Goal: Task Accomplishment & Management: Use online tool/utility

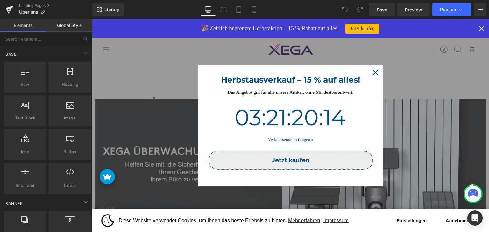
click at [365, 72] on div "Herbstausverkauf – 15 % auf alles!" at bounding box center [291, 78] width 172 height 14
click at [373, 74] on icon "close icon" at bounding box center [375, 72] width 5 height 5
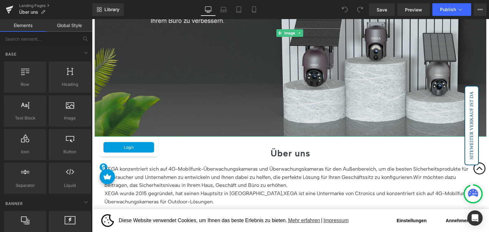
scroll to position [159, 0]
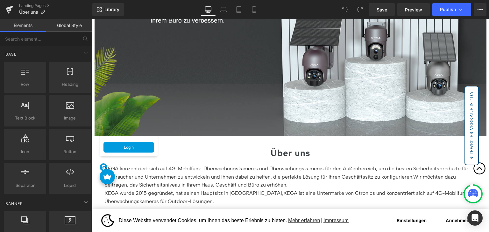
click at [474, 193] on icon at bounding box center [473, 193] width 10 height 8
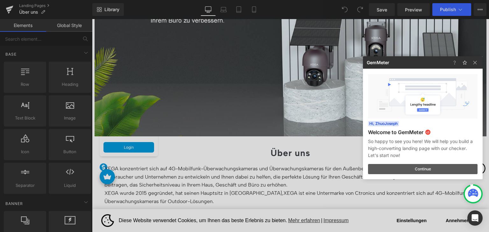
click at [423, 170] on button "Continue" at bounding box center [423, 169] width 110 height 10
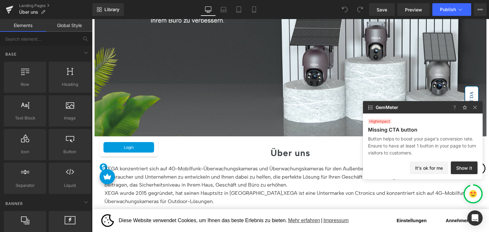
click at [397, 147] on p "Button helps to boost your page's conversion rate. Ensure to have at least 1 bu…" at bounding box center [423, 146] width 110 height 21
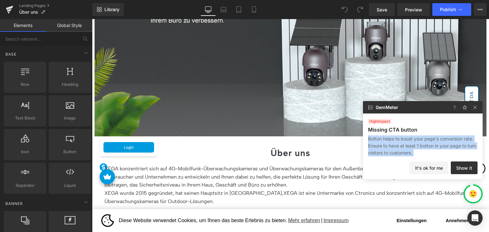
click at [397, 147] on p "Button helps to boost your page's conversion rate. Ensure to have at least 1 bu…" at bounding box center [423, 146] width 110 height 21
click at [428, 147] on p "Button helps to boost your page's conversion rate. Ensure to have at least 1 bu…" at bounding box center [423, 146] width 110 height 21
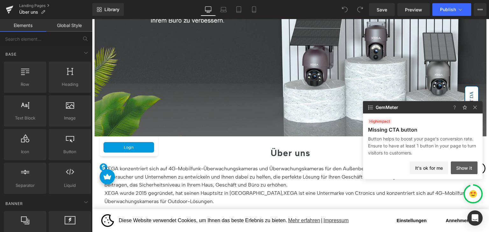
click at [469, 165] on button "Show it" at bounding box center [464, 168] width 27 height 13
click at [477, 107] on img at bounding box center [475, 108] width 8 height 8
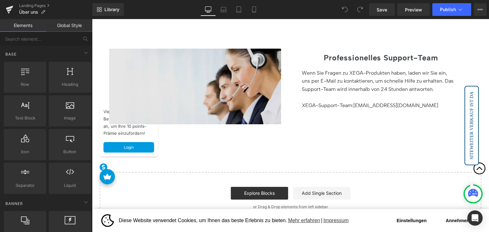
scroll to position [573, 0]
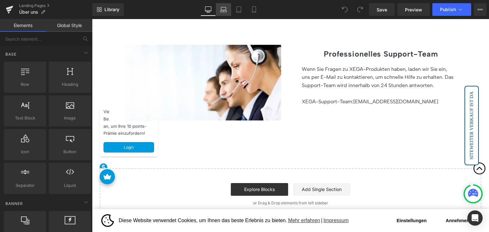
click at [225, 12] on icon at bounding box center [223, 9] width 6 height 6
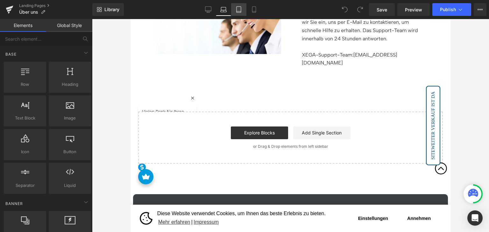
click at [241, 11] on icon at bounding box center [239, 9] width 6 height 6
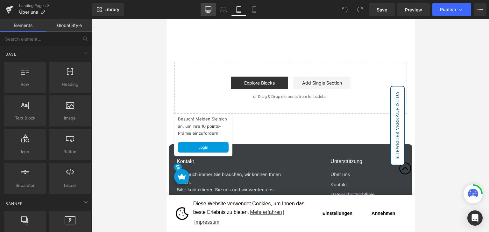
click at [202, 9] on link "Desktop" at bounding box center [208, 9] width 15 height 13
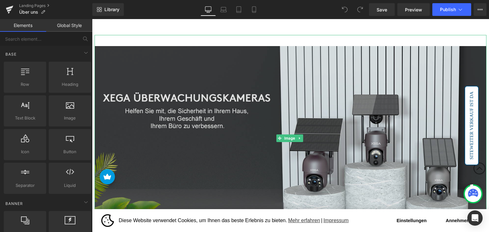
scroll to position [0, 0]
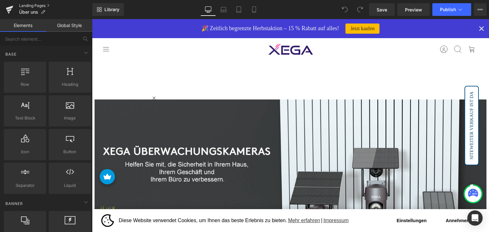
click at [37, 5] on link "Landing Pages" at bounding box center [55, 5] width 73 height 5
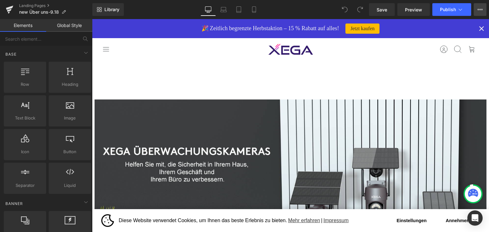
click at [483, 9] on button "View Live Page View with current Template Save Template to Library Schedule Pub…" at bounding box center [480, 9] width 13 height 13
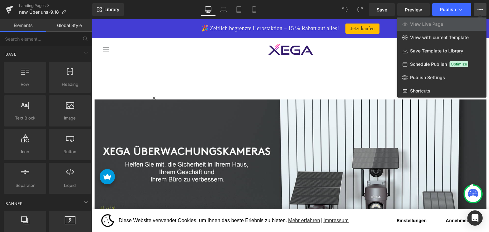
click at [483, 9] on button "View Live Page View with current Template Save Template to Library Schedule Pub…" at bounding box center [480, 9] width 13 height 13
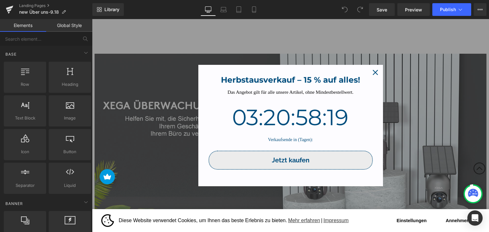
scroll to position [64, 0]
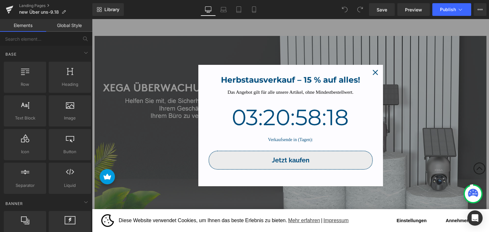
click at [376, 72] on icon "close icon" at bounding box center [375, 72] width 5 height 5
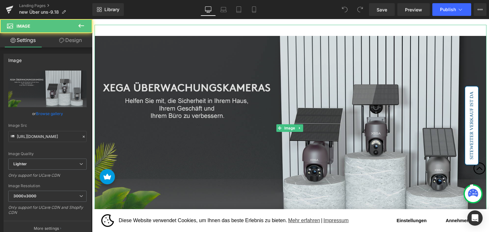
click at [219, 90] on img at bounding box center [291, 128] width 392 height 207
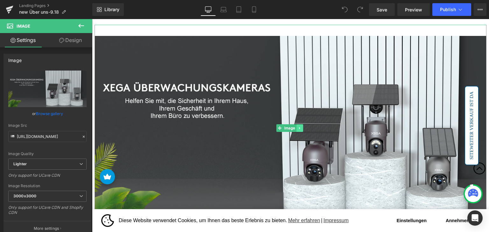
click at [301, 129] on icon at bounding box center [300, 128] width 4 height 4
click at [302, 128] on icon at bounding box center [303, 129] width 4 height 4
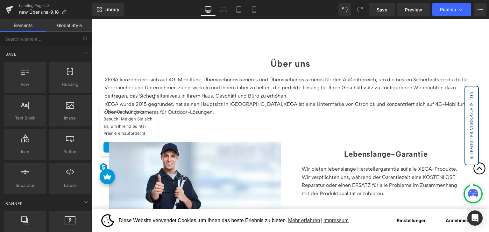
scroll to position [0, 0]
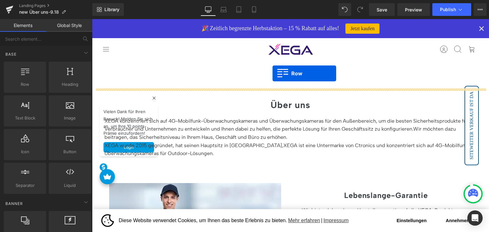
drag, startPoint x: 117, startPoint y: 101, endPoint x: 272, endPoint y: 74, distance: 157.4
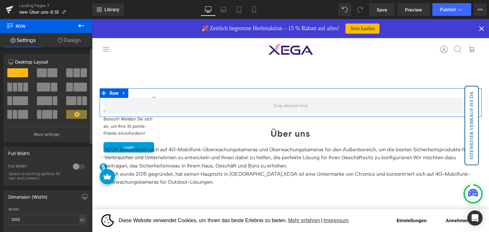
click at [81, 168] on div at bounding box center [78, 167] width 15 height 10
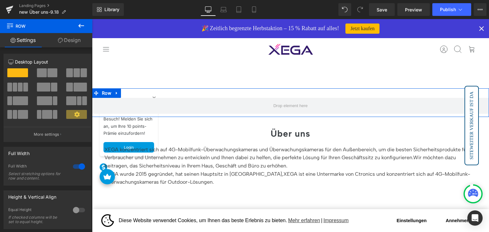
click at [75, 39] on link "Design" at bounding box center [69, 40] width 46 height 14
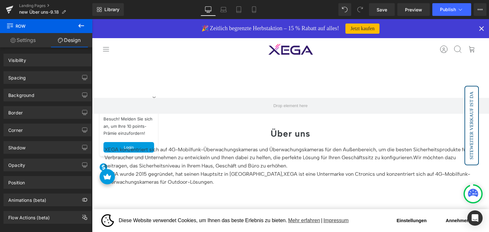
click at [79, 27] on icon at bounding box center [81, 26] width 8 height 8
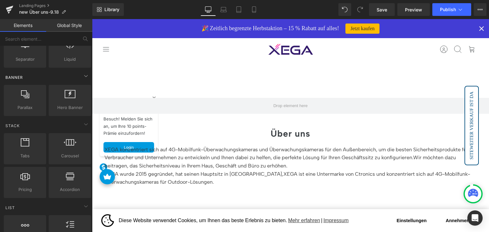
scroll to position [127, 0]
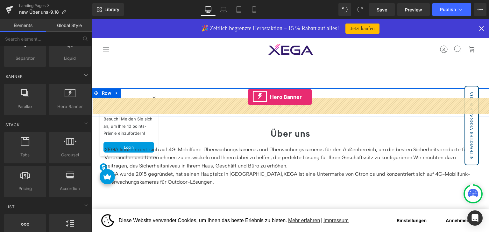
drag, startPoint x: 159, startPoint y: 120, endPoint x: 248, endPoint y: 97, distance: 92.3
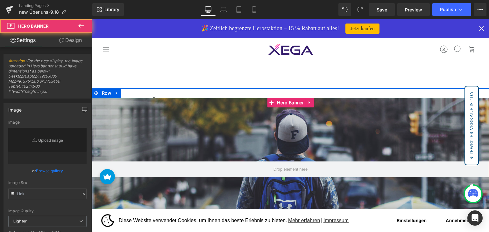
type input "[URL][DOMAIN_NAME]"
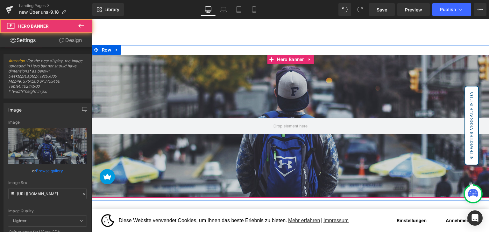
scroll to position [64, 0]
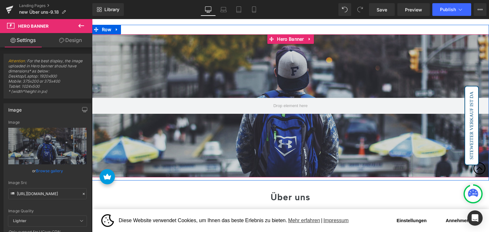
click at [205, 67] on div at bounding box center [290, 105] width 397 height 143
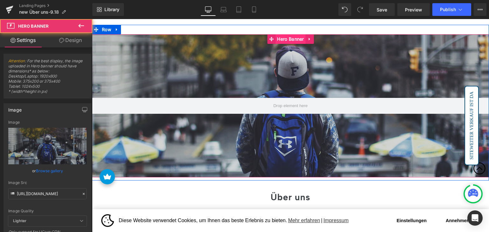
click at [282, 40] on span "Hero Banner" at bounding box center [290, 39] width 30 height 10
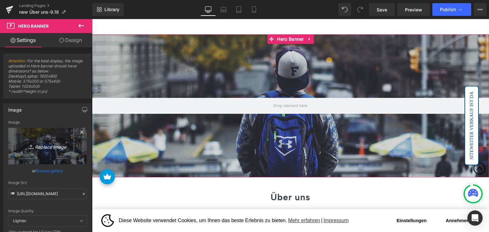
click at [20, 154] on link "Replace Image" at bounding box center [47, 146] width 78 height 37
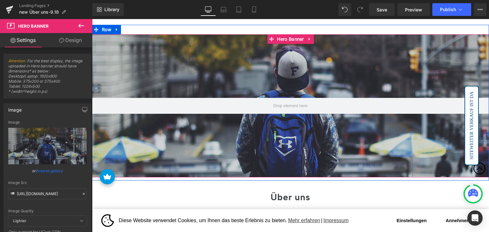
click at [228, 70] on div at bounding box center [290, 105] width 397 height 143
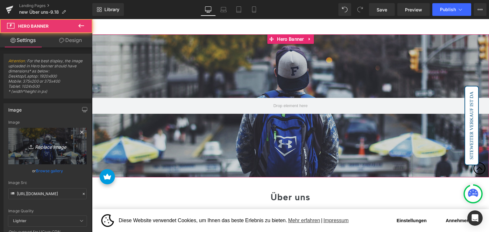
click at [54, 148] on icon "Replace Image" at bounding box center [47, 146] width 51 height 8
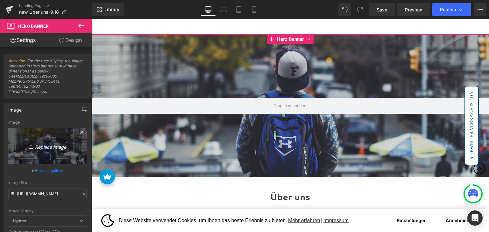
type input "C:\fakepath\11.jpg"
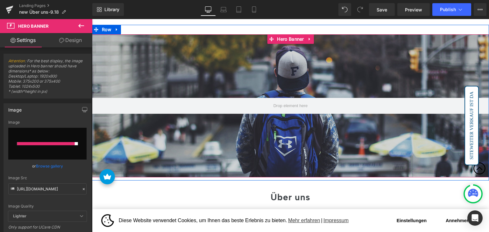
type input "[URL][DOMAIN_NAME]"
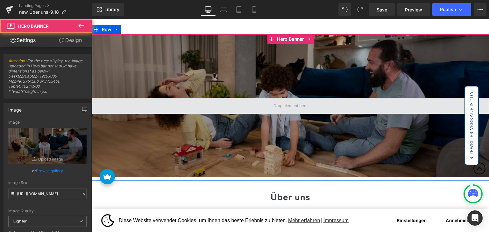
click at [268, 103] on span at bounding box center [290, 106] width 397 height 16
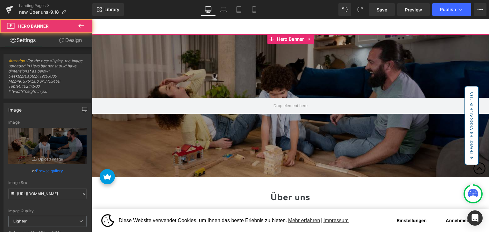
click at [83, 31] on button at bounding box center [81, 26] width 22 height 14
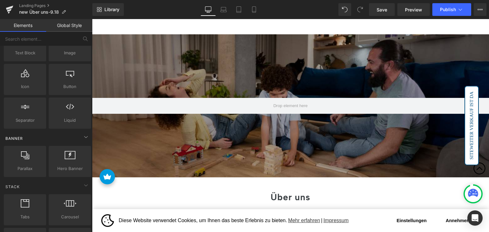
scroll to position [0, 0]
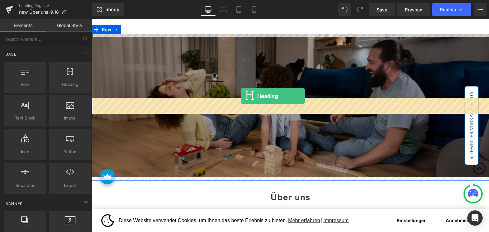
drag, startPoint x: 151, startPoint y: 96, endPoint x: 241, endPoint y: 96, distance: 90.4
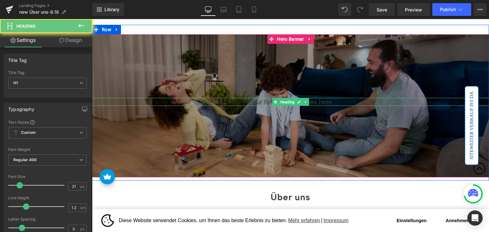
click at [264, 101] on h1 "Your heading text goes here" at bounding box center [290, 102] width 397 height 8
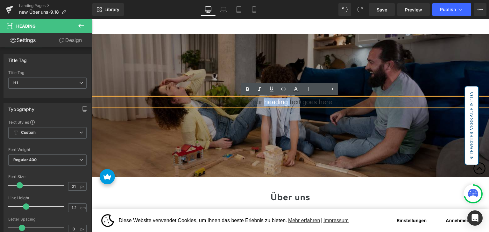
click at [264, 101] on h1 "Your heading text goes here" at bounding box center [290, 102] width 397 height 8
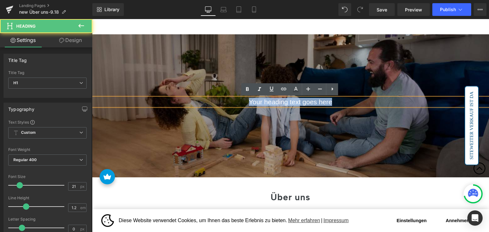
paste div
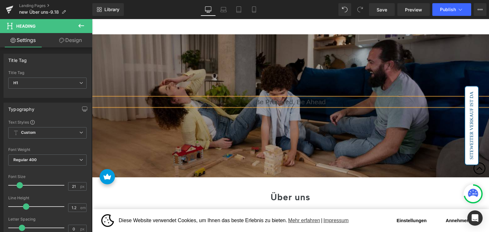
click at [279, 101] on h1 "Be Prepared, Be Ahead" at bounding box center [290, 102] width 397 height 8
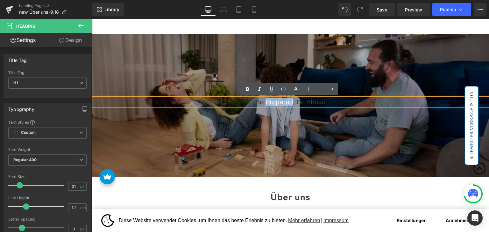
click at [279, 101] on h1 "Be Prepared, Be Ahead" at bounding box center [290, 102] width 397 height 8
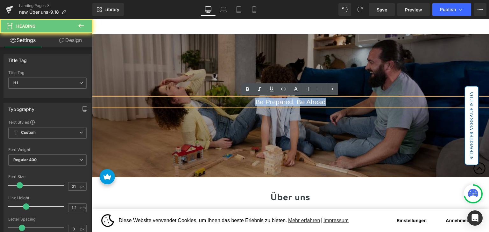
click at [279, 101] on h1 "Be Prepared, Be Ahead" at bounding box center [290, 102] width 397 height 8
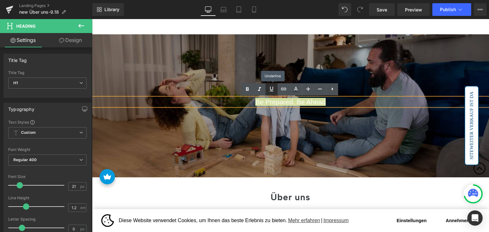
click at [272, 91] on icon at bounding box center [272, 89] width 8 height 8
click at [272, 90] on icon at bounding box center [272, 89] width 4 height 5
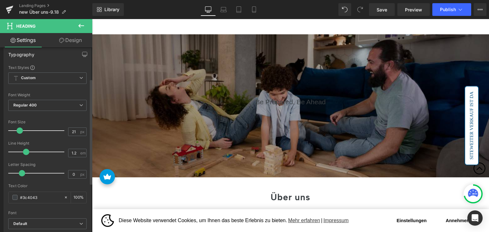
scroll to position [64, 0]
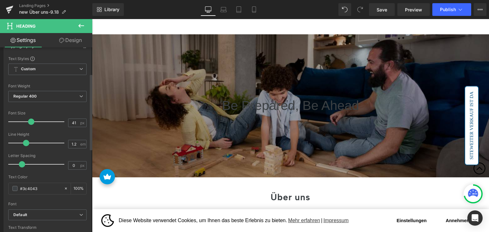
type input "40"
drag, startPoint x: 19, startPoint y: 120, endPoint x: 29, endPoint y: 121, distance: 10.2
click at [29, 121] on span at bounding box center [30, 122] width 6 height 6
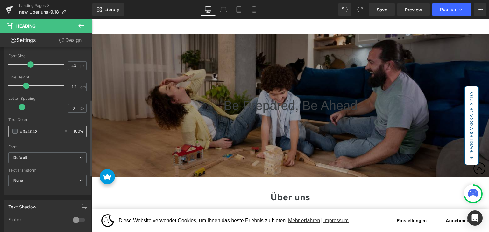
scroll to position [127, 0]
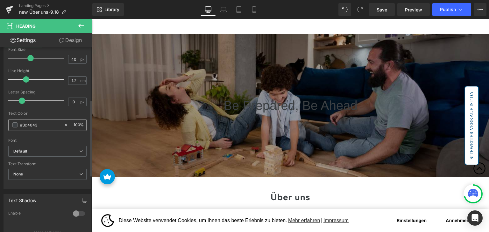
click at [41, 124] on input "#3c4043" at bounding box center [40, 125] width 41 height 7
type input "#ff"
type input "0"
type input "#fff"
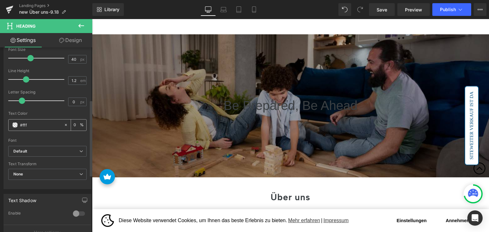
type input "100"
type input "#ffffff"
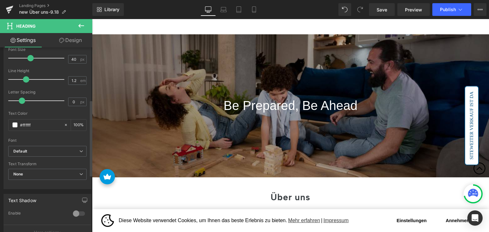
click at [48, 115] on div "Text Color #ffffff 100 %" at bounding box center [47, 124] width 78 height 27
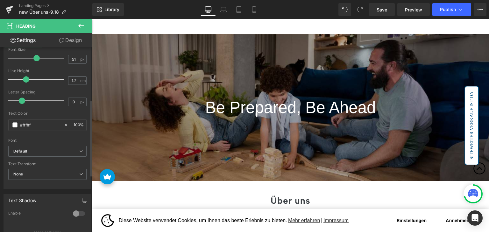
type input "50"
drag, startPoint x: 30, startPoint y: 56, endPoint x: 35, endPoint y: 58, distance: 5.6
click at [35, 58] on span at bounding box center [36, 58] width 6 height 6
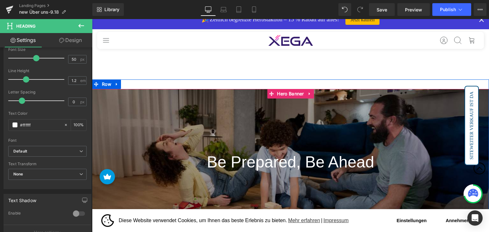
scroll to position [0, 0]
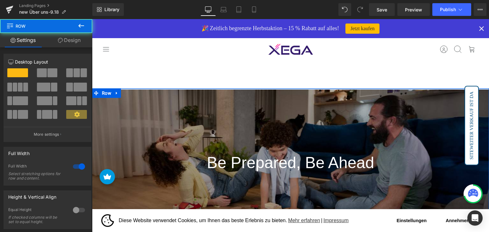
drag, startPoint x: 260, startPoint y: 91, endPoint x: 263, endPoint y: 83, distance: 9.0
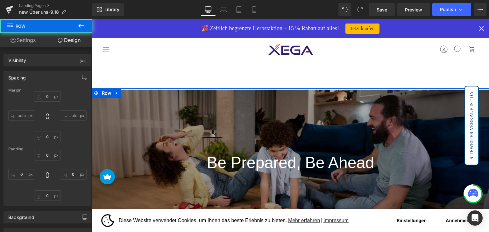
type input "0"
type input "4"
type input "0"
type input "10"
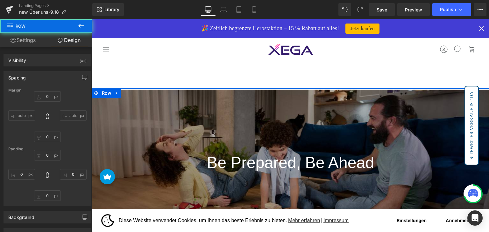
type input "0"
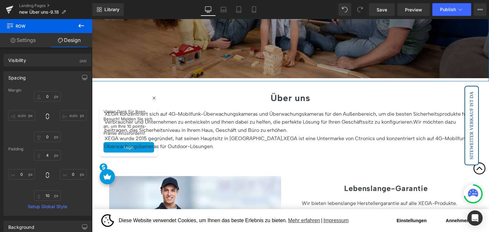
scroll to position [159, 0]
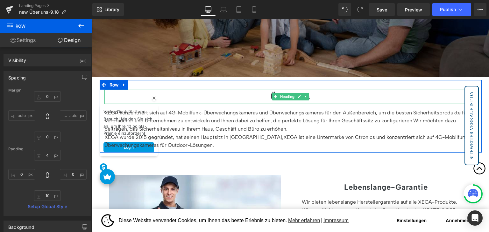
click at [270, 92] on h2 "Über uns" at bounding box center [290, 97] width 372 height 14
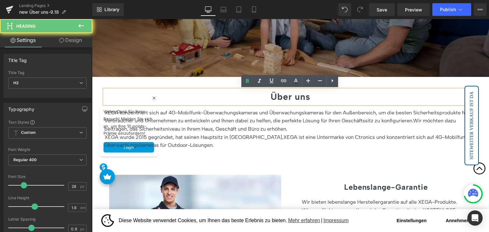
click at [276, 93] on b "Über uns" at bounding box center [291, 96] width 40 height 11
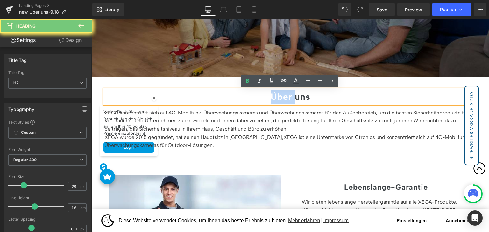
click at [276, 93] on b "Über uns" at bounding box center [291, 96] width 40 height 11
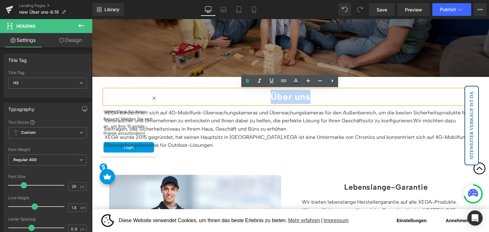
paste div
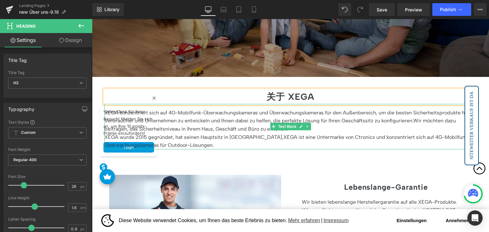
click at [203, 130] on p "XEGA konzentriert sich auf 4G-Mobilfunk-Überwachungskameras und Überwachungskam…" at bounding box center [288, 121] width 368 height 25
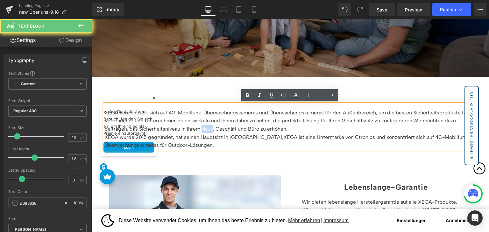
click at [203, 130] on p "XEGA konzentriert sich auf 4G-Mobilfunk-Überwachungskameras und Überwachungskam…" at bounding box center [288, 121] width 368 height 25
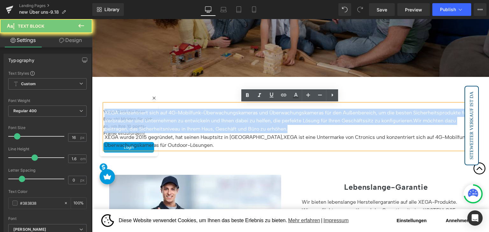
click at [203, 130] on p "XEGA konzentriert sich auf 4G-Mobilfunk-Überwachungskameras und Überwachungskam…" at bounding box center [288, 121] width 368 height 25
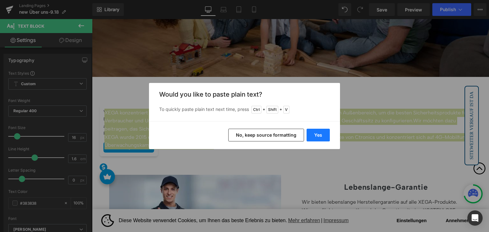
click at [324, 131] on button "Yes" at bounding box center [318, 135] width 23 height 13
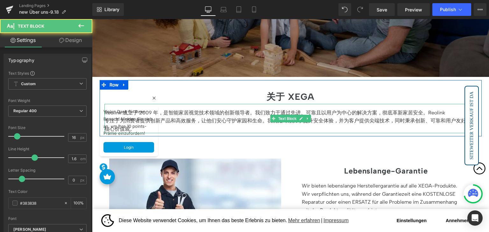
click at [209, 119] on p "专注于为消费者提供创新产品和高效服务，让他们安心守护家园和生命。我们始终致力于提升安全体验，并为客户提供尖端技术，同时秉承创新、可靠和用户友好的核心价值观。" at bounding box center [288, 125] width 368 height 16
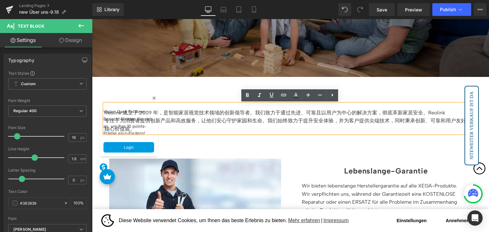
click at [429, 111] on p "Reolink 成立于 2009 年，是智能家居视觉技术领域的创新领导者。我们致力于通过先进、可靠且以用户为中心的解决方案，彻底革新家居安全。Reolink" at bounding box center [288, 113] width 368 height 8
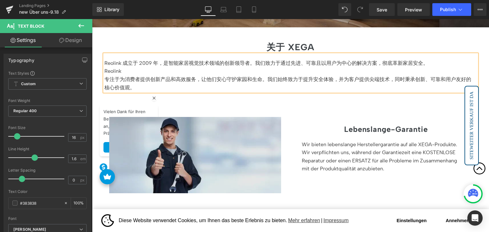
scroll to position [223, 0]
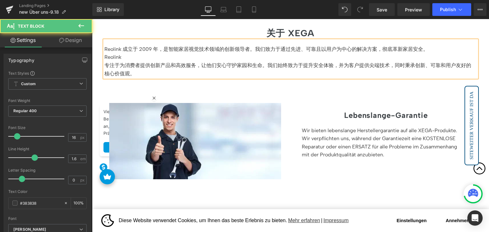
click at [123, 49] on p "Reolink 成立于 2009 年，是智能家居视觉技术领域的创新领导者。我们致力于通过先进、可靠且以用户为中心的解决方案，彻底革新家居安全。" at bounding box center [288, 49] width 368 height 8
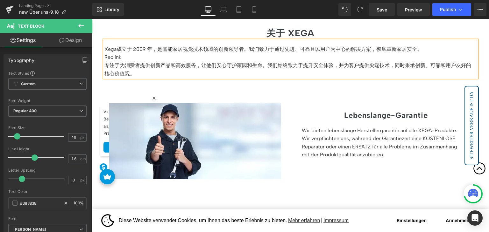
click at [111, 48] on p "Xega成立于 2009 年，是智能家居视觉技术领域的创新领导者。我们致力于通过先进、可靠且以用户为中心的解决方案，彻底革新家居安全。" at bounding box center [288, 49] width 368 height 8
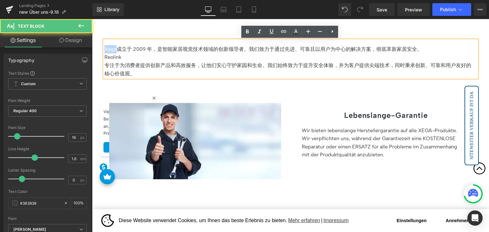
click at [111, 48] on p "Xega成立于 2009 年，是智能家居视觉技术领域的创新领导者。我们致力于通过先进、可靠且以用户为中心的解决方案，彻底革新家居安全。" at bounding box center [288, 49] width 368 height 8
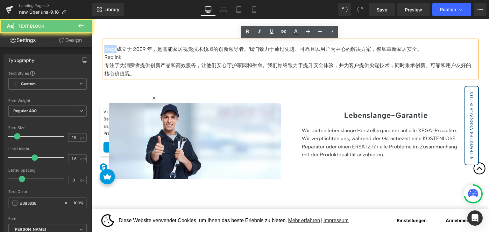
copy p "Xega"
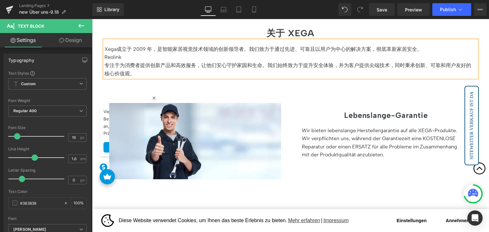
click at [111, 58] on p "Reolink" at bounding box center [288, 57] width 368 height 8
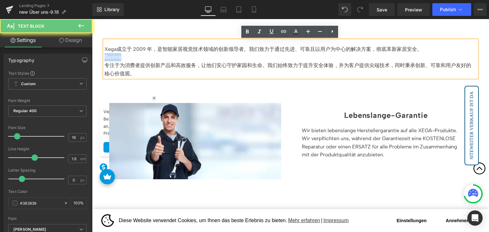
click at [111, 58] on p "Reolink" at bounding box center [288, 57] width 368 height 8
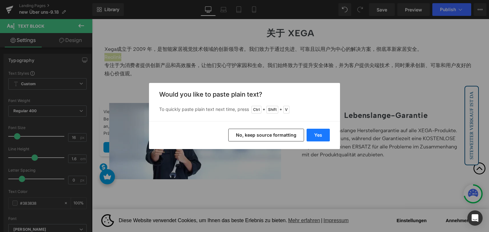
click at [321, 133] on button "Yes" at bounding box center [318, 135] width 23 height 13
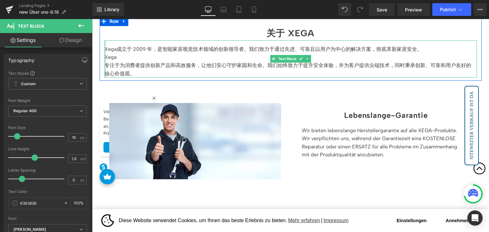
click at [104, 64] on div "Xega成立于 2009 年，是智能家居视觉技术领域的创新领导者。我们致力于通过先进、可靠且以用户为中心的解决方案，彻底革新家居安全。 Xega 专注于为消…" at bounding box center [290, 58] width 372 height 37
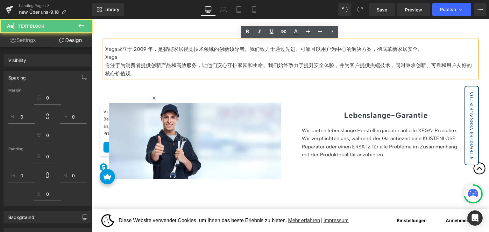
click at [106, 65] on p "专注于为消费者提供创新产品和高效服务，让他们安心守护家园和生命。我们始终致力于提升安全体验，并为客户提供尖端技术，同时秉承创新、可靠和用户友好的核心价值观。" at bounding box center [288, 69] width 367 height 16
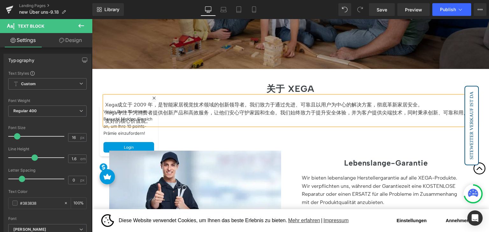
scroll to position [159, 0]
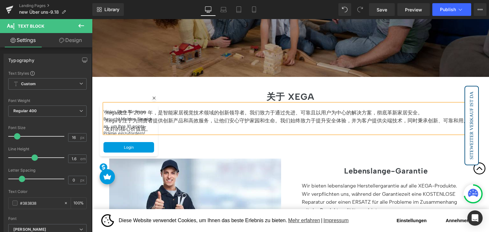
click at [308, 85] on div "关于 XEGA Heading Xega成立于 2009 年，是智能家居视觉技术领域的创新领导者。我们致力于通过先进、可靠且以用户为中心的解决方案，彻底革新家…" at bounding box center [291, 108] width 382 height 56
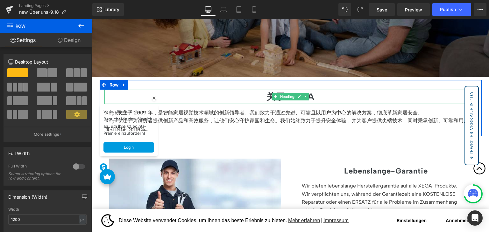
click at [153, 97] on h2 "关于 XEGA" at bounding box center [290, 97] width 372 height 14
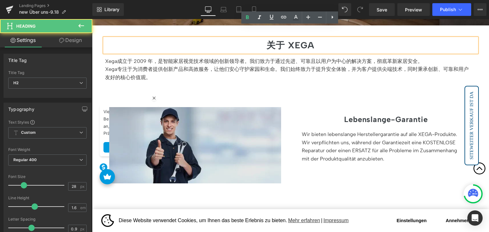
scroll to position [223, 0]
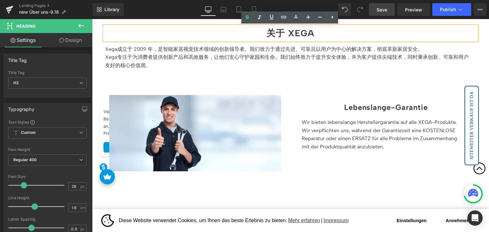
click at [377, 11] on span "Save" at bounding box center [382, 9] width 11 height 7
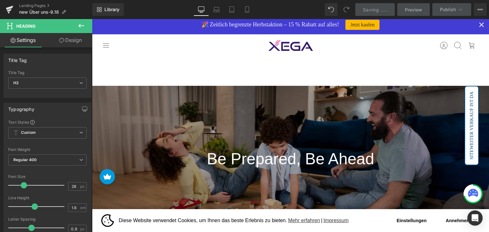
scroll to position [0, 0]
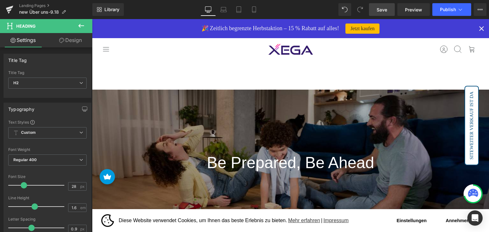
click at [380, 10] on span "Save" at bounding box center [382, 9] width 11 height 7
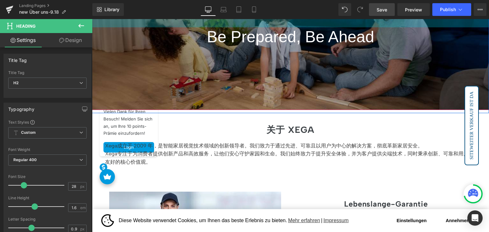
scroll to position [127, 0]
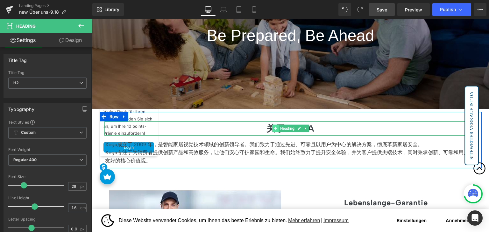
click at [275, 128] on div "关于 XEGA Heading" at bounding box center [290, 129] width 372 height 14
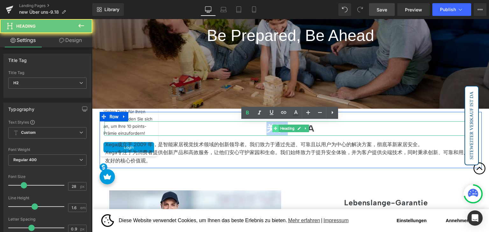
click at [275, 128] on b "关于 XEGA" at bounding box center [290, 128] width 48 height 11
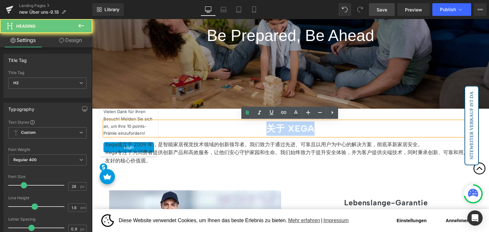
click at [275, 128] on b "关于 XEGA" at bounding box center [290, 128] width 48 height 11
copy b "关于 XEGA"
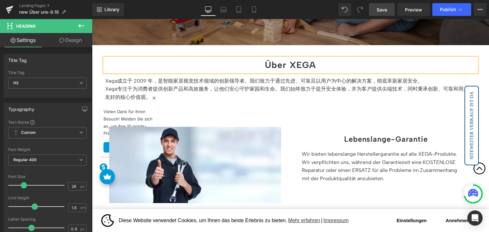
scroll to position [223, 0]
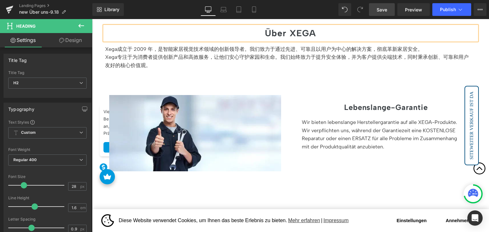
click at [205, 48] on p "Xega成立于 2009 年，是智能家居视觉技术领域的创新领导者。我们致力于通过先进、可靠且以用户为中心的解决方案，彻底革新家居安全。" at bounding box center [288, 49] width 367 height 8
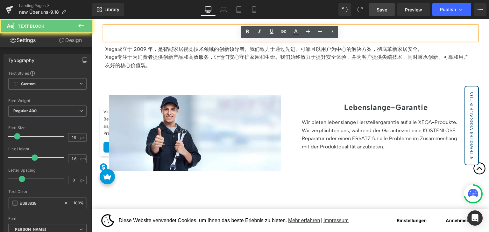
click at [205, 48] on p "Xega成立于 2009 年，是智能家居视觉技术领域的创新领导者。我们致力于通过先进、可靠且以用户为中心的解决方案，彻底革新家居安全。" at bounding box center [288, 49] width 367 height 8
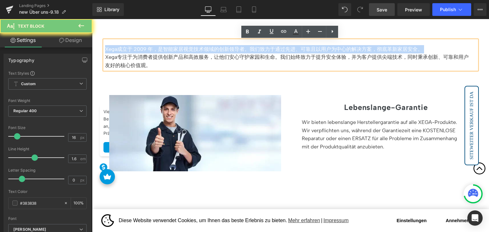
click at [205, 48] on p "Xega成立于 2009 年，是智能家居视觉技术领域的创新领导者。我们致力于通过先进、可靠且以用户为中心的解决方案，彻底革新家居安全。" at bounding box center [288, 49] width 367 height 8
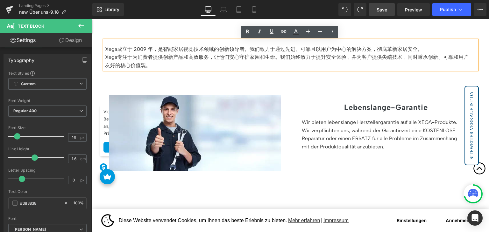
click at [190, 52] on p "Xega成立于 2009 年，是智能家居视觉技术领域的创新领导者。我们致力于通过先进、可靠且以用户为中心的解决方案，彻底革新家居安全。" at bounding box center [288, 49] width 367 height 8
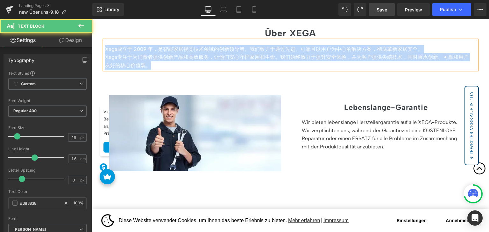
click at [165, 54] on span "专注于为消费者提供创新产品和高效服务，让他们安心守护家园和生命。我们始终致力于提升安全体验，并为客户提供尖端技术，同时秉承创新、可靠和用户友好的核心价值观。" at bounding box center [287, 61] width 364 height 14
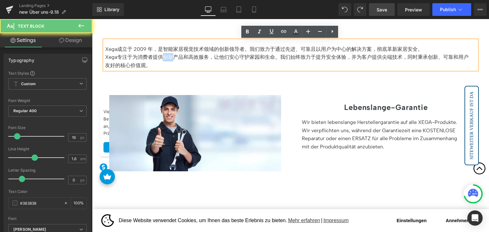
click at [165, 54] on span "专注于为消费者提供创新产品和高效服务，让他们安心守护家园和生命。我们始终致力于提升安全体验，并为客户提供尖端技术，同时秉承创新、可靠和用户友好的核心价值观。" at bounding box center [287, 61] width 364 height 14
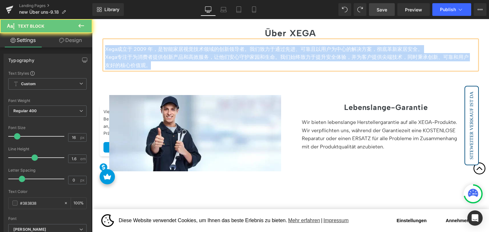
copy div "Xega成立于 2009 年，是智能家居视觉技术领域的创新领导者。我们致力于通过先进、可靠且以用户为中心的解决方案，彻底革新家居安全。 Xega 专注于为消费…"
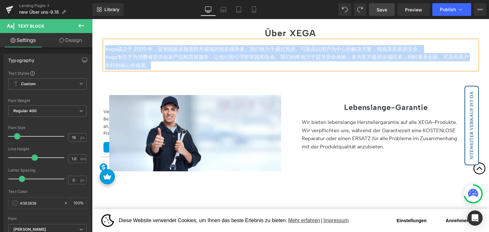
click at [164, 53] on p "Xega 专注于为消费者提供创新产品和高效服务，让他们安心守护家园和生命。我们始终致力于提升安全体验，并为客户提供尖端技术，同时秉承创新、可靠和用户友好的核心…" at bounding box center [288, 61] width 367 height 16
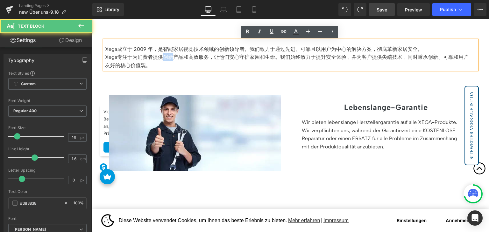
click at [164, 53] on p "Xega 专注于为消费者提供创新产品和高效服务，让他们安心守护家园和生命。我们始终致力于提升安全体验，并为客户提供尖端技术，同时秉承创新、可靠和用户友好的核心…" at bounding box center [288, 61] width 367 height 16
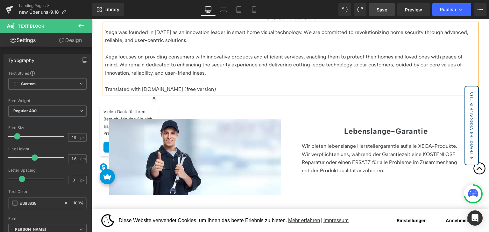
scroll to position [255, 0]
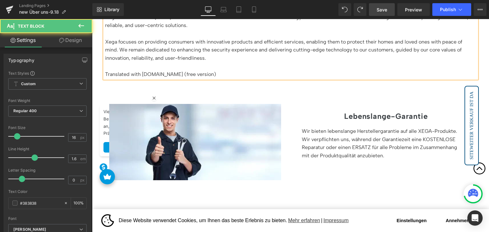
click at [185, 76] on p "Translated with DeepL.com (free version)" at bounding box center [288, 74] width 367 height 8
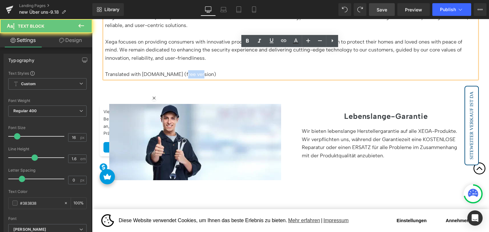
click at [185, 76] on p "Translated with DeepL.com (free version)" at bounding box center [288, 74] width 367 height 8
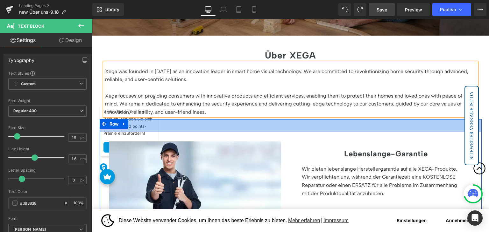
scroll to position [191, 0]
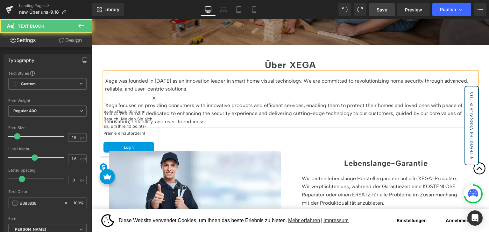
click at [280, 88] on p "Xega was founded in [DATE] as an innovation leader in smart home visual technol…" at bounding box center [288, 85] width 367 height 16
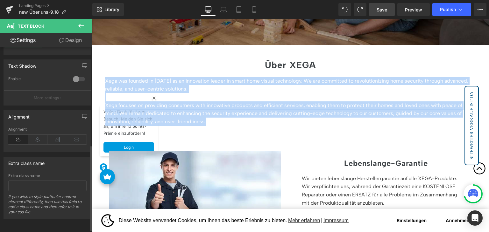
scroll to position [216, 0]
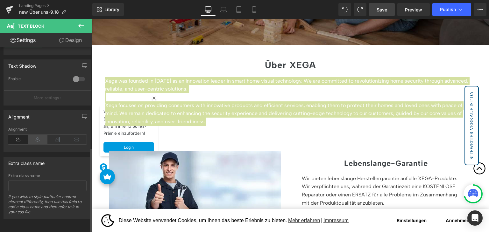
click at [38, 137] on icon at bounding box center [38, 140] width 20 height 10
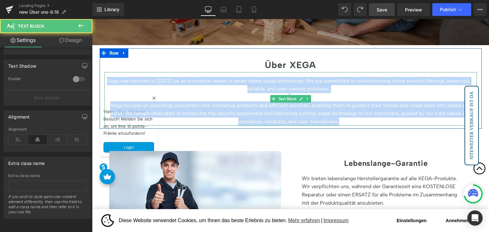
click at [245, 74] on div "Xega was founded in 2009 as an innovation leader in smart home visual technolog…" at bounding box center [290, 99] width 372 height 54
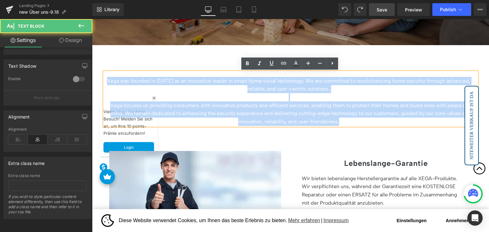
click at [240, 85] on p "Xega was founded in [DATE] as an innovation leader in smart home visual technol…" at bounding box center [288, 85] width 367 height 16
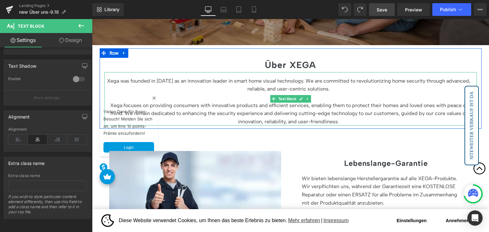
click at [106, 79] on p "Xega was founded in [DATE] as an innovation leader in smart home visual technol…" at bounding box center [288, 85] width 367 height 16
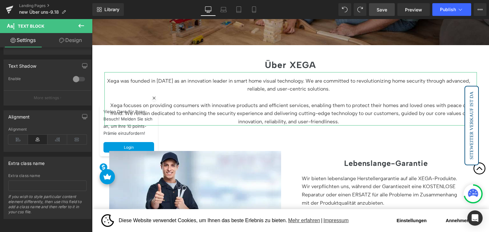
click at [63, 40] on icon at bounding box center [61, 40] width 5 height 5
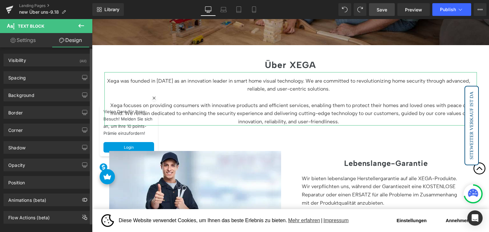
click at [32, 84] on div "Background Color & Image color Color % Image Replace Image Upload image or Brow…" at bounding box center [47, 93] width 95 height 18
type input "0"
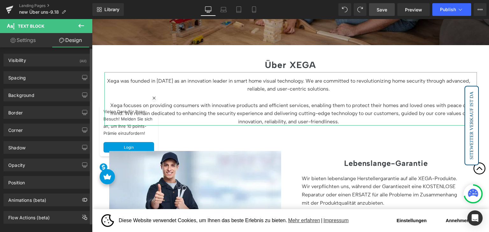
type input "15"
type input "14"
type input "0"
type input "2"
click at [40, 79] on div "Spacing" at bounding box center [47, 78] width 87 height 12
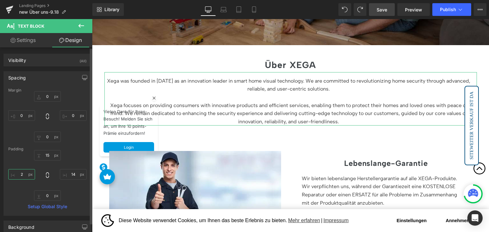
click at [25, 175] on input "2" at bounding box center [21, 174] width 27 height 11
click at [25, 174] on input "2" at bounding box center [21, 174] width 27 height 11
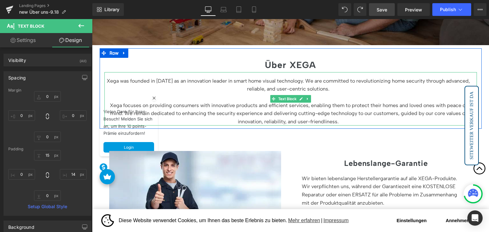
click at [279, 90] on p "Xega was founded in [DATE] as an innovation leader in smart home visual technol…" at bounding box center [288, 85] width 368 height 16
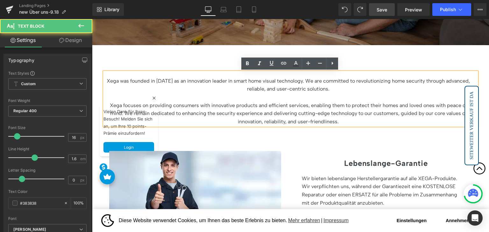
scroll to position [223, 0]
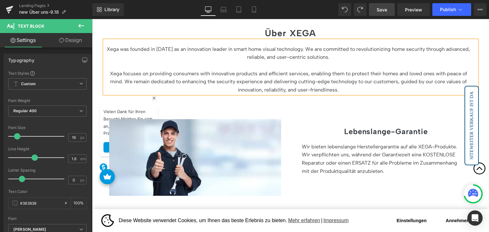
click at [379, 10] on span "Save" at bounding box center [382, 9] width 11 height 7
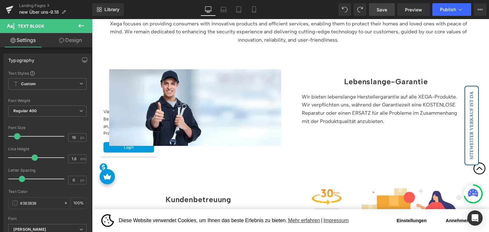
scroll to position [286, 0]
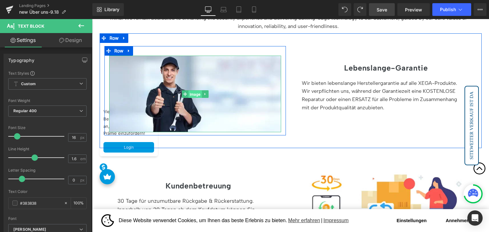
click at [196, 90] on link "Image" at bounding box center [192, 94] width 20 height 8
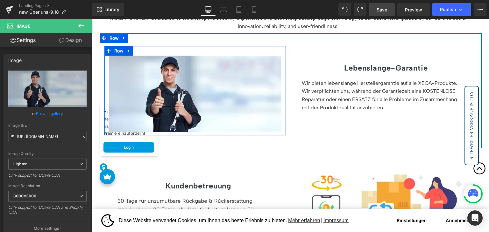
click at [128, 50] on icon at bounding box center [128, 51] width 1 height 3
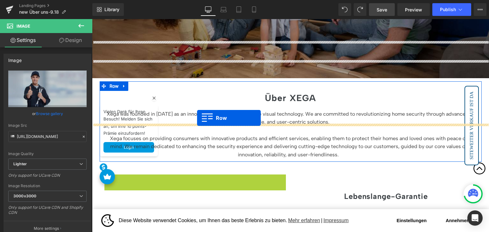
scroll to position [159, 0]
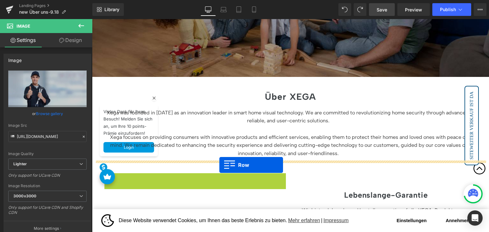
drag, startPoint x: 108, startPoint y: 51, endPoint x: 219, endPoint y: 165, distance: 159.8
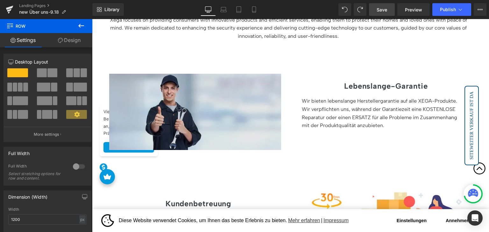
scroll to position [275, 0]
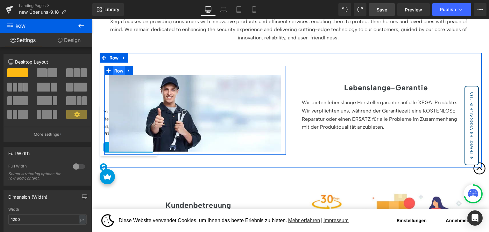
click at [115, 71] on span "Row" at bounding box center [119, 71] width 12 height 10
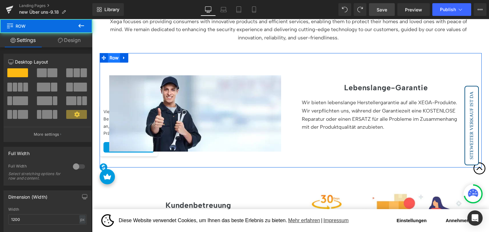
click at [115, 57] on span "Row" at bounding box center [114, 58] width 12 height 10
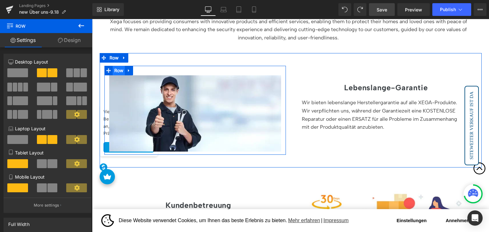
click at [119, 72] on span "Row" at bounding box center [119, 71] width 12 height 10
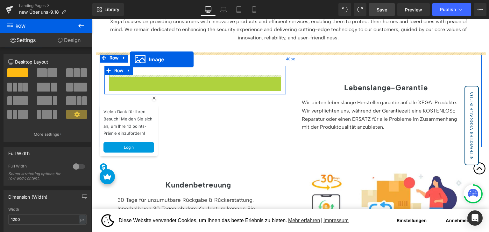
drag, startPoint x: 185, startPoint y: 114, endPoint x: 130, endPoint y: 60, distance: 77.2
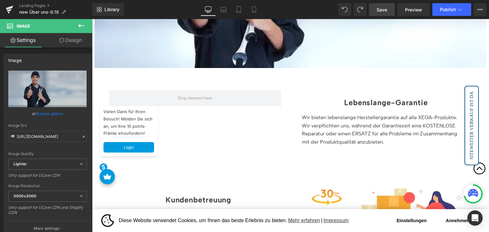
scroll to position [434, 0]
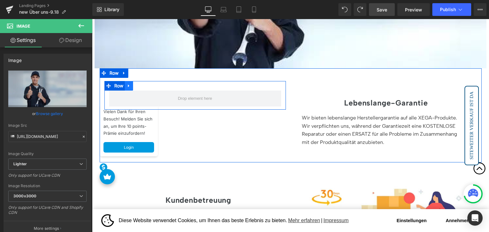
click at [128, 85] on icon at bounding box center [128, 85] width 1 height 3
click at [145, 86] on icon at bounding box center [145, 86] width 4 height 4
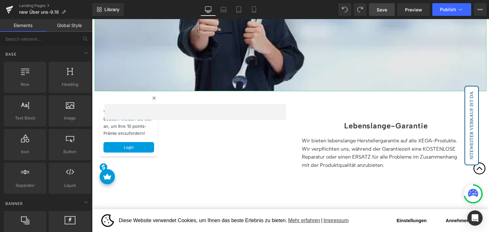
scroll to position [371, 0]
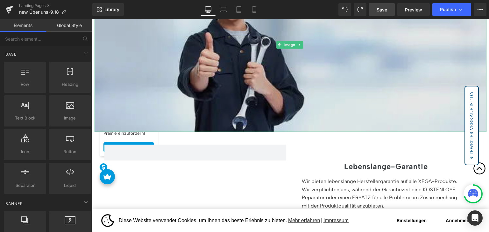
click at [234, 55] on img at bounding box center [291, 45] width 392 height 174
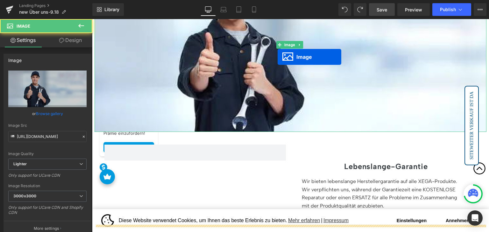
scroll to position [213, 0]
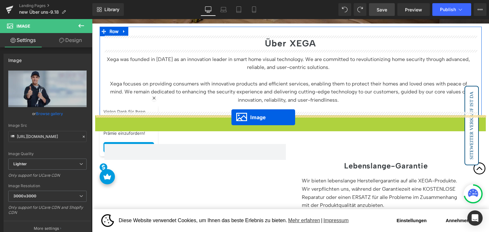
drag, startPoint x: 279, startPoint y: 43, endPoint x: 231, endPoint y: 117, distance: 88.2
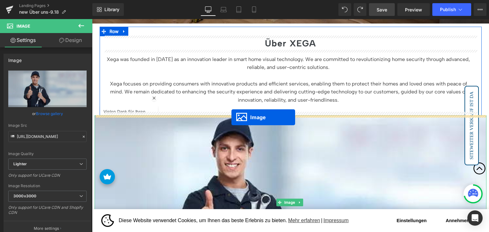
scroll to position [371, 0]
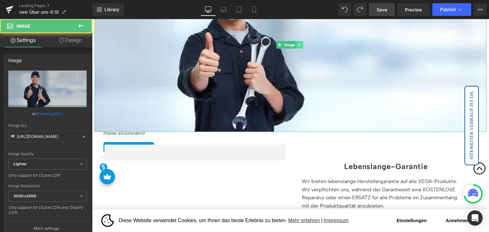
click at [299, 44] on icon at bounding box center [300, 45] width 4 height 4
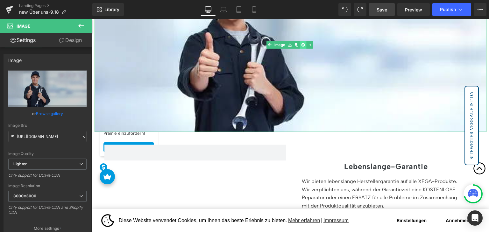
click at [302, 46] on icon at bounding box center [303, 45] width 4 height 4
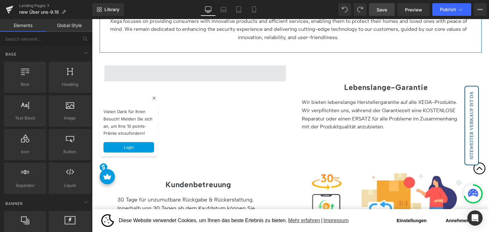
scroll to position [275, 0]
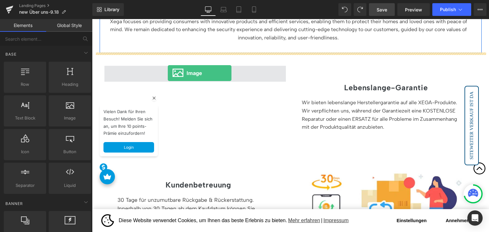
drag, startPoint x: 164, startPoint y: 127, endPoint x: 168, endPoint y: 73, distance: 54.3
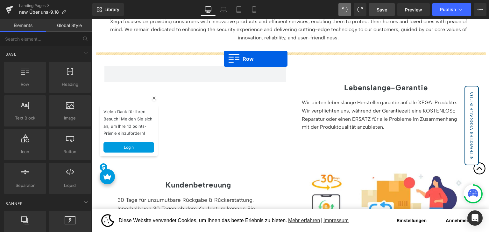
drag, startPoint x: 116, startPoint y: 102, endPoint x: 224, endPoint y: 59, distance: 115.9
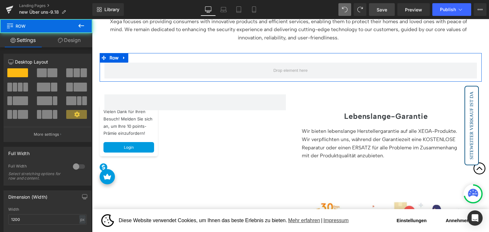
click at [41, 72] on span at bounding box center [42, 72] width 10 height 9
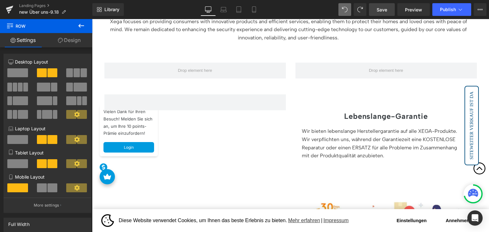
click at [81, 25] on icon at bounding box center [81, 26] width 8 height 8
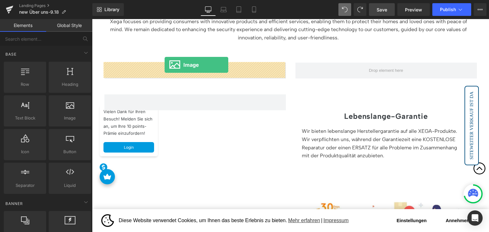
drag, startPoint x: 169, startPoint y: 121, endPoint x: 165, endPoint y: 65, distance: 56.2
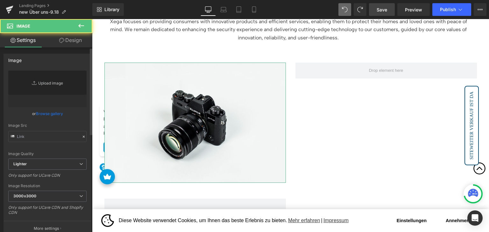
type input "//d1um8515vdn9kb.cloudfront.net/images/parallax.jpg"
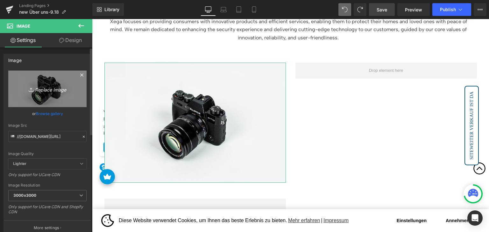
click at [46, 88] on icon "Replace Image" at bounding box center [47, 89] width 51 height 8
type input "C:\fakepath\060912191725613939.0956.jpg.png"
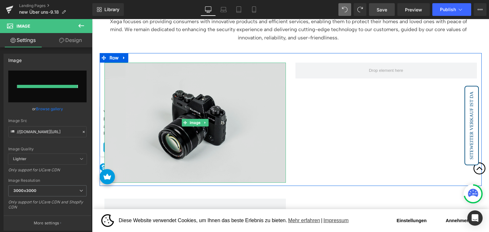
type input "[URL][DOMAIN_NAME]"
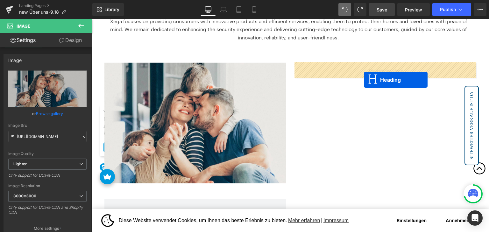
drag, startPoint x: 369, startPoint y: 125, endPoint x: 353, endPoint y: 115, distance: 19.4
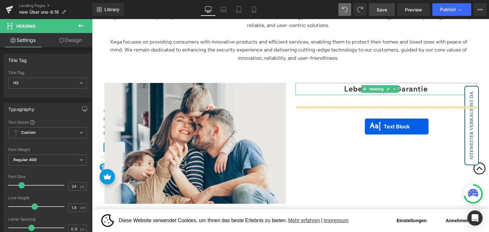
scroll to position [243, 0]
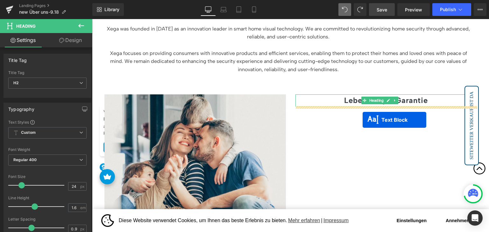
drag, startPoint x: 369, startPoint y: 172, endPoint x: 363, endPoint y: 120, distance: 52.0
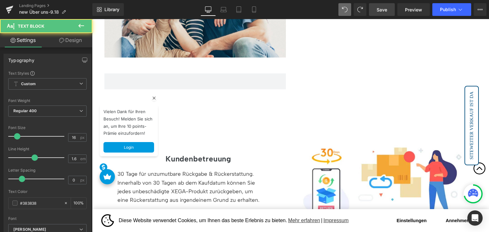
scroll to position [402, 0]
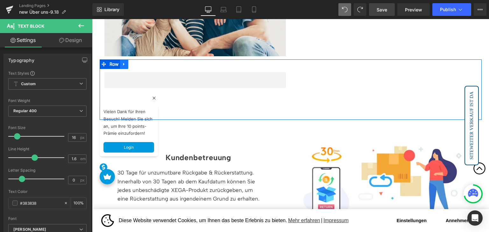
click at [123, 67] on link at bounding box center [124, 65] width 8 height 10
click at [140, 65] on icon at bounding box center [140, 64] width 4 height 4
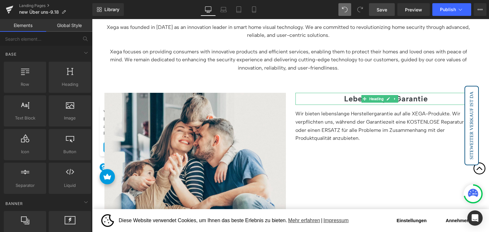
scroll to position [243, 0]
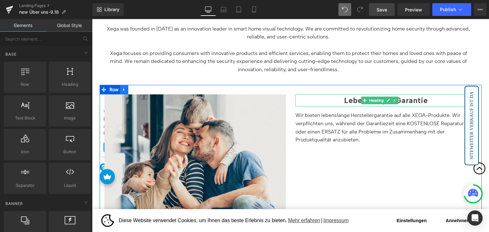
click at [124, 93] on link at bounding box center [124, 90] width 8 height 10
click at [132, 90] on icon at bounding box center [132, 90] width 4 height 4
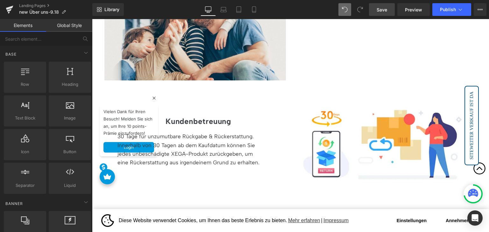
scroll to position [513, 0]
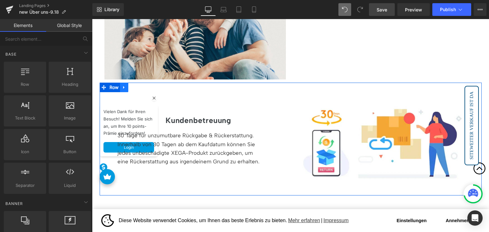
click at [123, 89] on icon at bounding box center [123, 87] width 1 height 3
click at [142, 87] on icon at bounding box center [140, 87] width 4 height 4
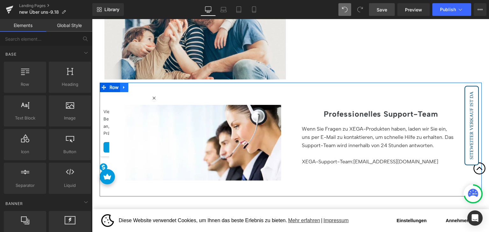
click at [124, 88] on icon at bounding box center [124, 87] width 4 height 5
click at [138, 87] on icon at bounding box center [140, 87] width 4 height 5
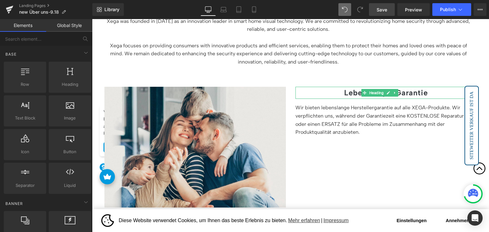
scroll to position [226, 0]
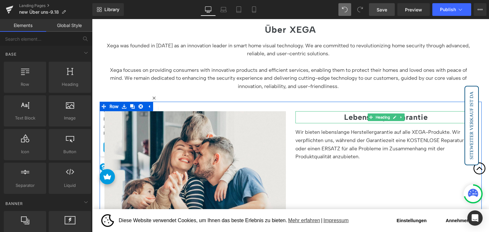
click at [353, 118] on strong "Lebenslange-Garantie" at bounding box center [386, 117] width 84 height 9
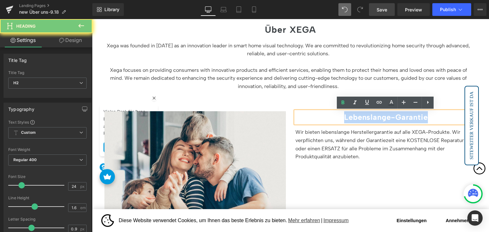
click at [353, 118] on strong "Lebenslange-Garantie" at bounding box center [386, 117] width 84 height 9
paste div
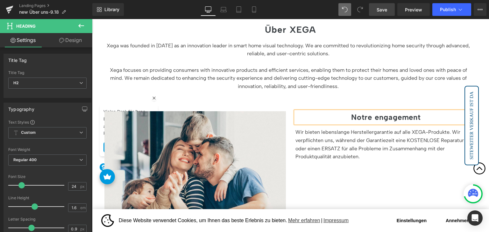
click at [371, 119] on b "Notre engagement" at bounding box center [386, 117] width 70 height 9
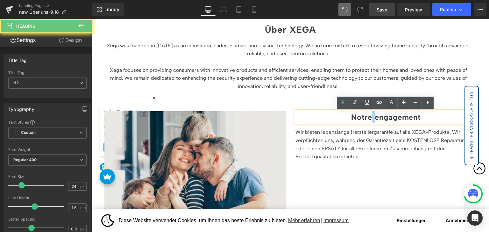
click at [371, 119] on b "Notre engagement" at bounding box center [386, 117] width 70 height 9
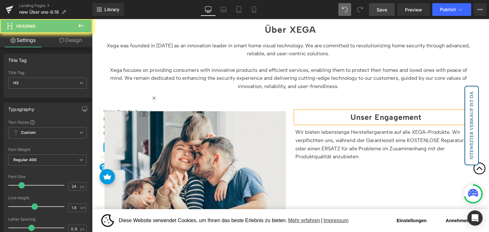
click at [350, 139] on p "Wir bieten lebenslange Herstellergarantie auf alle XEGA-Produkte. Wir verpflich…" at bounding box center [383, 144] width 176 height 32
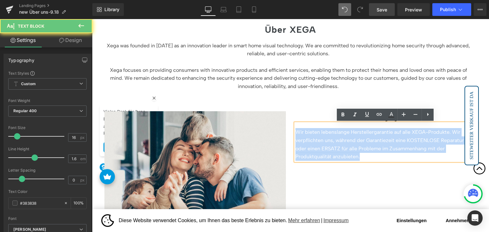
click at [350, 139] on p "Wir bieten lebenslange Herstellergarantie auf alle XEGA-Produkte. Wir verpflich…" at bounding box center [383, 144] width 176 height 32
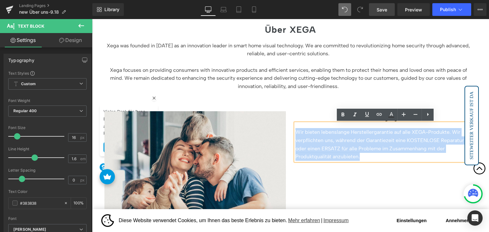
click at [320, 134] on p "Wir bieten lebenslange Herstellergarantie auf alle XEGA-Produkte. Wir verpflich…" at bounding box center [383, 144] width 176 height 32
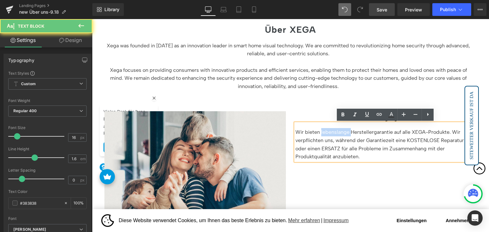
click at [320, 134] on p "Wir bieten lebenslange Herstellergarantie auf alle XEGA-Produkte. Wir verpflich…" at bounding box center [383, 144] width 176 height 32
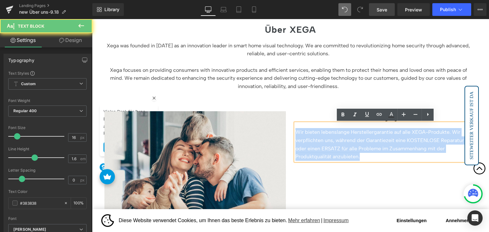
click at [320, 134] on p "Wir bieten lebenslange Herstellergarantie auf alle XEGA-Produkte. Wir verpflich…" at bounding box center [383, 144] width 176 height 32
paste div
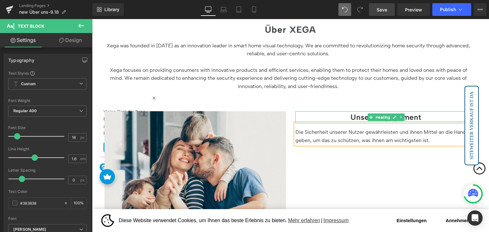
click at [358, 117] on b "Unser Engagement" at bounding box center [385, 117] width 71 height 9
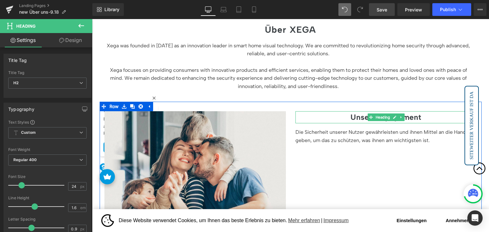
click at [360, 117] on b "Unser Engagement" at bounding box center [385, 117] width 71 height 9
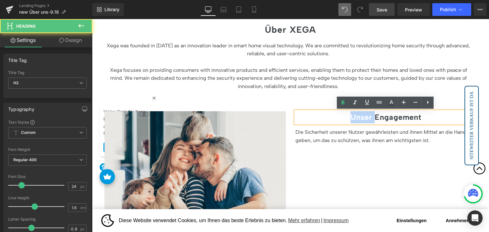
click at [360, 117] on b "Unser Engagement" at bounding box center [385, 117] width 71 height 9
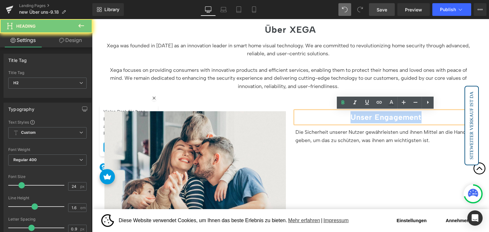
click at [360, 117] on b "Unser Engagement" at bounding box center [385, 117] width 71 height 9
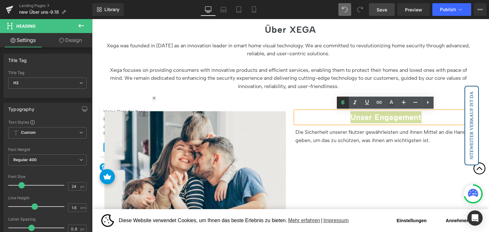
click at [341, 105] on icon at bounding box center [343, 103] width 8 height 8
click at [344, 104] on icon at bounding box center [343, 103] width 3 height 4
click at [362, 116] on h2 "Unser Engagement" at bounding box center [385, 117] width 181 height 12
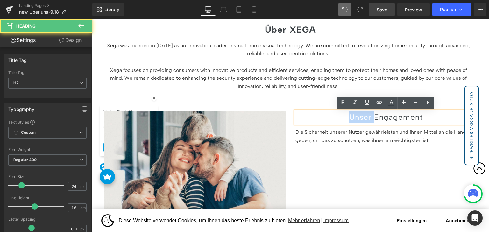
click at [362, 116] on h2 "Unser Engagement" at bounding box center [385, 117] width 181 height 12
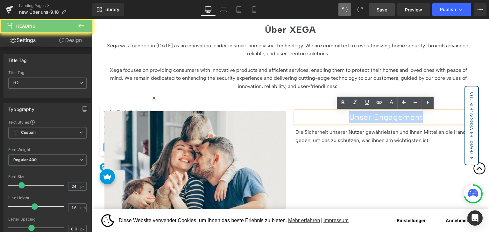
click at [362, 116] on h2 "Unser Engagement" at bounding box center [385, 117] width 181 height 12
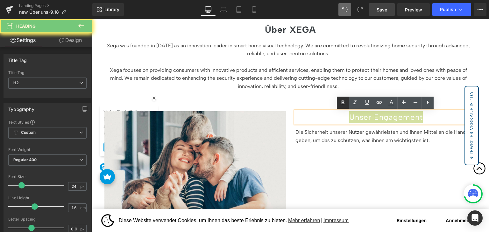
click at [344, 106] on icon at bounding box center [343, 103] width 8 height 8
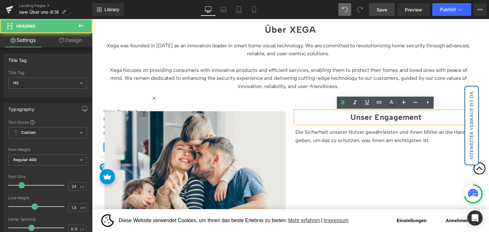
click at [357, 120] on strong "Unser Engagement" at bounding box center [385, 117] width 71 height 9
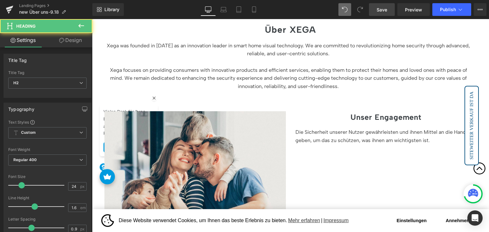
drag, startPoint x: 74, startPoint y: 45, endPoint x: 40, endPoint y: 82, distance: 50.5
click at [74, 45] on link "Design" at bounding box center [70, 40] width 46 height 14
click at [0, 0] on div "Spacing" at bounding box center [0, 0] width 0 height 0
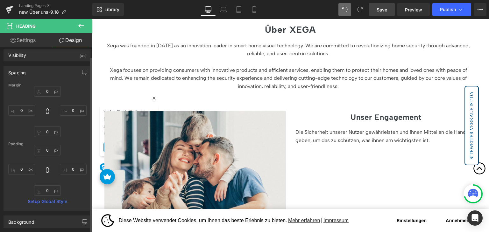
scroll to position [0, 0]
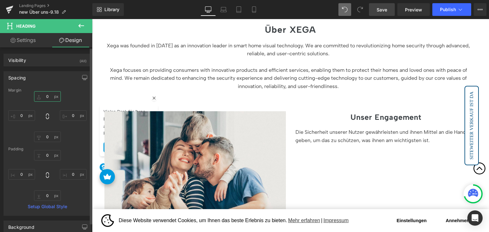
click at [48, 97] on input "text" at bounding box center [47, 96] width 27 height 11
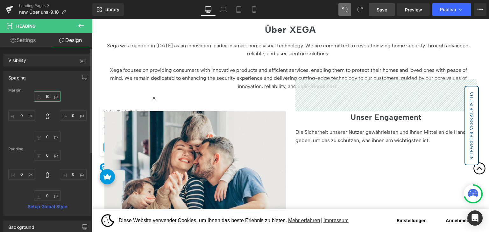
type input "1"
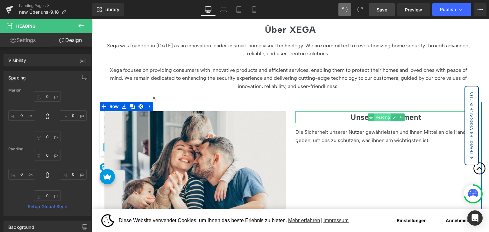
click at [384, 118] on span "Heading" at bounding box center [382, 118] width 17 height 8
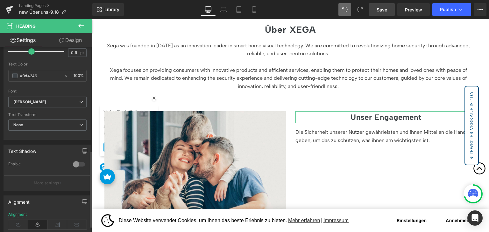
scroll to position [159, 0]
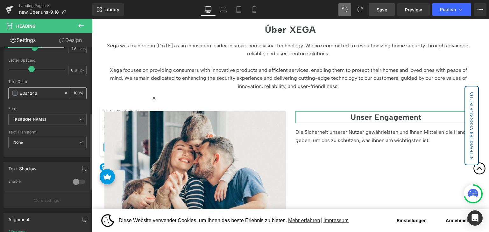
click at [46, 91] on input "#3d4246" at bounding box center [40, 93] width 41 height 7
type input "#fff"
type input "0"
type input "#ffff"
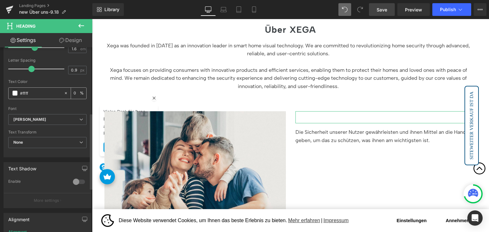
type input "100"
type input "#11"
type input "0"
type input "#111"
type input "100"
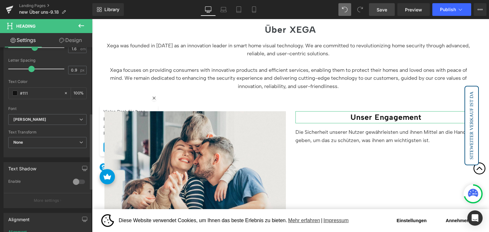
type input "#111111"
click at [37, 76] on div at bounding box center [47, 77] width 78 height 4
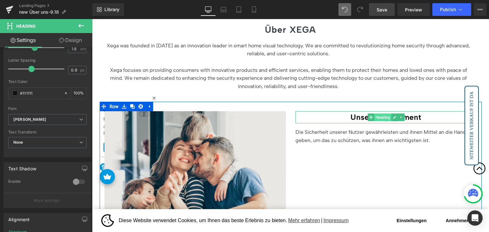
click at [379, 117] on span "Heading" at bounding box center [382, 118] width 17 height 8
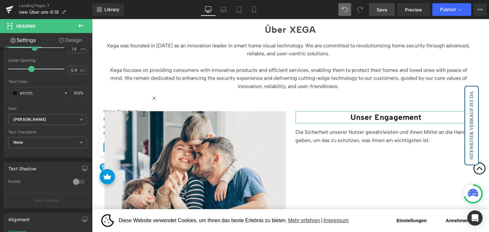
click at [65, 47] on link "Design" at bounding box center [70, 40] width 46 height 14
click at [0, 0] on div "Spacing" at bounding box center [0, 0] width 0 height 0
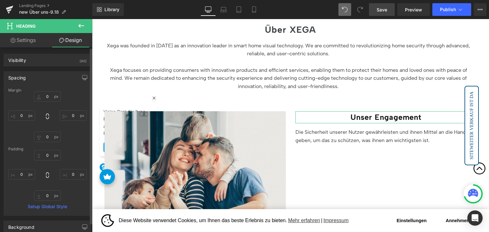
type input "0"
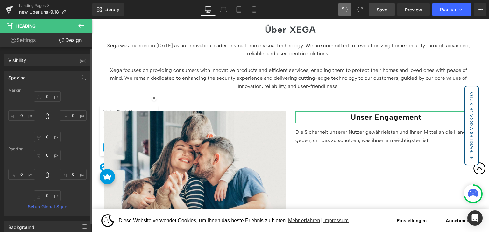
type input "0"
click at [47, 94] on input "0" at bounding box center [47, 96] width 27 height 11
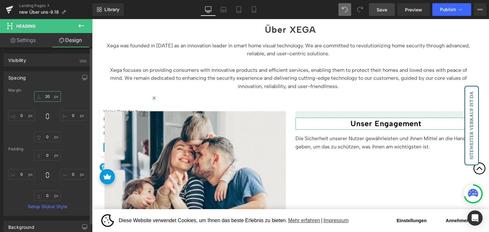
type input "2"
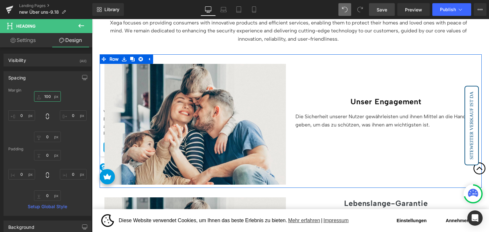
scroll to position [290, 0]
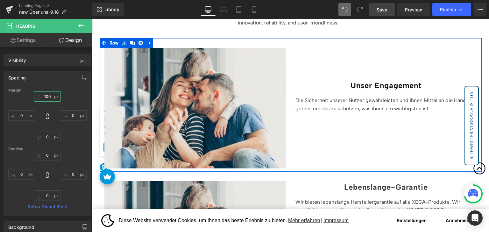
type input "100"
click at [357, 84] on strong "Unser Engagement" at bounding box center [385, 85] width 71 height 9
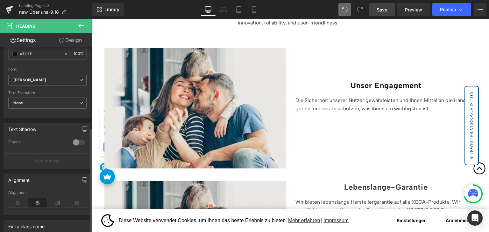
scroll to position [265, 0]
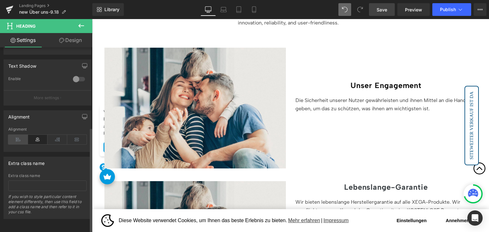
click at [19, 135] on icon at bounding box center [18, 140] width 20 height 10
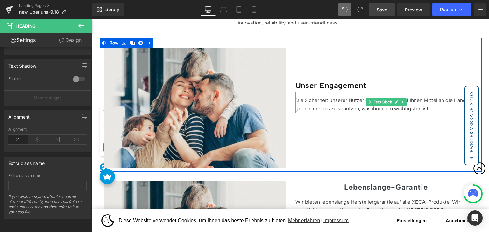
click at [322, 102] on p "Die Sicherheit unserer Nutzer gewährleisten und ihnen Mittel an die Hand geben,…" at bounding box center [383, 104] width 176 height 16
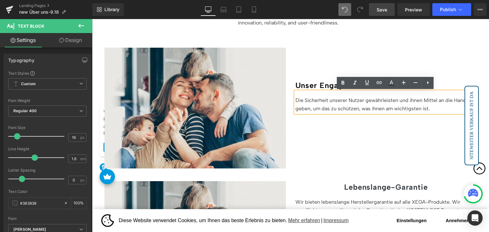
click at [320, 105] on p "Die Sicherheit unserer Nutzer gewährleisten und ihnen Mittel an die Hand geben,…" at bounding box center [383, 104] width 176 height 16
click at [363, 140] on div "Image Unser Engagement Heading Die Sicherheit unserer Nutzer gewährleisten und …" at bounding box center [291, 105] width 382 height 134
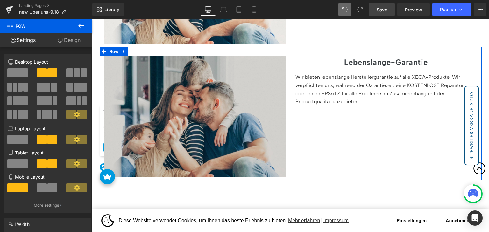
scroll to position [417, 0]
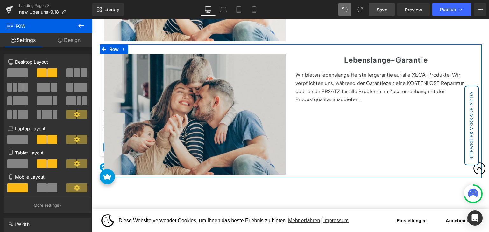
click at [240, 98] on img at bounding box center [194, 114] width 181 height 121
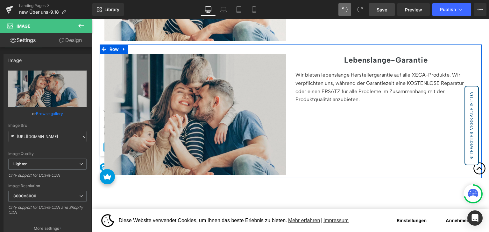
click at [244, 73] on img at bounding box center [194, 114] width 181 height 121
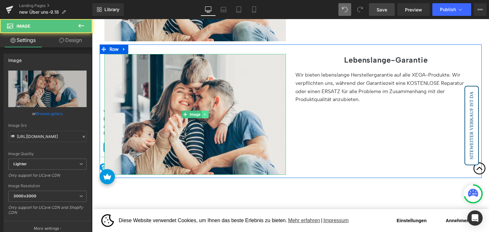
click at [205, 115] on icon at bounding box center [205, 115] width 4 height 4
click at [207, 117] on link at bounding box center [208, 115] width 7 height 8
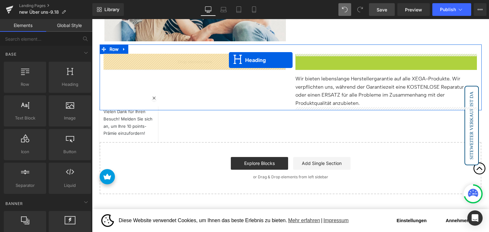
drag, startPoint x: 371, startPoint y: 60, endPoint x: 229, endPoint y: 60, distance: 141.7
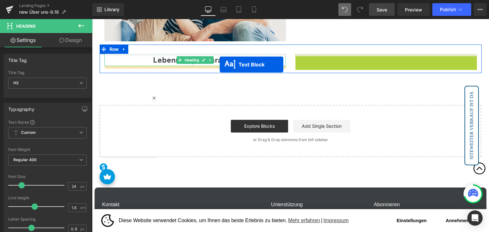
drag, startPoint x: 368, startPoint y: 74, endPoint x: 220, endPoint y: 65, distance: 148.6
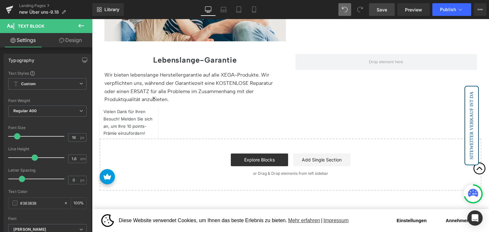
click at [81, 26] on icon at bounding box center [81, 26] width 6 height 4
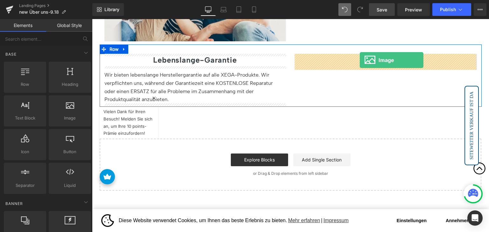
drag, startPoint x: 158, startPoint y: 130, endPoint x: 360, endPoint y: 60, distance: 213.5
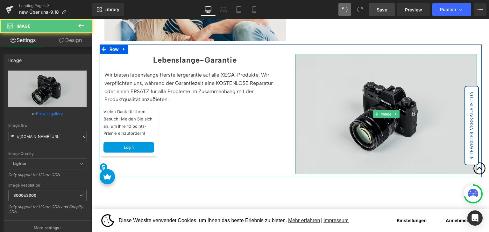
click at [356, 95] on img at bounding box center [385, 114] width 181 height 120
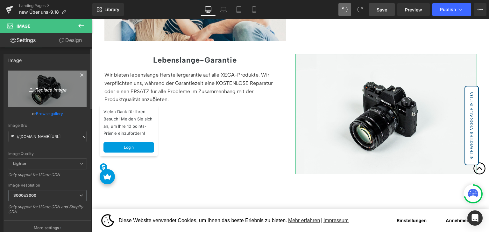
click at [67, 87] on icon "Replace Image" at bounding box center [47, 89] width 51 height 8
type input "C:\fakepath\060912221725613942.5993.jpg.png"
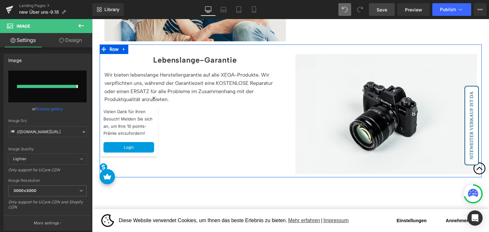
type input "https://ucarecdn.com/be871158-64a3-4183-9870-58f3dbb419ed/-/format/auto/-/previ…"
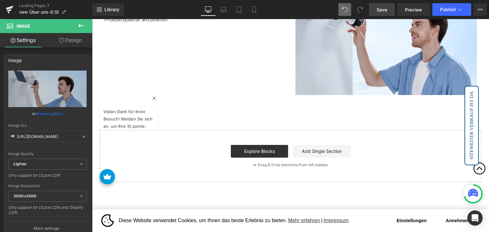
scroll to position [513, 0]
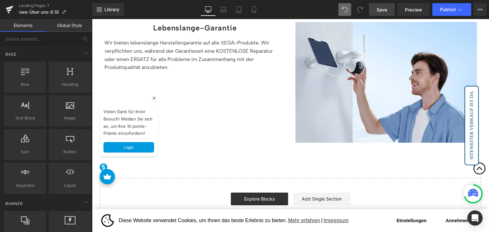
scroll to position [449, 0]
click at [206, 48] on p "Wir bieten lebenslange Herstellergarantie auf alle XEGA-Produkte. Wir verpflich…" at bounding box center [192, 55] width 176 height 32
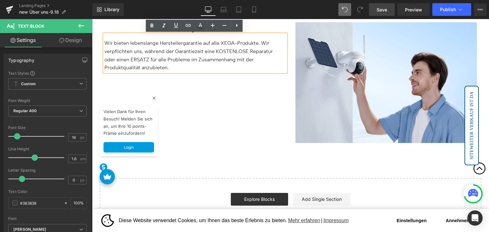
click at [389, 8] on link "Save" at bounding box center [382, 9] width 26 height 13
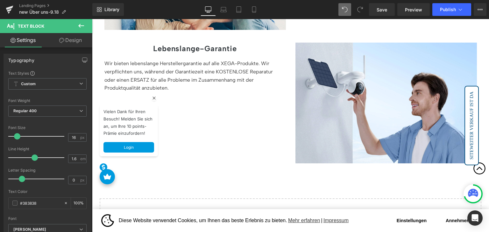
scroll to position [414, 0]
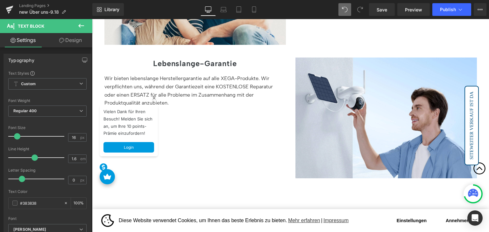
click at [181, 85] on div "Wir bieten lebenslange Herstellergarantie auf alle XEGA-Produkte. Wir verpflich…" at bounding box center [194, 88] width 181 height 37
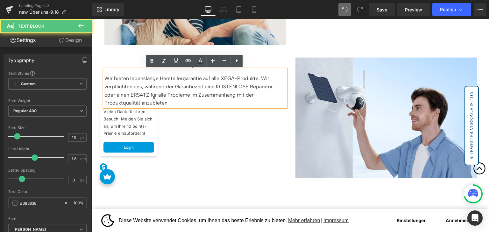
click at [177, 82] on p "Wir bieten lebenslange Herstellergarantie auf alle XEGA-Produkte. Wir verpflich…" at bounding box center [192, 90] width 176 height 32
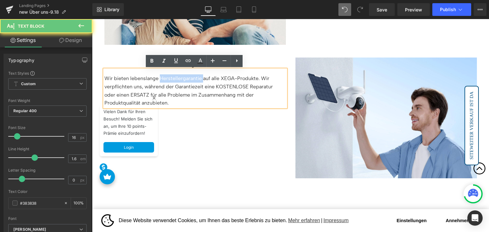
click at [177, 82] on p "Wir bieten lebenslange Herstellergarantie auf alle XEGA-Produkte. Wir verpflich…" at bounding box center [192, 90] width 176 height 32
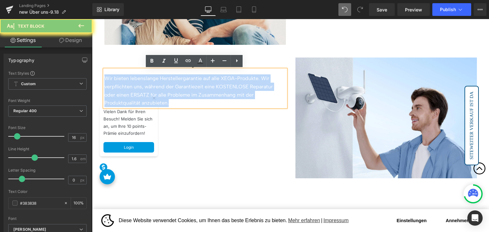
click at [177, 82] on p "Wir bieten lebenslange Herstellergarantie auf alle XEGA-Produkte. Wir verpflich…" at bounding box center [192, 90] width 176 height 32
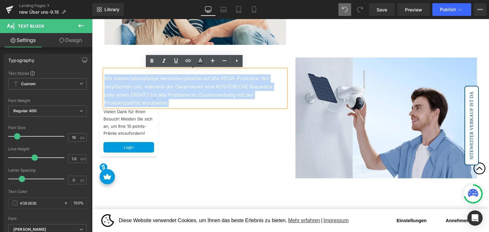
paste div
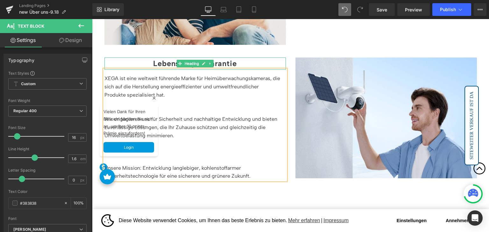
click at [169, 63] on strong "Lebenslange-Garantie" at bounding box center [195, 63] width 84 height 9
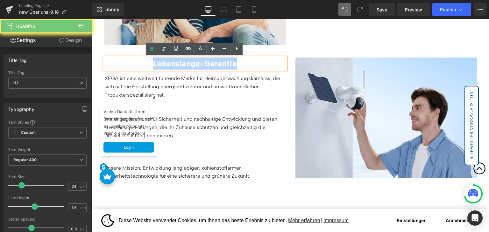
click at [169, 63] on strong "Lebenslange-Garantie" at bounding box center [195, 63] width 84 height 9
paste div
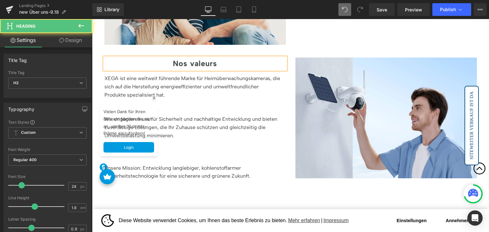
click at [173, 61] on b "Nos valeurs" at bounding box center [195, 63] width 44 height 9
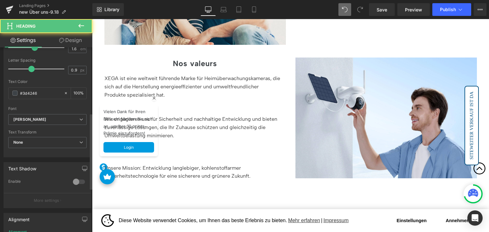
scroll to position [265, 0]
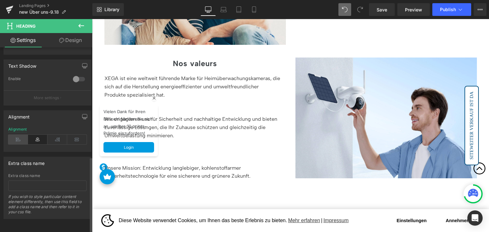
click at [22, 137] on icon at bounding box center [18, 140] width 20 height 10
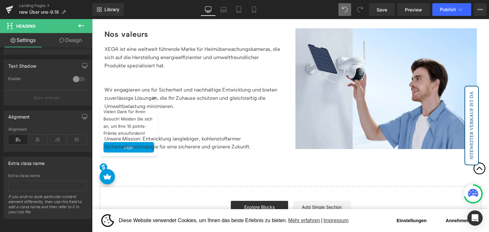
scroll to position [446, 0]
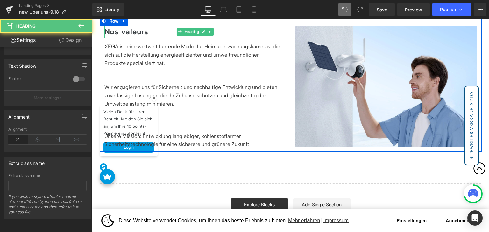
click at [128, 32] on b "Nos valeurs" at bounding box center [126, 31] width 44 height 9
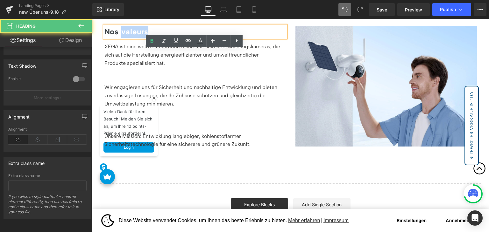
click at [128, 32] on b "Nos valeurs" at bounding box center [126, 31] width 44 height 9
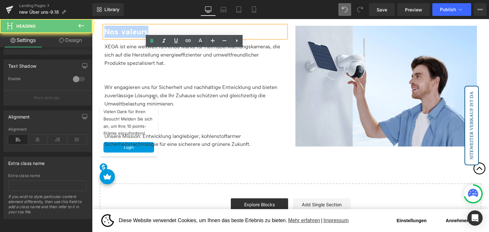
click at [128, 32] on b "Nos valeurs" at bounding box center [126, 31] width 44 height 9
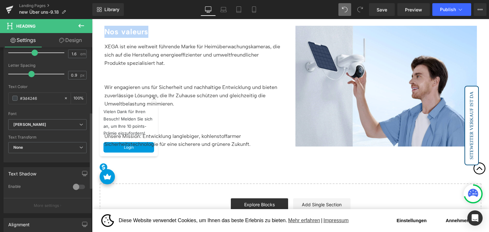
scroll to position [106, 0]
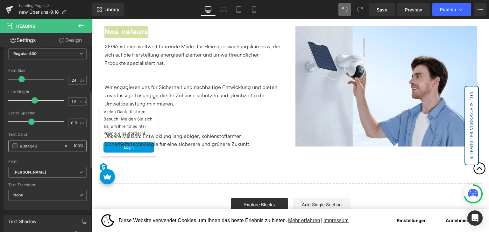
click at [43, 145] on input "#3d4246" at bounding box center [40, 146] width 41 height 7
type input "#f"
type input "0"
type input "#111"
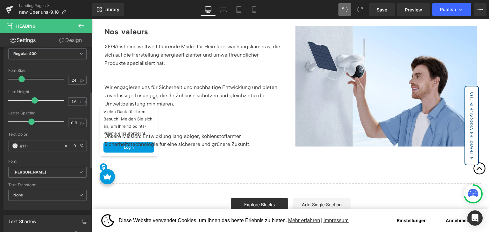
type input "100"
type input "#111111"
click at [49, 133] on div "Text Color" at bounding box center [47, 134] width 78 height 4
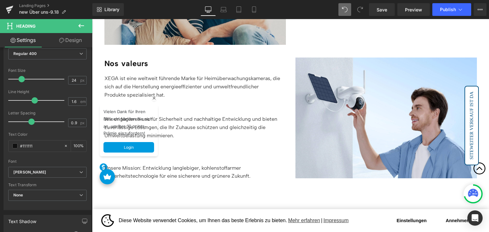
scroll to position [318, 0]
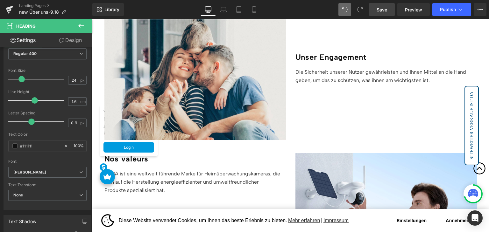
click at [386, 8] on span "Save" at bounding box center [382, 9] width 11 height 7
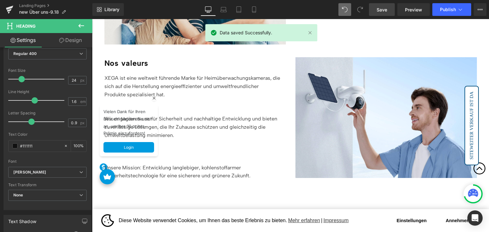
scroll to position [414, 0]
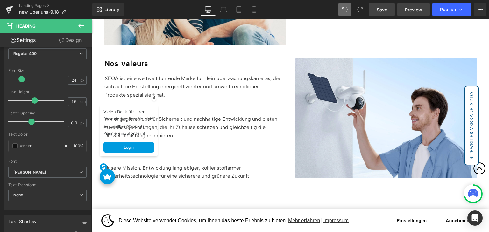
click at [411, 7] on span "Preview" at bounding box center [413, 9] width 17 height 7
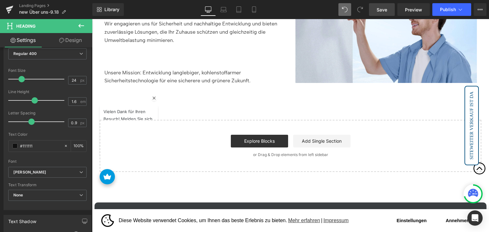
click at [78, 30] on button at bounding box center [81, 26] width 22 height 14
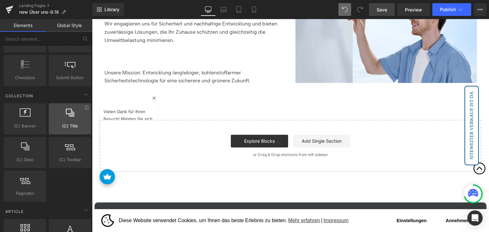
scroll to position [1050, 0]
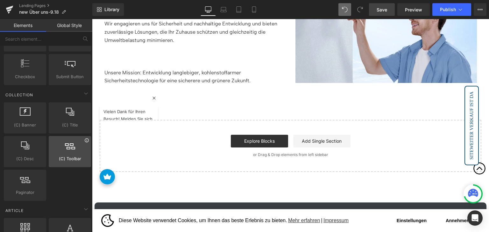
click at [84, 138] on icon at bounding box center [86, 140] width 5 height 5
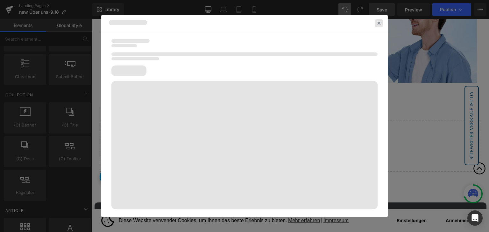
click at [378, 23] on icon at bounding box center [379, 23] width 6 height 6
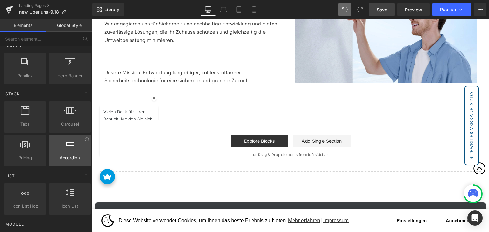
scroll to position [159, 0]
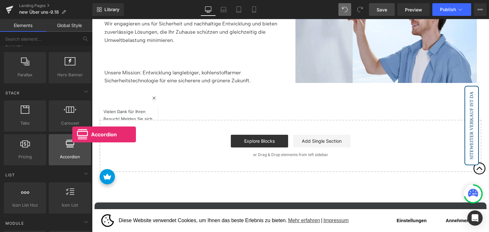
drag, startPoint x: 66, startPoint y: 151, endPoint x: 62, endPoint y: 142, distance: 8.9
click at [65, 148] on div at bounding box center [70, 146] width 39 height 14
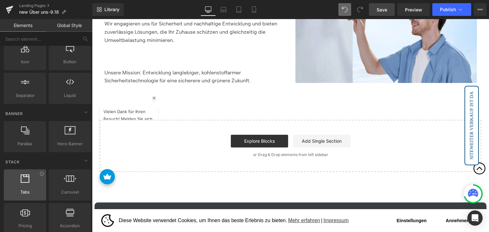
scroll to position [0, 0]
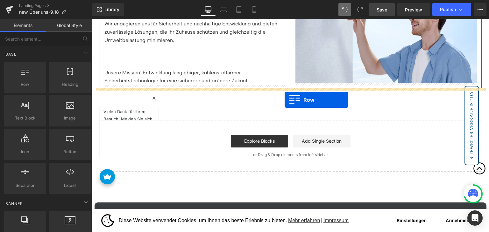
drag, startPoint x: 179, startPoint y: 102, endPoint x: 285, endPoint y: 100, distance: 106.0
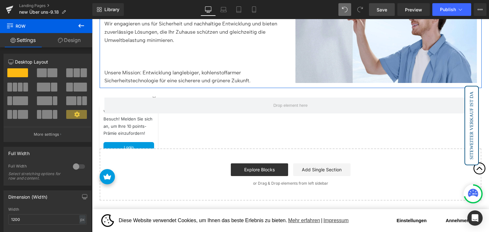
click at [81, 30] on button at bounding box center [81, 26] width 22 height 14
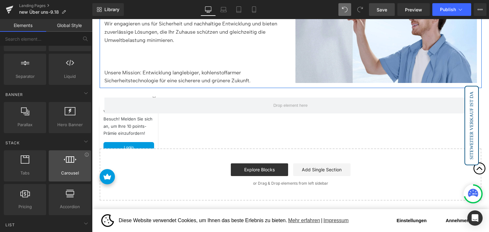
scroll to position [127, 0]
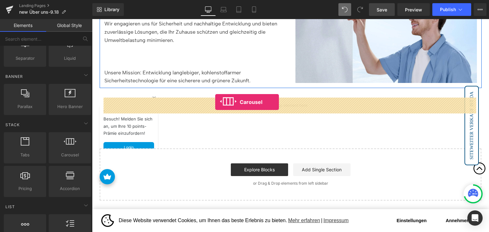
drag, startPoint x: 161, startPoint y: 160, endPoint x: 215, endPoint y: 102, distance: 79.3
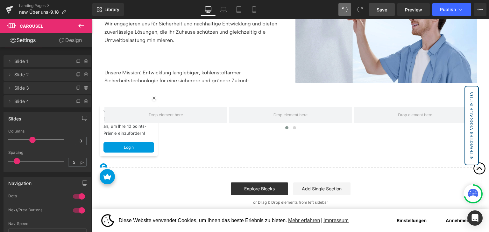
click at [474, 193] on icon at bounding box center [473, 193] width 10 height 8
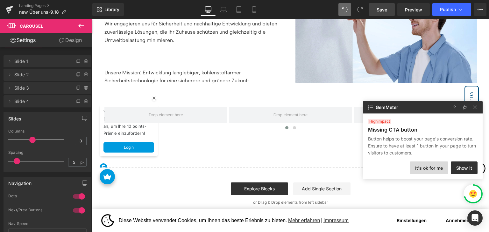
click at [442, 170] on button "It's ok for me" at bounding box center [429, 168] width 39 height 13
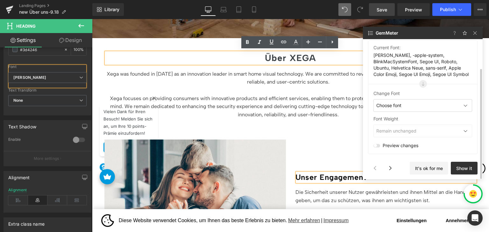
scroll to position [0, 0]
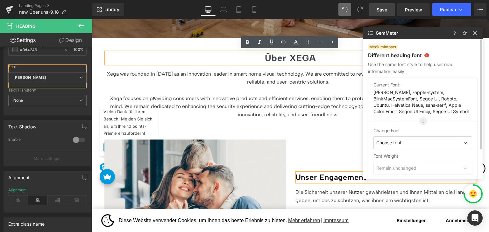
click at [376, 32] on span "GemMeter" at bounding box center [387, 33] width 23 height 5
click at [374, 37] on p at bounding box center [369, 33] width 13 height 12
click at [456, 34] on img at bounding box center [455, 33] width 8 height 8
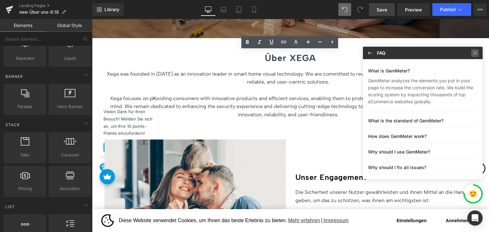
click at [475, 54] on img at bounding box center [475, 53] width 8 height 8
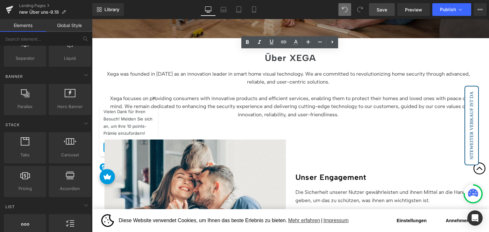
click at [470, 194] on icon at bounding box center [473, 193] width 10 height 8
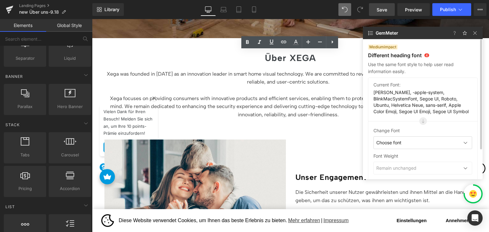
scroll to position [37, 0]
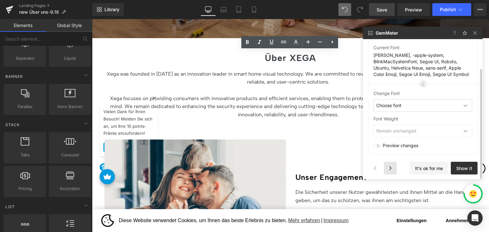
click at [389, 167] on div at bounding box center [390, 168] width 13 height 13
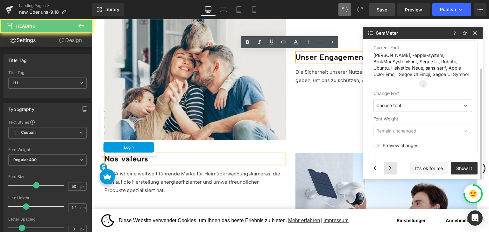
scroll to position [103, 0]
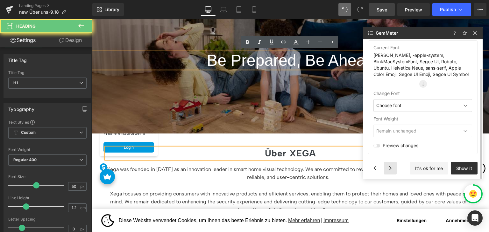
click at [389, 167] on div at bounding box center [390, 168] width 13 height 13
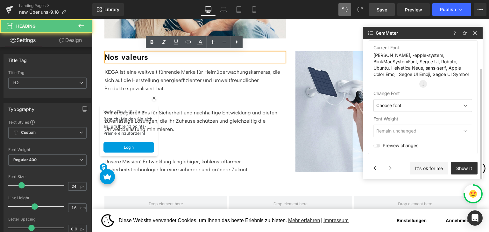
scroll to position [203, 0]
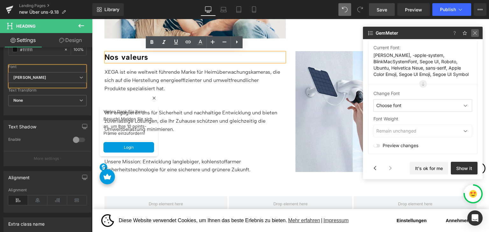
click at [474, 32] on img at bounding box center [475, 33] width 8 height 8
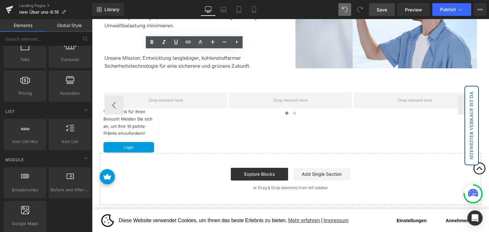
scroll to position [516, 0]
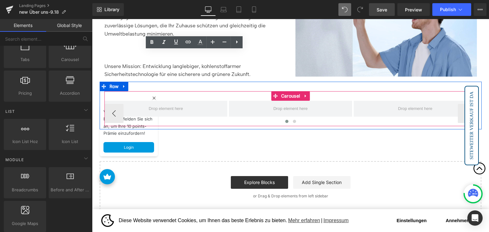
click at [308, 96] on link at bounding box center [305, 96] width 8 height 10
click at [309, 97] on icon at bounding box center [310, 96] width 4 height 4
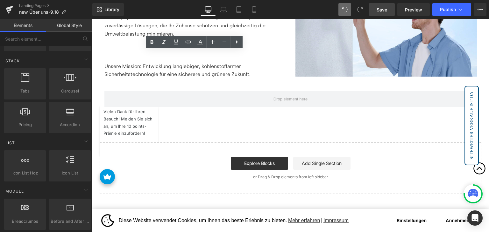
scroll to position [191, 0]
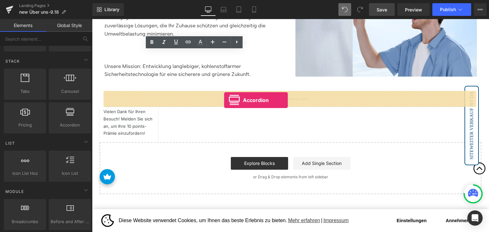
drag, startPoint x: 166, startPoint y: 142, endPoint x: 225, endPoint y: 100, distance: 72.0
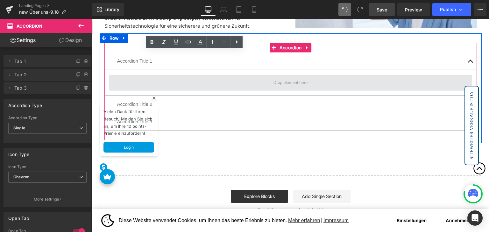
scroll to position [579, 0]
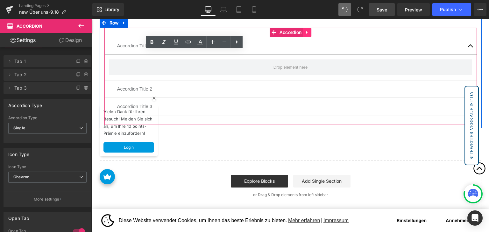
click at [307, 35] on link at bounding box center [307, 33] width 8 height 10
click at [311, 34] on icon at bounding box center [311, 32] width 4 height 4
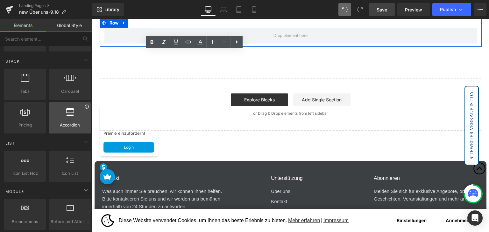
click at [85, 105] on icon at bounding box center [87, 107] width 4 height 4
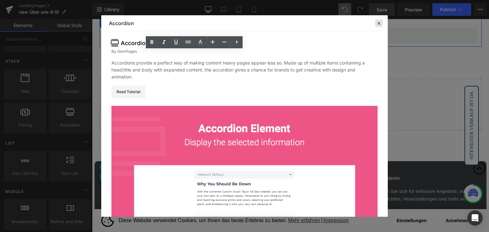
click at [380, 26] on icon at bounding box center [379, 23] width 6 height 6
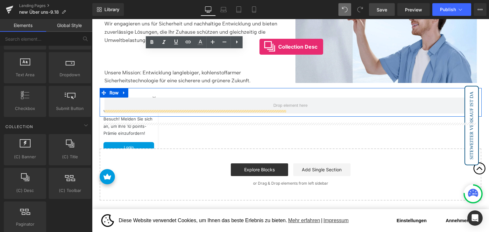
scroll to position [484, 0]
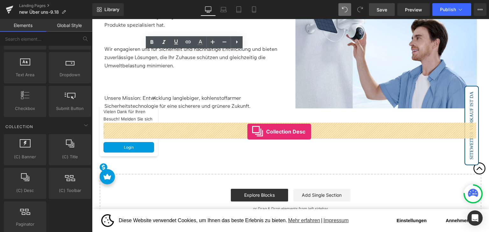
drag, startPoint x: 121, startPoint y: 196, endPoint x: 247, endPoint y: 132, distance: 142.2
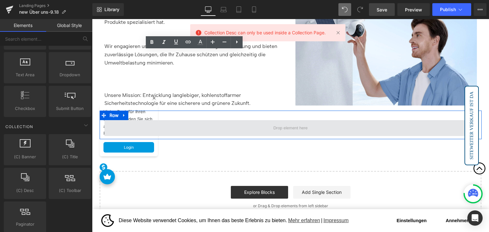
scroll to position [516, 0]
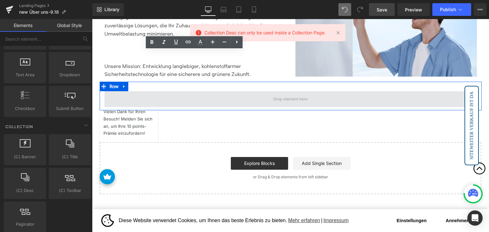
click at [214, 96] on span at bounding box center [290, 99] width 372 height 16
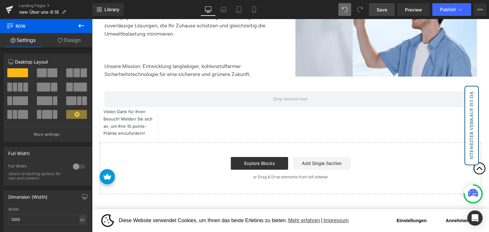
click at [82, 26] on icon at bounding box center [81, 26] width 8 height 8
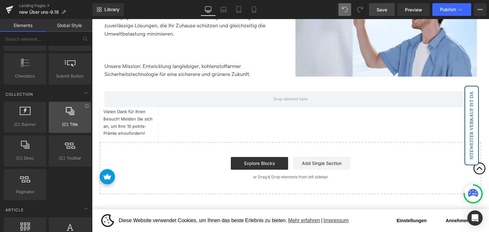
scroll to position [1050, 0]
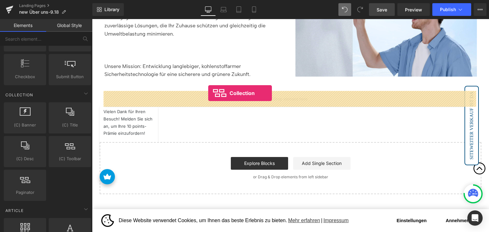
drag, startPoint x: 161, startPoint y: 170, endPoint x: 208, endPoint y: 93, distance: 90.2
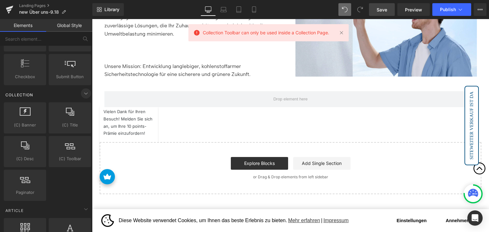
click at [82, 94] on span at bounding box center [86, 93] width 10 height 10
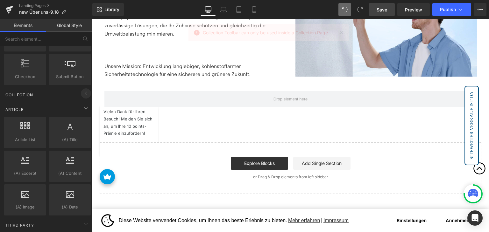
click at [82, 94] on span at bounding box center [86, 93] width 10 height 10
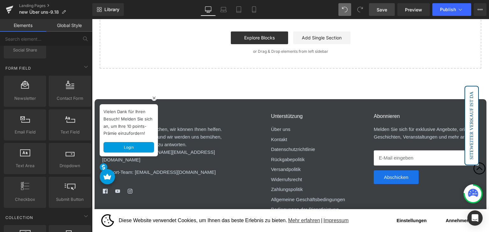
scroll to position [675, 0]
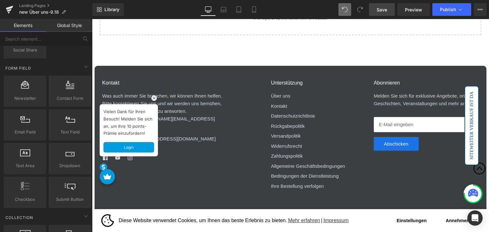
click at [154, 97] on rect at bounding box center [153, 97] width 5 height 5
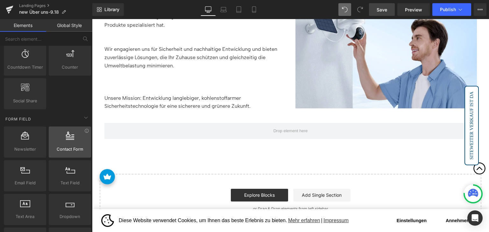
scroll to position [800, 0]
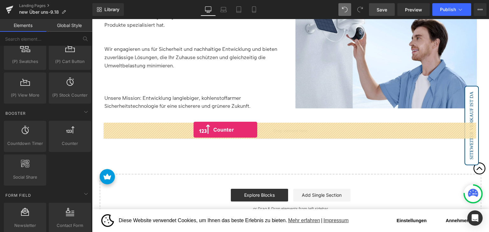
drag, startPoint x: 161, startPoint y: 151, endPoint x: 194, endPoint y: 130, distance: 38.2
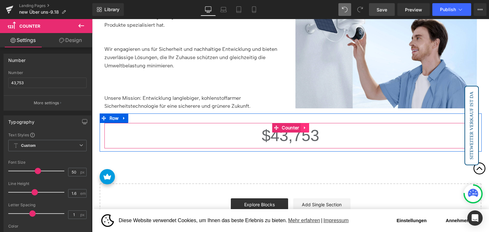
click at [303, 130] on icon at bounding box center [305, 128] width 4 height 5
click at [307, 129] on icon at bounding box center [309, 128] width 4 height 4
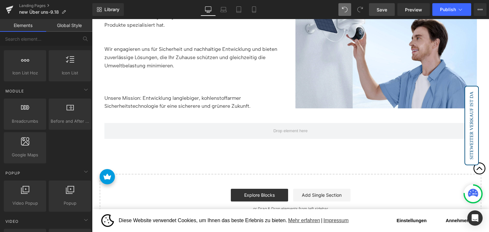
scroll to position [291, 0]
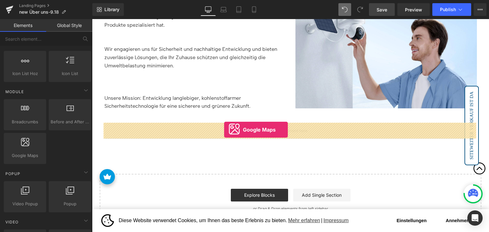
drag, startPoint x: 125, startPoint y: 161, endPoint x: 224, endPoint y: 130, distance: 103.9
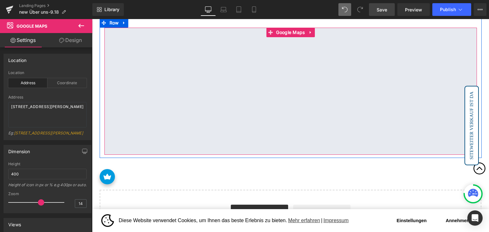
scroll to position [548, 0]
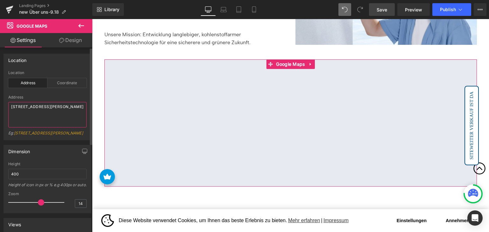
click at [46, 109] on textarea "86-90 Paul Street, London, EC2A 4NE, UK" at bounding box center [47, 114] width 78 height 25
click at [67, 81] on div "Coordinate" at bounding box center [66, 83] width 39 height 10
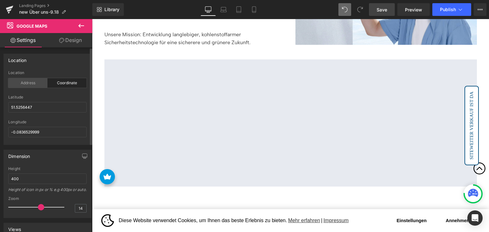
click at [38, 82] on div "Address" at bounding box center [27, 83] width 39 height 10
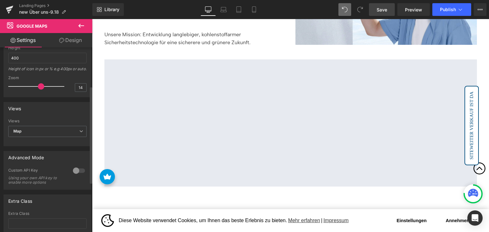
scroll to position [127, 0]
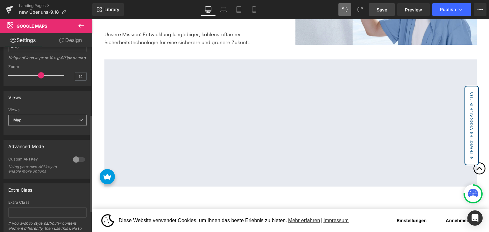
click at [62, 126] on span "Map" at bounding box center [47, 120] width 78 height 11
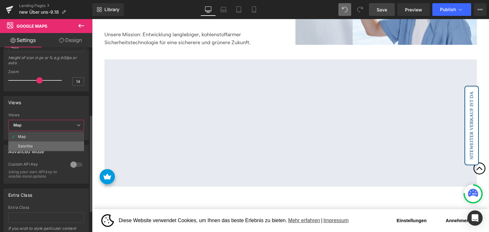
click at [50, 146] on li "Satellite" at bounding box center [46, 147] width 76 height 10
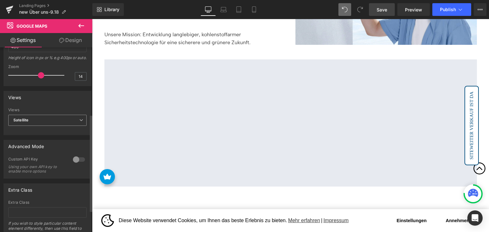
click at [59, 126] on span "Satellite" at bounding box center [47, 120] width 78 height 11
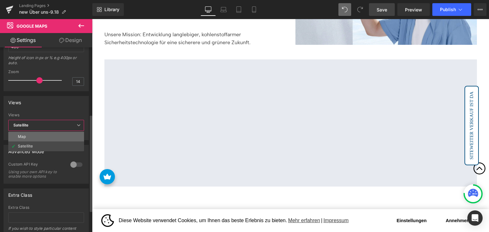
click at [39, 142] on li "Map" at bounding box center [46, 137] width 76 height 10
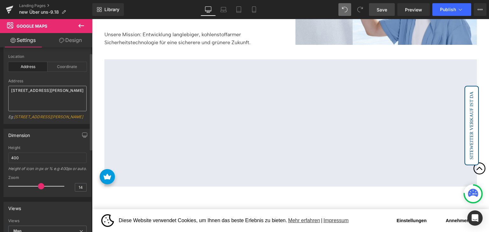
scroll to position [9, 0]
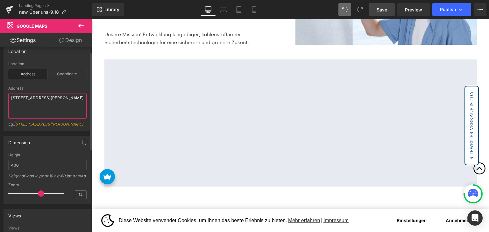
drag, startPoint x: 36, startPoint y: 105, endPoint x: 0, endPoint y: 91, distance: 38.4
click at [0, 91] on div "Location address Location Address Coordinate Address 86-90 Paul Street, London,…" at bounding box center [47, 85] width 95 height 91
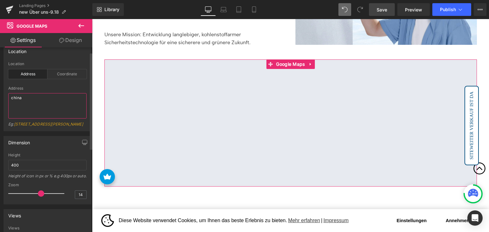
click at [53, 106] on textarea "china" at bounding box center [47, 105] width 78 height 25
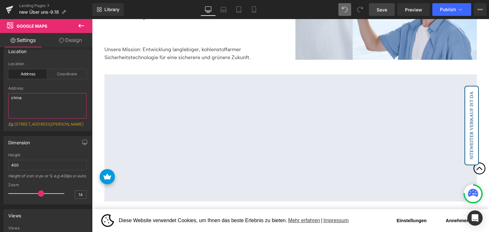
scroll to position [548, 0]
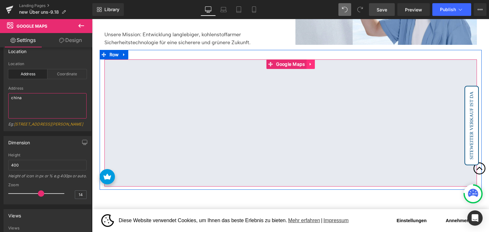
type textarea "china"
click at [311, 65] on icon at bounding box center [310, 64] width 4 height 5
click at [308, 66] on icon at bounding box center [310, 64] width 4 height 5
click at [315, 65] on icon at bounding box center [315, 64] width 4 height 4
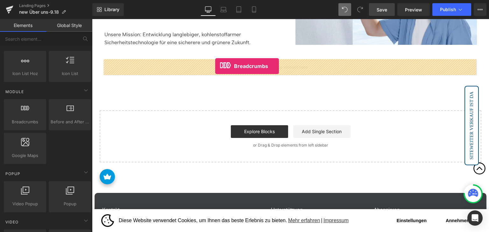
drag, startPoint x: 128, startPoint y: 135, endPoint x: 215, endPoint y: 67, distance: 111.1
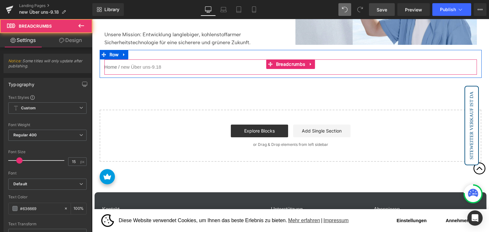
click at [167, 69] on nav "Home / new Über uns-9.18" at bounding box center [290, 67] width 372 height 15
click at [286, 61] on span "Breadcrumbs" at bounding box center [290, 65] width 32 height 10
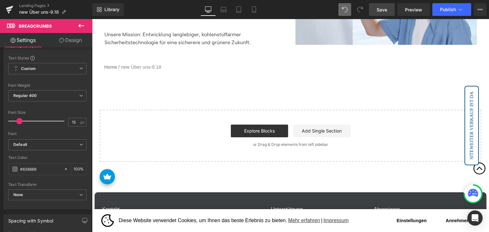
scroll to position [32, 0]
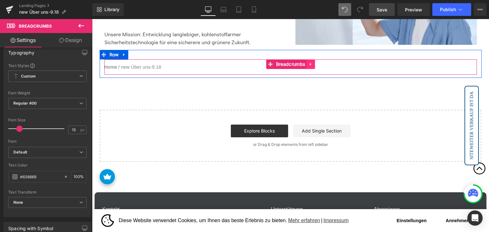
click at [311, 65] on icon at bounding box center [310, 64] width 4 height 5
click at [315, 64] on icon at bounding box center [315, 64] width 4 height 4
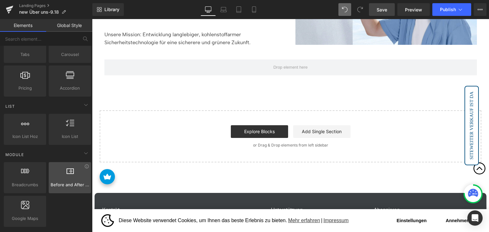
scroll to position [227, 0]
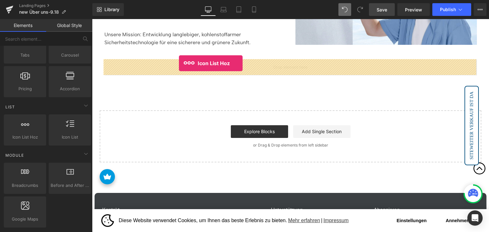
drag, startPoint x: 121, startPoint y: 150, endPoint x: 180, endPoint y: 63, distance: 104.9
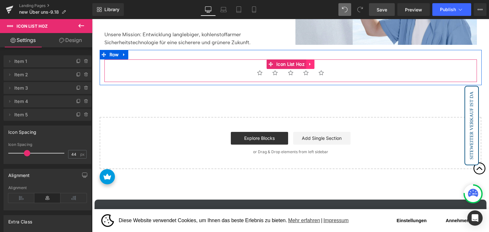
click at [309, 65] on icon at bounding box center [309, 64] width 1 height 3
click at [316, 65] on link at bounding box center [314, 65] width 8 height 10
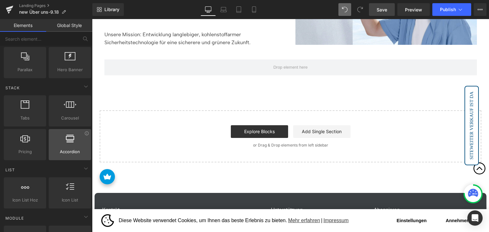
scroll to position [164, 0]
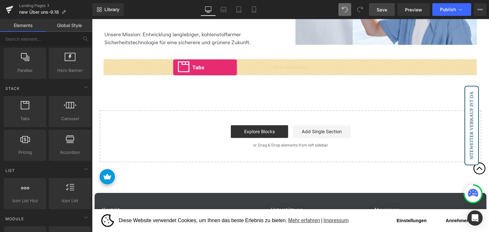
drag, startPoint x: 118, startPoint y: 132, endPoint x: 177, endPoint y: 67, distance: 87.9
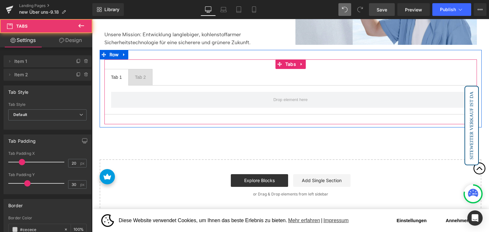
click at [133, 78] on span "Tab 2 Text Block" at bounding box center [141, 77] width 24 height 16
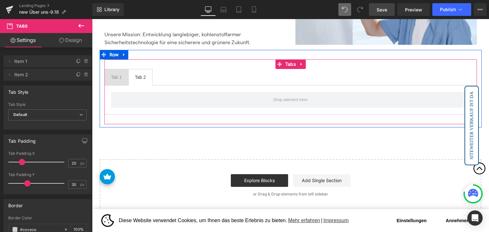
click at [92, 19] on div at bounding box center [92, 19] width 0 height 0
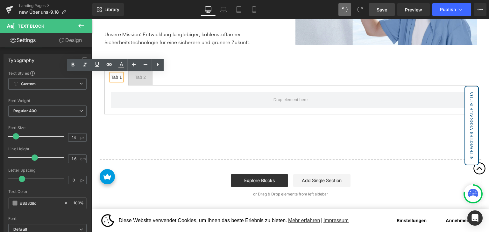
click at [92, 19] on div at bounding box center [92, 19] width 0 height 0
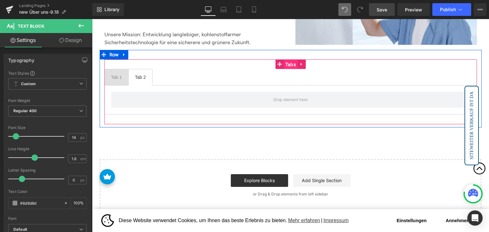
click at [285, 63] on span "Tabs" at bounding box center [291, 65] width 14 height 10
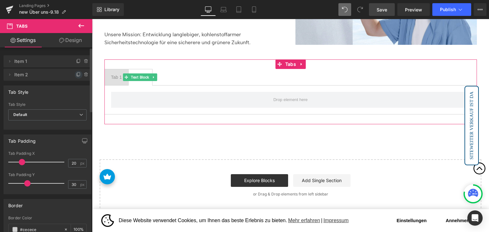
click at [76, 74] on icon at bounding box center [78, 74] width 5 height 5
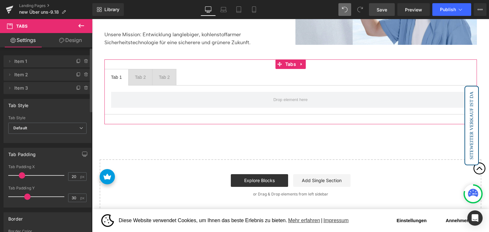
click at [76, 74] on icon at bounding box center [78, 74] width 5 height 5
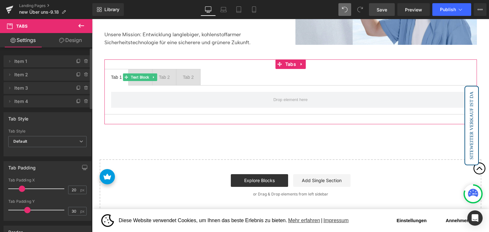
click at [76, 74] on icon at bounding box center [78, 74] width 5 height 5
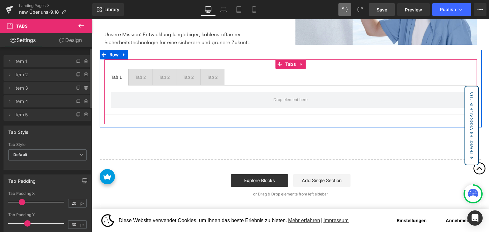
click at [116, 75] on div "Tab 1" at bounding box center [116, 77] width 11 height 7
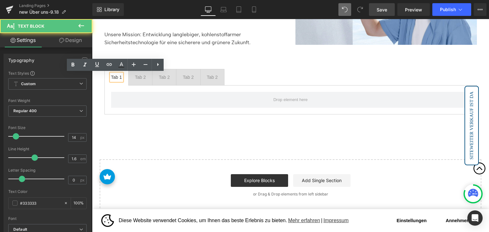
click at [113, 77] on div "Tab 1" at bounding box center [116, 77] width 11 height 7
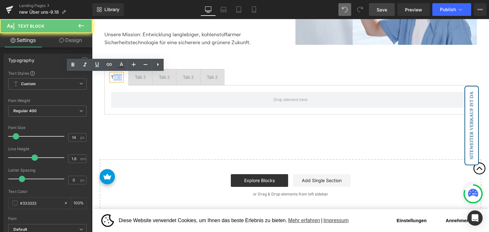
click at [113, 77] on div "Tab 1" at bounding box center [116, 77] width 11 height 7
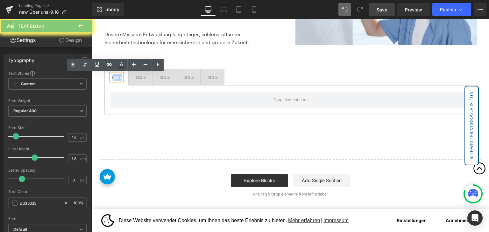
click at [113, 77] on div "Tab 1" at bounding box center [116, 77] width 11 height 7
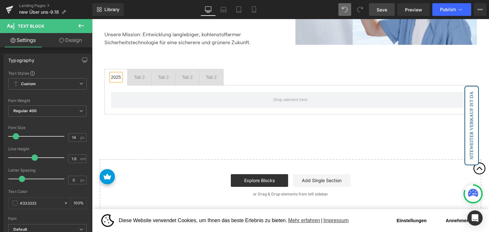
click at [132, 75] on span "Tab 2 Text Block" at bounding box center [140, 77] width 24 height 16
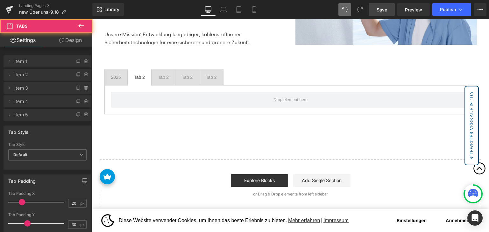
click at [138, 76] on div "Tab 2" at bounding box center [139, 77] width 11 height 7
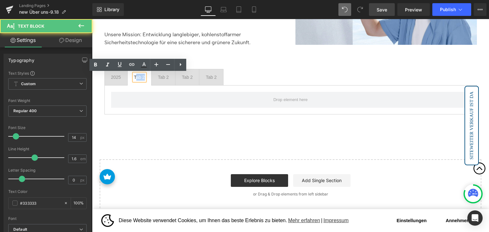
click at [138, 76] on div "Tab 2" at bounding box center [139, 77] width 11 height 7
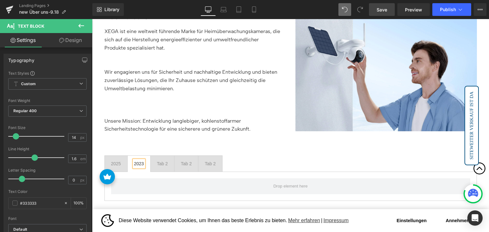
scroll to position [452, 0]
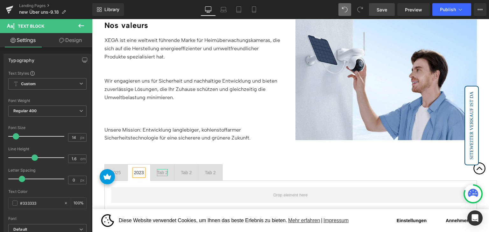
click at [162, 173] on div "Tab 2" at bounding box center [162, 172] width 11 height 7
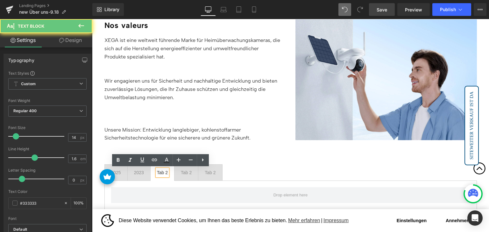
click at [159, 173] on div "Tab 2" at bounding box center [162, 172] width 11 height 7
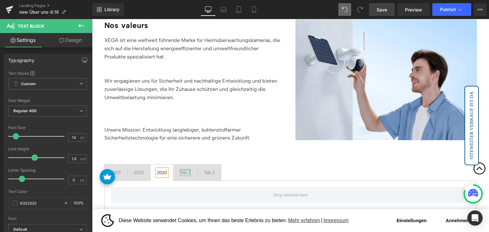
click at [184, 170] on div at bounding box center [185, 170] width 11 height 2
click at [184, 170] on div "Tab 2" at bounding box center [185, 172] width 11 height 7
click at [184, 172] on div "Tab 2" at bounding box center [185, 172] width 11 height 7
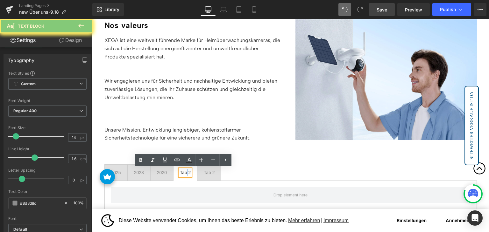
click at [184, 172] on div "Tab 2" at bounding box center [185, 172] width 11 height 7
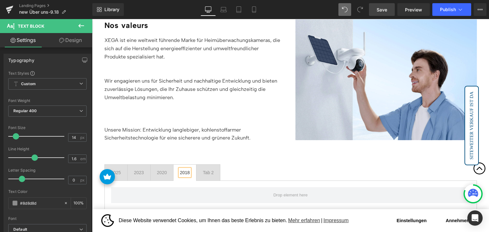
click at [92, 19] on div at bounding box center [92, 19] width 0 height 0
click at [207, 170] on div "Tab 2" at bounding box center [208, 172] width 11 height 7
click at [233, 163] on div "2025 Text Block 2023 Text Block 2020 Text Block 2018 Text Block 2015 Text Block…" at bounding box center [290, 187] width 372 height 65
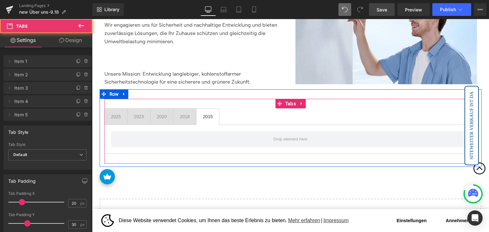
scroll to position [516, 0]
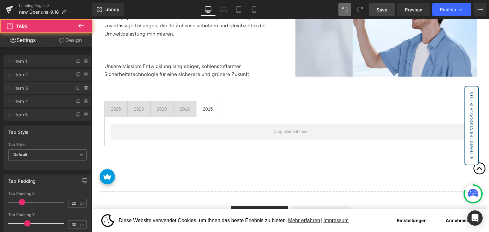
drag, startPoint x: 113, startPoint y: 107, endPoint x: 135, endPoint y: 108, distance: 22.6
click at [113, 107] on div "2025" at bounding box center [116, 109] width 10 height 7
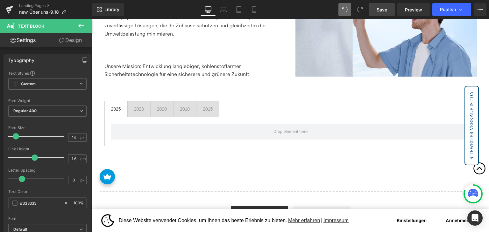
click at [81, 29] on icon at bounding box center [81, 26] width 8 height 8
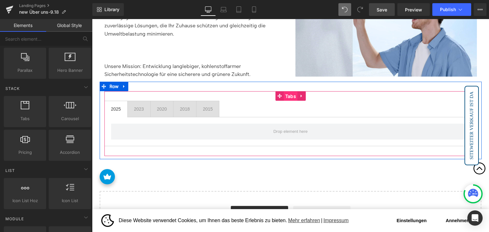
click at [291, 98] on span "Tabs" at bounding box center [291, 97] width 14 height 10
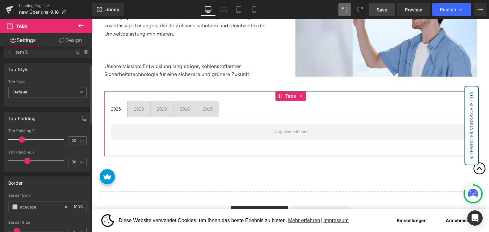
scroll to position [64, 0]
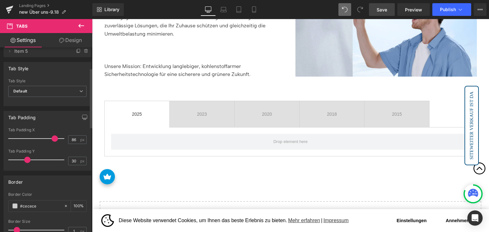
type input "82"
drag, startPoint x: 21, startPoint y: 137, endPoint x: 50, endPoint y: 138, distance: 28.7
click at [50, 138] on span at bounding box center [52, 139] width 6 height 6
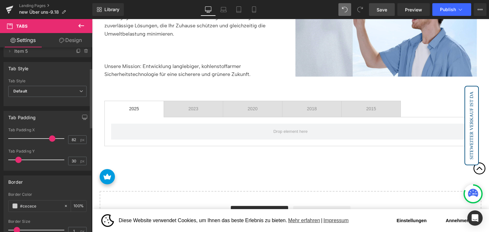
drag, startPoint x: 25, startPoint y: 159, endPoint x: 16, endPoint y: 158, distance: 8.6
click at [16, 158] on span at bounding box center [18, 160] width 6 height 6
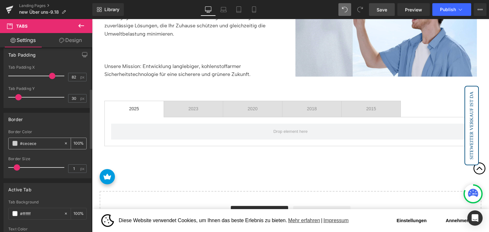
scroll to position [127, 0]
click at [20, 166] on div at bounding box center [37, 166] width 53 height 13
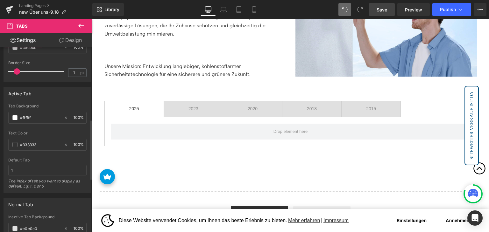
scroll to position [223, 0]
click at [78, 25] on icon at bounding box center [81, 26] width 8 height 8
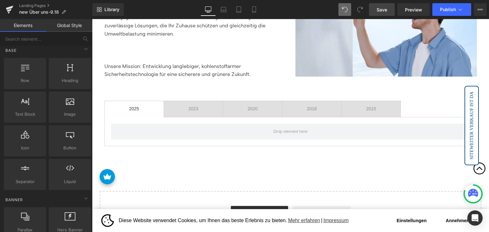
scroll to position [0, 0]
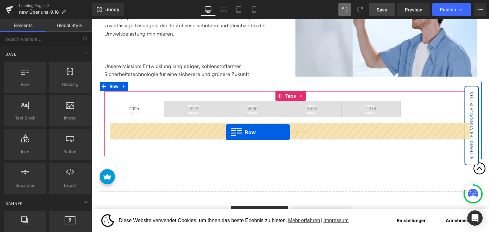
drag, startPoint x: 127, startPoint y: 102, endPoint x: 226, endPoint y: 132, distance: 103.5
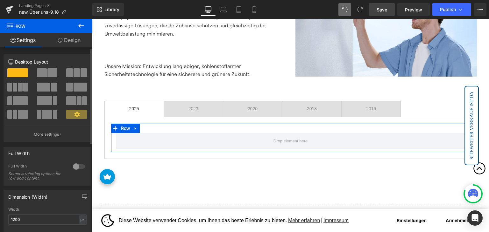
click at [51, 72] on span at bounding box center [52, 72] width 10 height 9
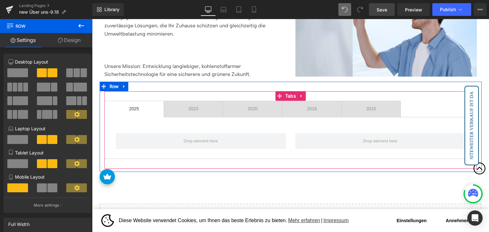
click at [201, 110] on span "2023 Text Block" at bounding box center [193, 109] width 59 height 16
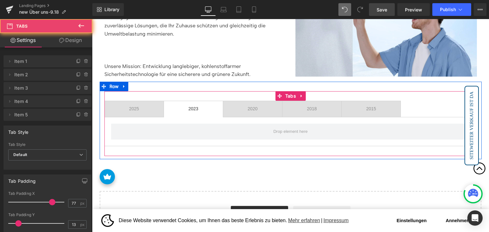
click at [139, 109] on span "2025 Text Block" at bounding box center [134, 109] width 59 height 16
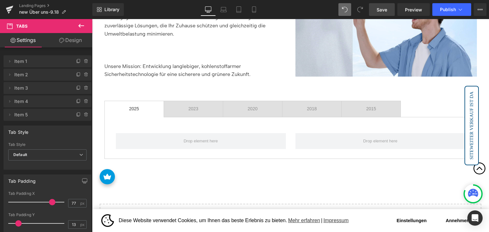
click at [81, 22] on icon at bounding box center [81, 26] width 8 height 8
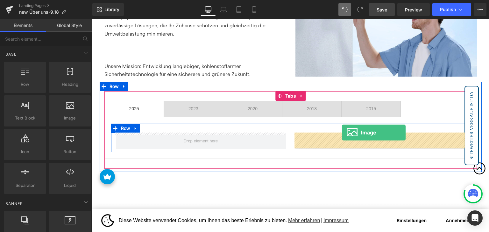
drag, startPoint x: 179, startPoint y: 130, endPoint x: 342, endPoint y: 133, distance: 163.7
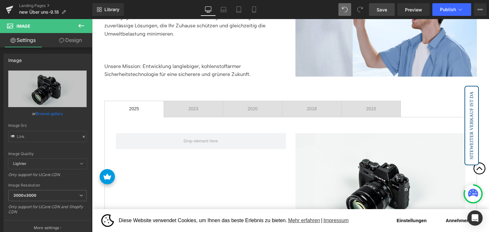
click at [81, 23] on icon at bounding box center [81, 26] width 8 height 8
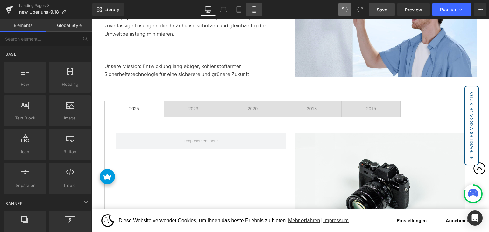
click at [252, 11] on icon at bounding box center [254, 9] width 6 height 6
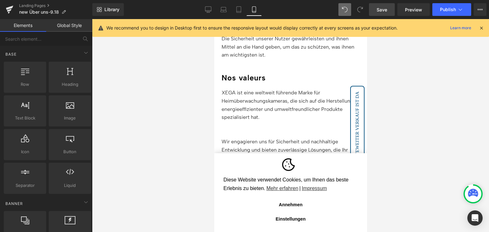
click at [286, 206] on button "Annehmen" at bounding box center [290, 205] width 134 height 13
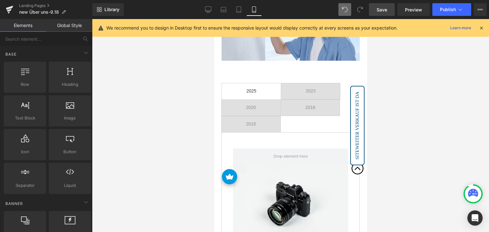
scroll to position [770, 0]
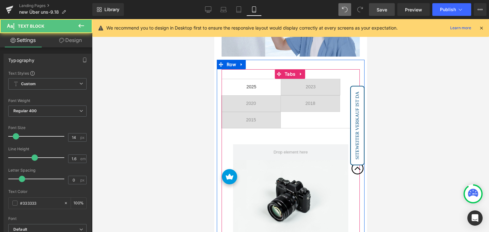
click at [306, 83] on div "2023 Text Block" at bounding box center [310, 86] width 10 height 7
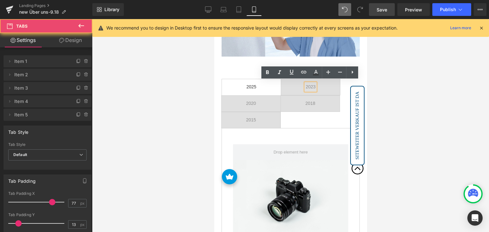
click at [270, 83] on span "2025 Text Block" at bounding box center [251, 87] width 59 height 16
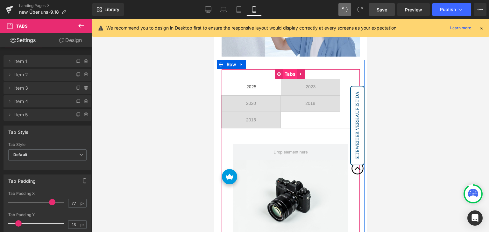
click at [291, 72] on span "Tabs" at bounding box center [290, 74] width 14 height 10
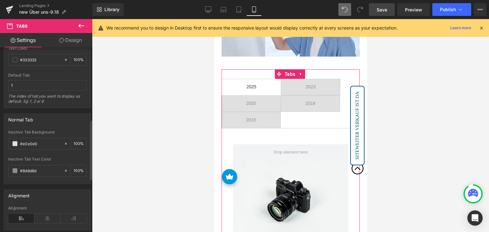
scroll to position [318, 0]
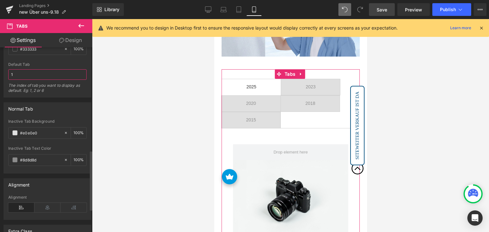
click at [49, 74] on input "1" at bounding box center [47, 74] width 78 height 11
type input "2"
click at [47, 74] on input "1" at bounding box center [47, 74] width 78 height 11
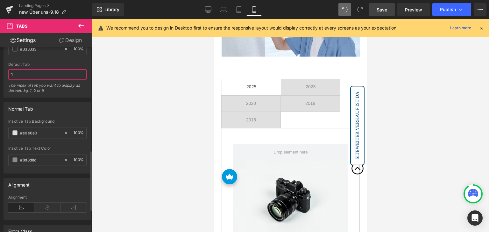
type input "6"
type input "1"
click at [71, 92] on div "The index of tab you want to display as default. Eg: 1, 2 or 6" at bounding box center [47, 90] width 78 height 14
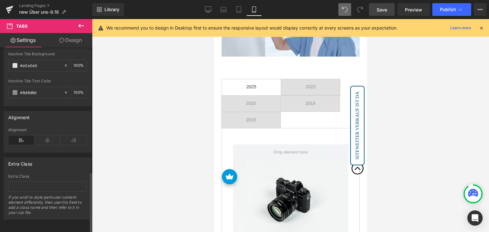
scroll to position [390, 0]
click at [47, 135] on icon at bounding box center [47, 140] width 26 height 10
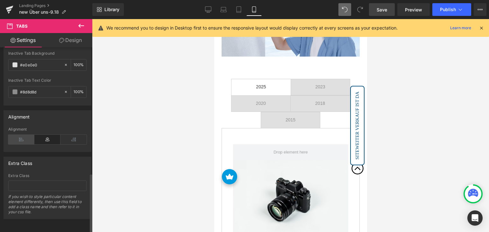
click at [20, 135] on icon at bounding box center [21, 140] width 26 height 10
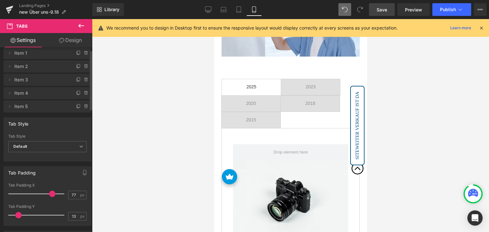
scroll to position [8, 0]
click at [46, 143] on span "Default" at bounding box center [47, 147] width 78 height 11
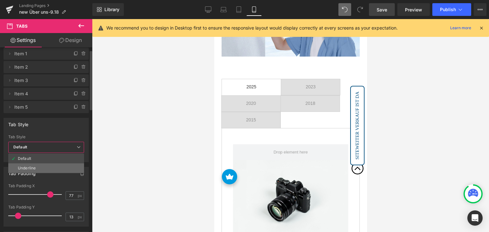
click at [34, 167] on div "Underline" at bounding box center [27, 168] width 18 height 4
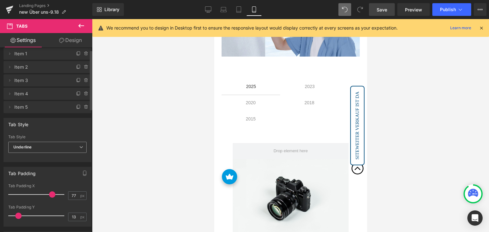
click at [54, 149] on span "Underline" at bounding box center [47, 147] width 78 height 11
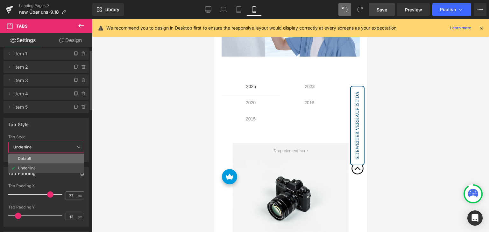
click at [41, 157] on li "Default" at bounding box center [46, 159] width 76 height 10
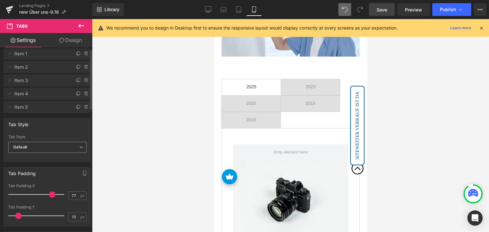
scroll to position [0, 0]
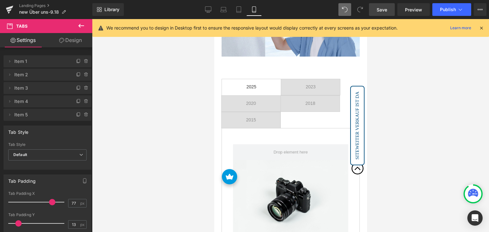
click at [74, 42] on link "Design" at bounding box center [70, 40] width 46 height 14
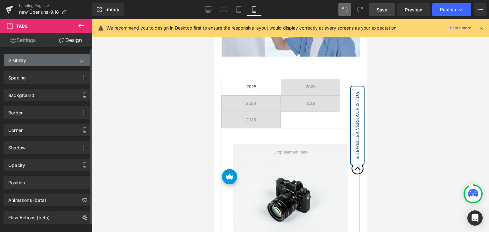
click at [61, 63] on div "Visibility (All)" at bounding box center [47, 60] width 87 height 12
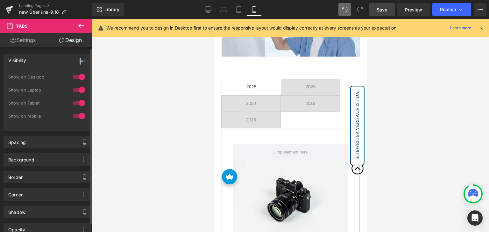
click at [61, 63] on div "Visibility (All)" at bounding box center [47, 60] width 87 height 12
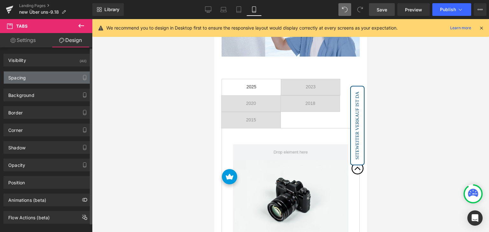
click at [44, 80] on div "Spacing" at bounding box center [47, 78] width 87 height 12
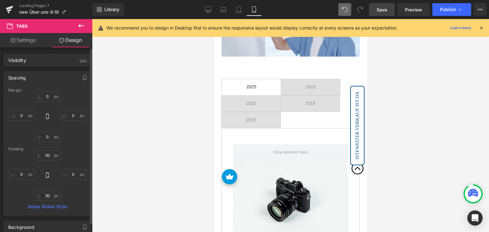
click at [44, 80] on div "Spacing" at bounding box center [47, 78] width 87 height 12
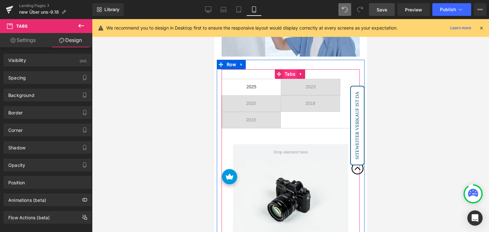
click at [290, 76] on span "Tabs" at bounding box center [290, 74] width 14 height 10
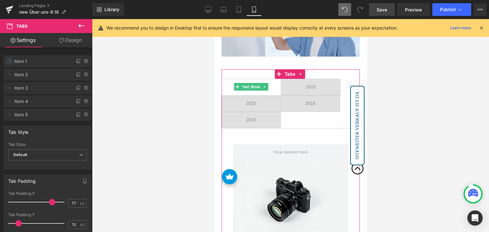
click at [9, 63] on icon at bounding box center [9, 61] width 5 height 5
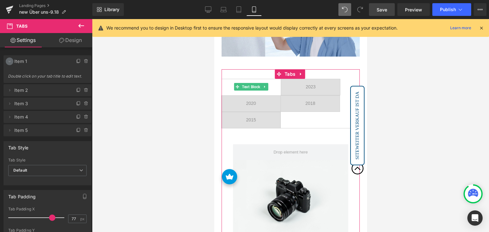
click at [9, 63] on icon at bounding box center [9, 61] width 5 height 5
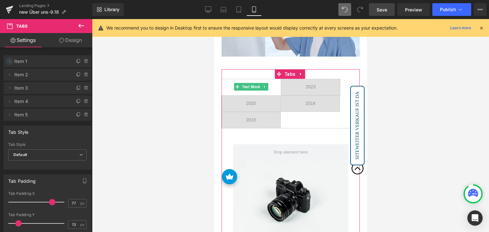
click at [11, 63] on icon at bounding box center [9, 61] width 5 height 5
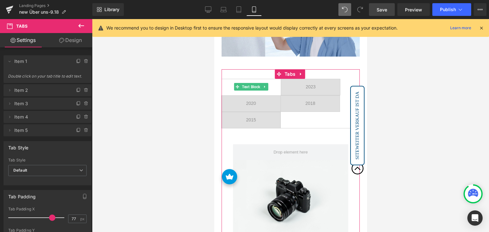
click at [36, 70] on li "Delete Cancel Item 1 Double click on your tab title to edit text." at bounding box center [48, 69] width 88 height 28
click at [35, 76] on span "Double click on your tab title to edit text." at bounding box center [47, 78] width 79 height 9
click at [13, 62] on span at bounding box center [10, 62] width 8 height 8
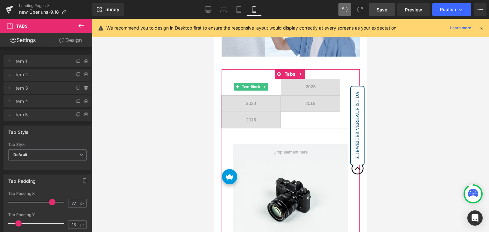
click at [23, 62] on span "Item 1" at bounding box center [40, 61] width 53 height 12
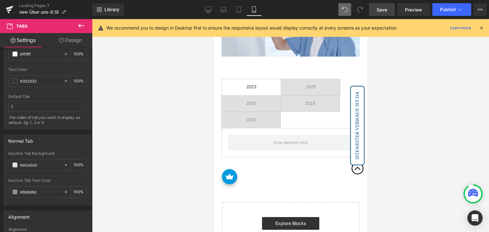
scroll to position [286, 0]
click at [236, 12] on icon at bounding box center [239, 9] width 6 height 6
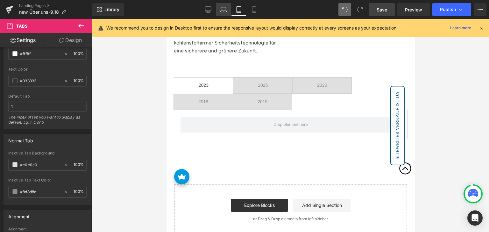
click at [225, 9] on icon at bounding box center [223, 9] width 6 height 6
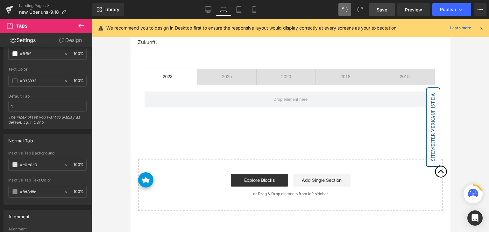
scroll to position [541, 0]
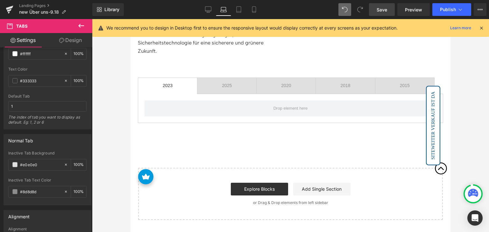
click at [219, 90] on span "2025 Text Block" at bounding box center [226, 86] width 59 height 16
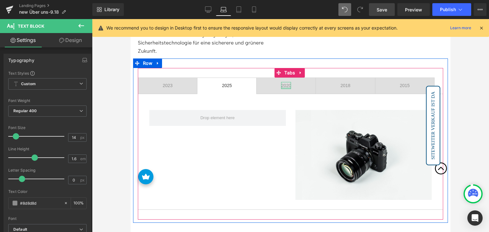
click at [285, 88] on div at bounding box center [286, 89] width 10 height 2
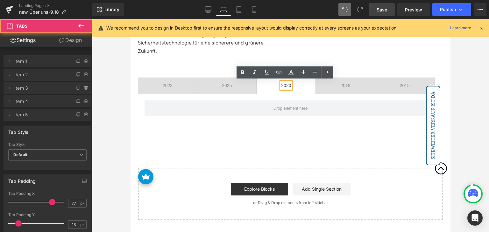
click at [217, 89] on span "2025 Text Block" at bounding box center [226, 86] width 59 height 16
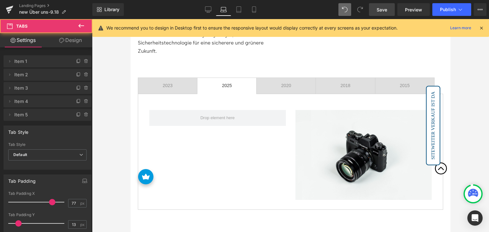
click at [174, 88] on span "2023 Text Block" at bounding box center [167, 86] width 59 height 16
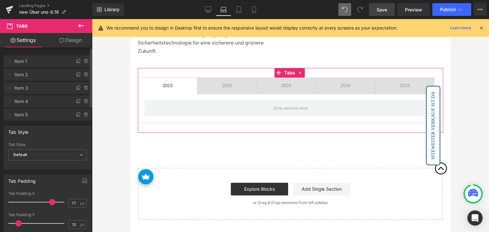
drag, startPoint x: 12, startPoint y: 74, endPoint x: 14, endPoint y: 68, distance: 7.0
click at [14, 68] on div "Delete Cancel Item 1 Double click on your tab title to edit text. Delete Cancel…" at bounding box center [48, 87] width 88 height 67
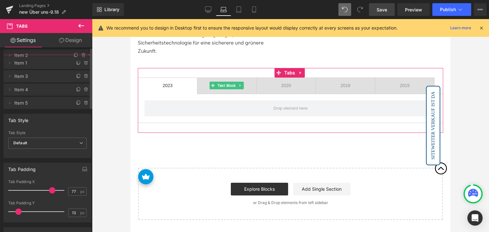
drag, startPoint x: 24, startPoint y: 75, endPoint x: 29, endPoint y: 55, distance: 20.2
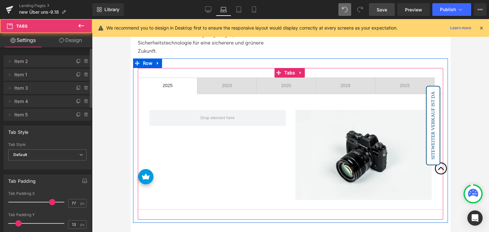
click at [210, 84] on span "2023 Text Block" at bounding box center [226, 86] width 59 height 16
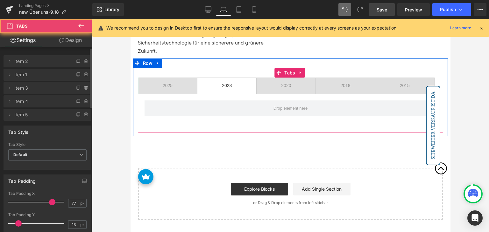
click at [176, 85] on span "2025 Text Block" at bounding box center [167, 86] width 59 height 16
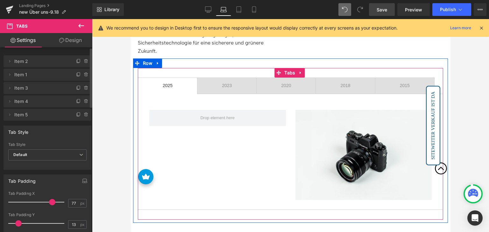
click at [233, 84] on span "2023 Text Block" at bounding box center [226, 86] width 59 height 16
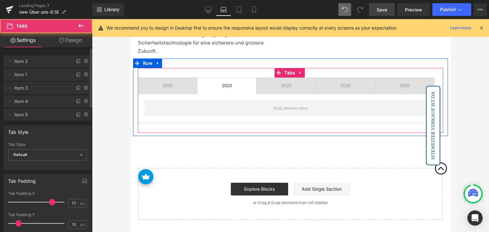
click at [274, 81] on span "2020 Text Block" at bounding box center [286, 86] width 59 height 16
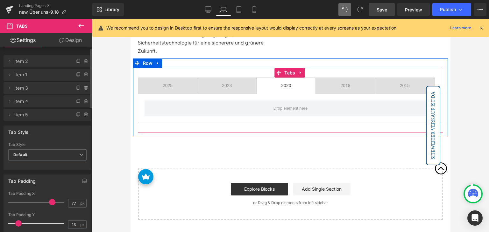
click at [344, 82] on div "2018 Text Block" at bounding box center [345, 85] width 10 height 7
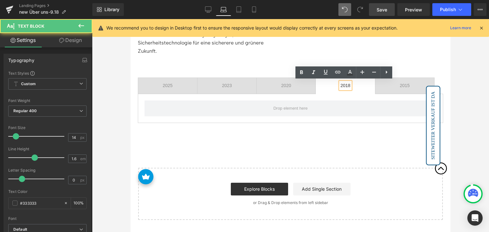
click at [388, 83] on span "2015 Text Block" at bounding box center [404, 86] width 59 height 16
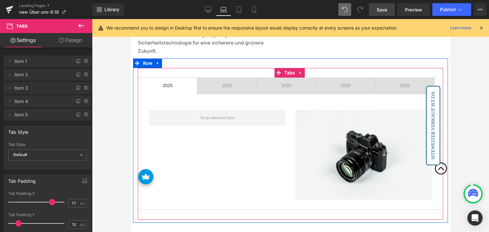
click at [177, 85] on span "2025 Text Block" at bounding box center [167, 86] width 59 height 16
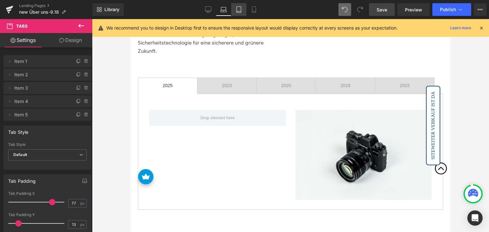
click at [241, 8] on icon at bounding box center [239, 9] width 6 height 6
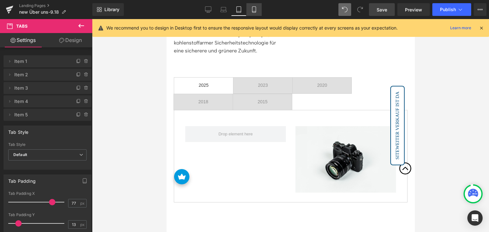
click at [256, 9] on icon at bounding box center [254, 10] width 4 height 6
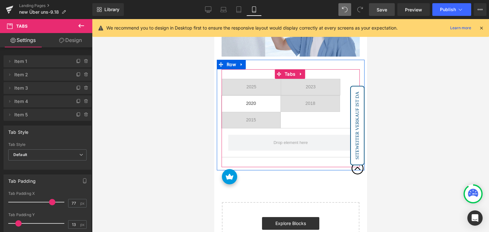
click at [265, 100] on span "2020 Text Block" at bounding box center [250, 104] width 59 height 16
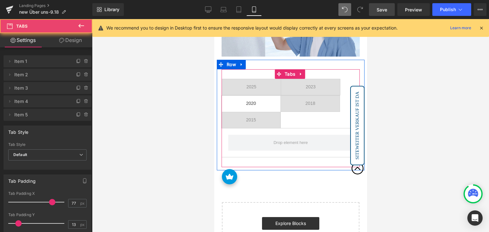
click at [298, 100] on span "2018 Text Block" at bounding box center [309, 104] width 59 height 16
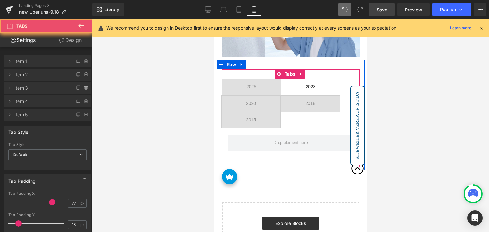
click at [303, 85] on span "2023 Text Block" at bounding box center [310, 87] width 59 height 16
click at [261, 119] on span "2015 Text Block" at bounding box center [250, 120] width 59 height 16
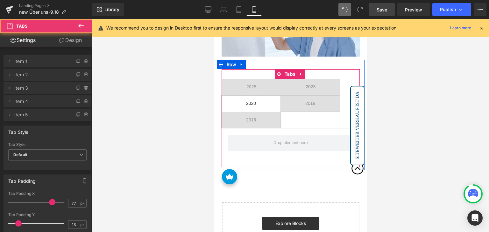
click at [260, 103] on span "2020 Text Block" at bounding box center [250, 104] width 59 height 16
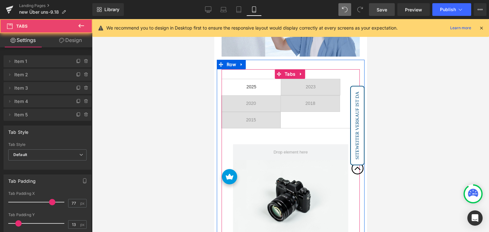
click at [261, 87] on span "2025 Text Block" at bounding box center [251, 87] width 59 height 16
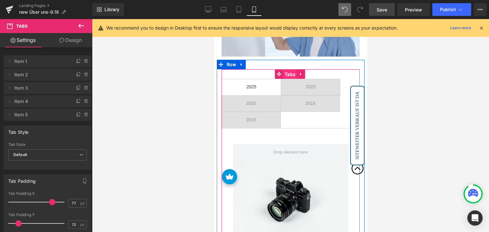
click at [292, 70] on span "Tabs" at bounding box center [290, 75] width 14 height 10
click at [294, 88] on span "2023 Text Block" at bounding box center [310, 87] width 59 height 16
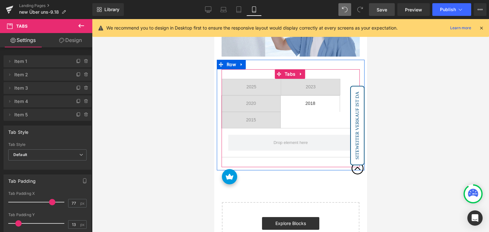
click at [298, 96] on span "2018 Text Block" at bounding box center [309, 104] width 59 height 16
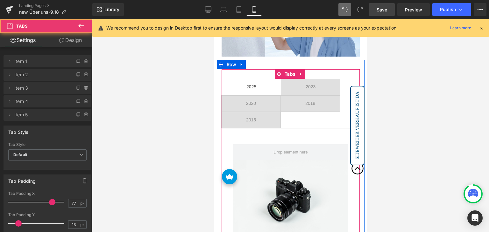
click at [265, 83] on span "2025 Text Block" at bounding box center [251, 87] width 59 height 16
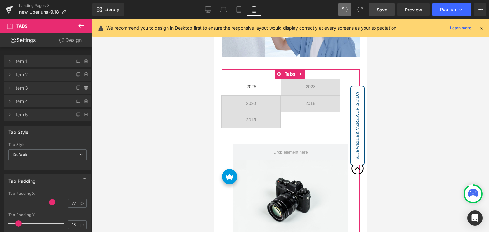
click at [67, 36] on link "Design" at bounding box center [70, 40] width 46 height 14
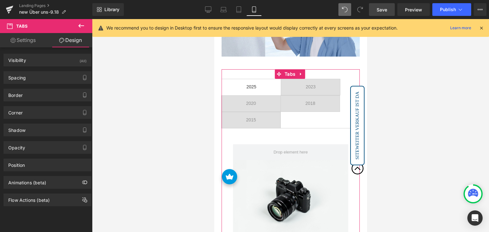
click at [55, 67] on div "Spacing Margin Padding Setup Global Style" at bounding box center [47, 76] width 95 height 18
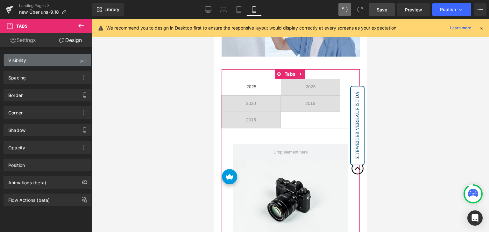
click at [57, 64] on div "Visibility (All)" at bounding box center [47, 60] width 87 height 12
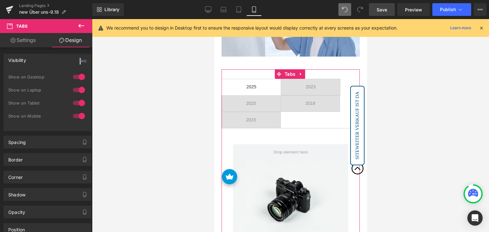
click at [57, 64] on div "Visibility (All)" at bounding box center [47, 60] width 87 height 12
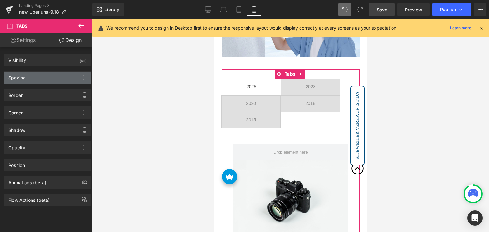
click at [45, 82] on div "Spacing" at bounding box center [47, 78] width 87 height 12
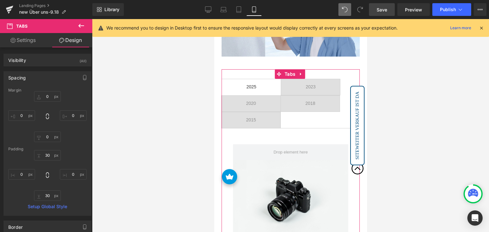
click at [47, 81] on div "Spacing" at bounding box center [47, 78] width 87 height 12
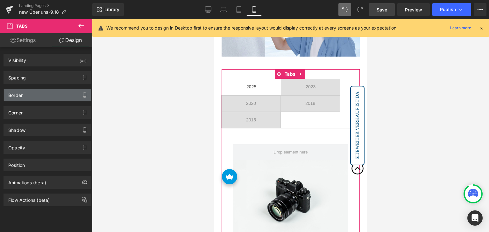
click at [39, 95] on div "Border" at bounding box center [47, 95] width 87 height 12
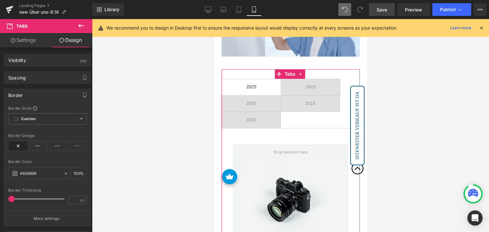
click at [39, 95] on div "Border" at bounding box center [47, 95] width 87 height 12
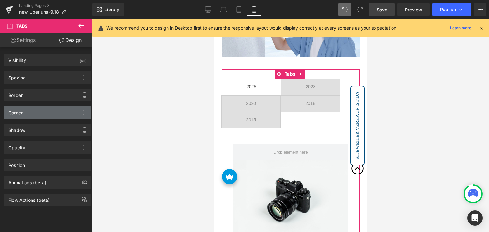
click at [37, 113] on div "Corner" at bounding box center [47, 113] width 87 height 12
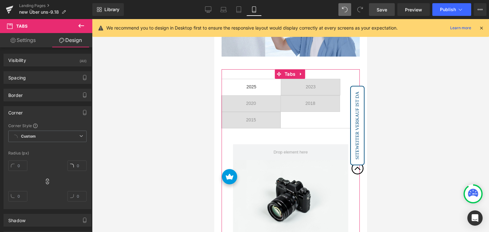
click at [37, 113] on div "Corner" at bounding box center [47, 113] width 87 height 12
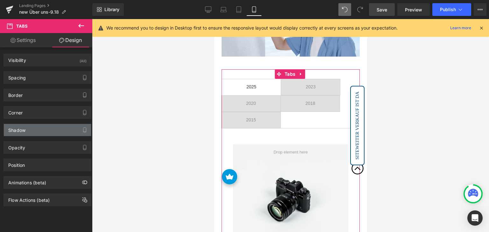
click at [36, 131] on div "Shadow" at bounding box center [47, 130] width 87 height 12
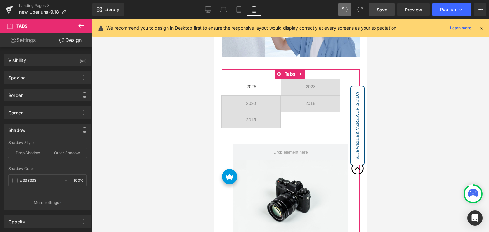
click at [37, 131] on div "Shadow" at bounding box center [47, 130] width 87 height 12
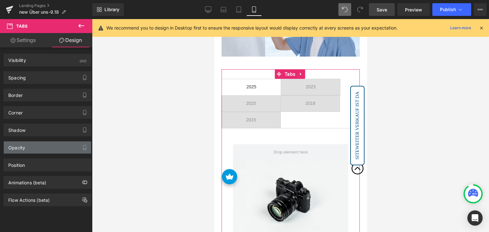
click at [28, 147] on div "Opacity" at bounding box center [47, 148] width 87 height 12
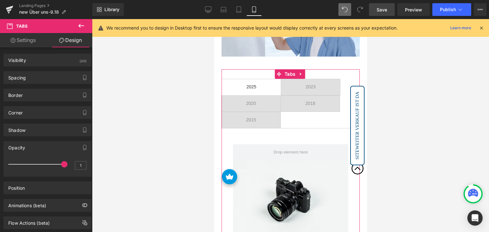
click at [29, 148] on div "Opacity" at bounding box center [47, 148] width 87 height 12
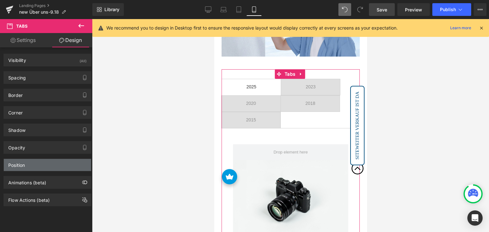
click at [31, 169] on div "Position" at bounding box center [47, 165] width 87 height 12
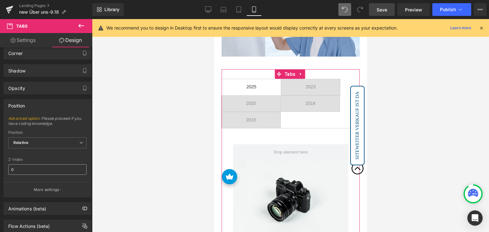
scroll to position [64, 0]
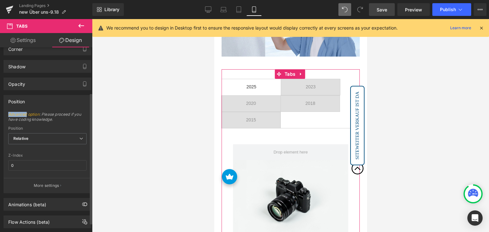
click at [35, 100] on div "Position" at bounding box center [47, 101] width 87 height 12
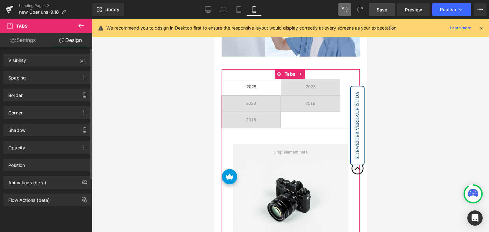
scroll to position [0, 0]
click at [35, 88] on div "Border Border Style Custom Custom Setup Global Style Custom Setup Global Style …" at bounding box center [47, 93] width 95 height 18
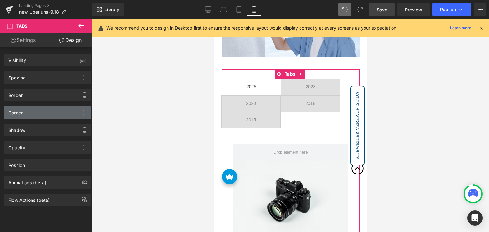
click at [28, 112] on div "Corner" at bounding box center [47, 113] width 87 height 12
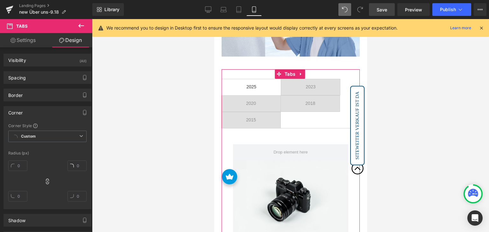
click at [27, 119] on div "Corner Corner Style Custom Custom Setup Global Style Custom Setup Global Style …" at bounding box center [48, 157] width 88 height 103
click at [29, 114] on div "Corner" at bounding box center [47, 113] width 87 height 12
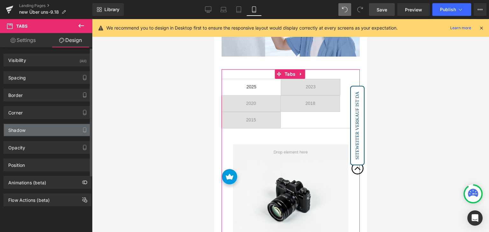
click at [24, 133] on div "Shadow" at bounding box center [47, 130] width 87 height 12
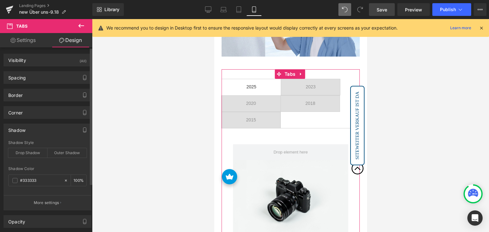
click at [25, 133] on div "Shadow" at bounding box center [47, 130] width 87 height 12
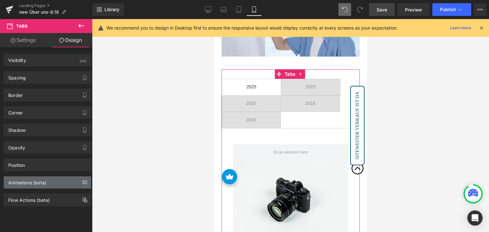
click at [37, 181] on div "Animations (beta)" at bounding box center [27, 181] width 38 height 9
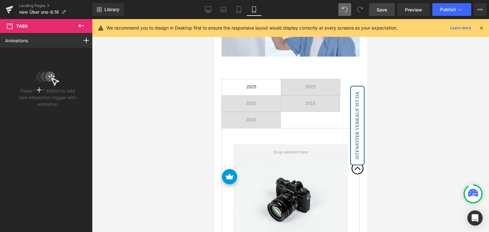
click at [82, 25] on icon at bounding box center [81, 26] width 8 height 8
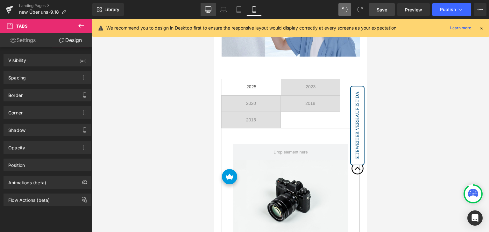
click at [212, 9] on link "Desktop" at bounding box center [208, 9] width 15 height 13
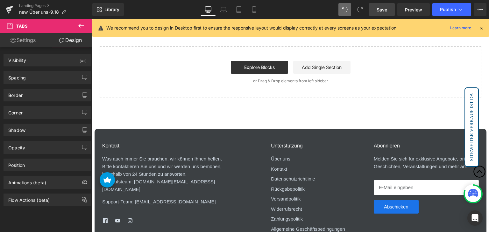
scroll to position [540, 0]
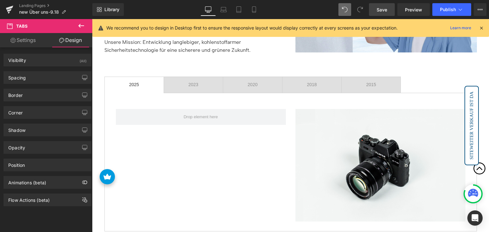
click at [83, 28] on icon at bounding box center [81, 26] width 8 height 8
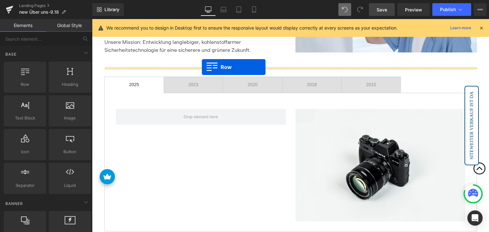
drag, startPoint x: 125, startPoint y: 94, endPoint x: 202, endPoint y: 67, distance: 81.2
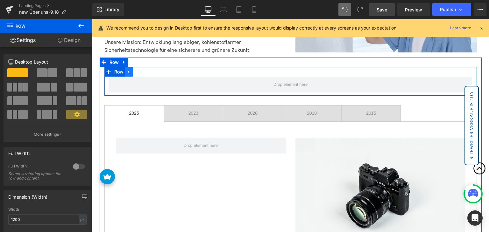
click at [129, 71] on icon at bounding box center [129, 72] width 4 height 5
click at [144, 72] on icon at bounding box center [145, 72] width 4 height 4
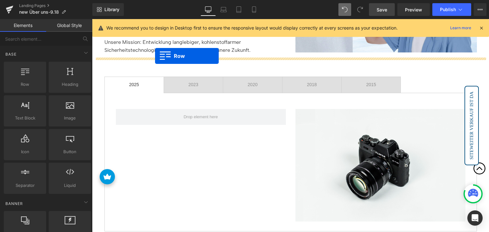
drag, startPoint x: 118, startPoint y: 99, endPoint x: 155, endPoint y: 56, distance: 56.5
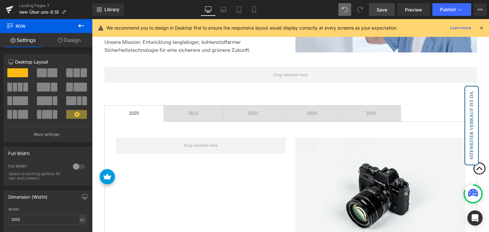
click at [78, 25] on icon at bounding box center [81, 26] width 8 height 8
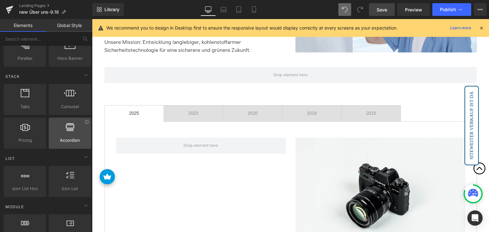
scroll to position [159, 0]
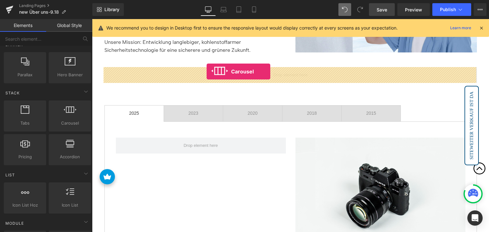
drag, startPoint x: 162, startPoint y: 139, endPoint x: 207, endPoint y: 72, distance: 80.9
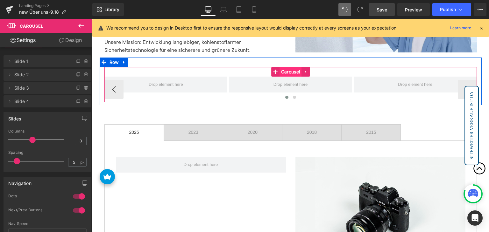
click at [292, 69] on span "Carousel" at bounding box center [290, 72] width 22 height 10
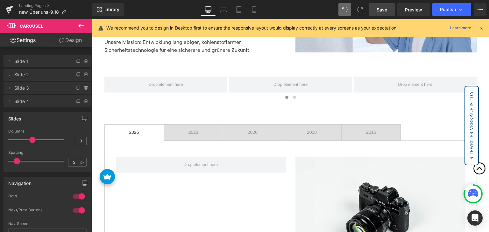
click at [80, 24] on icon at bounding box center [81, 26] width 8 height 8
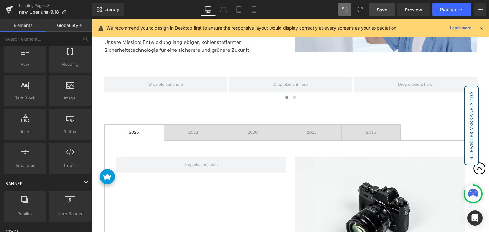
scroll to position [0, 0]
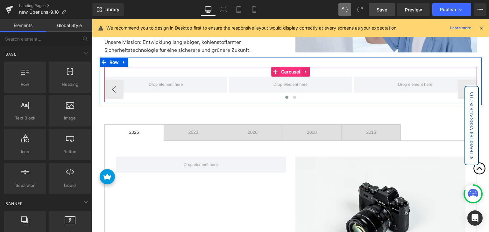
click at [285, 72] on span "Carousel" at bounding box center [290, 72] width 22 height 10
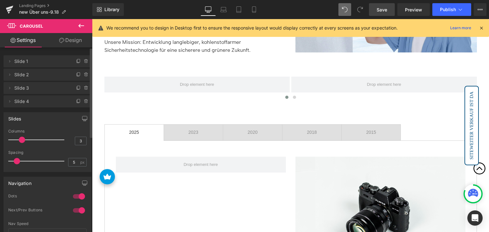
drag, startPoint x: 32, startPoint y: 139, endPoint x: 24, endPoint y: 138, distance: 8.0
click at [24, 138] on span at bounding box center [22, 140] width 6 height 6
click at [83, 25] on icon at bounding box center [81, 26] width 6 height 4
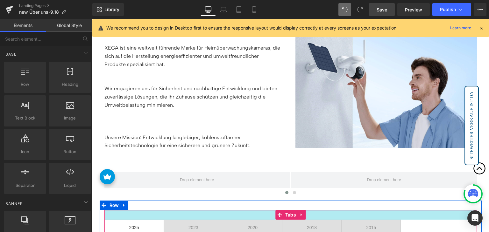
scroll to position [572, 0]
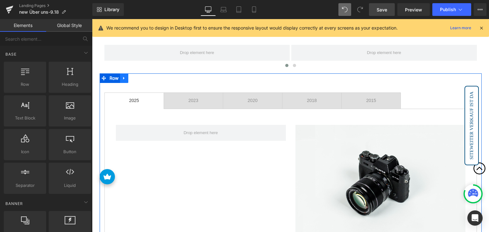
click at [123, 80] on icon at bounding box center [124, 78] width 4 height 5
click at [141, 79] on icon at bounding box center [140, 78] width 4 height 5
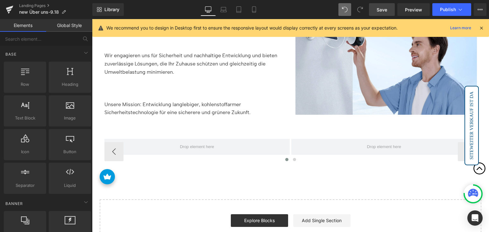
scroll to position [476, 0]
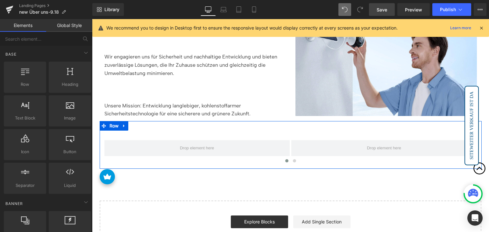
click at [124, 124] on icon at bounding box center [124, 126] width 4 height 5
click at [138, 126] on icon at bounding box center [140, 126] width 4 height 4
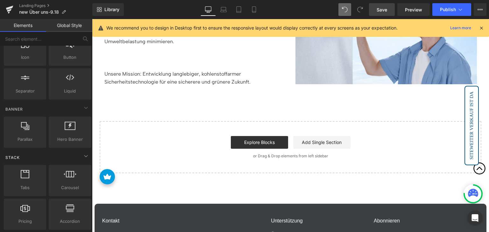
scroll to position [95, 0]
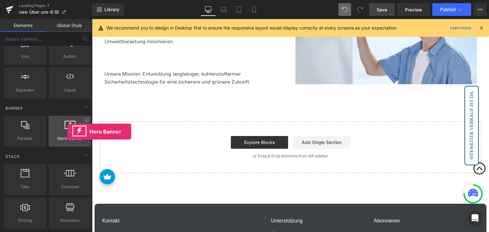
click at [67, 132] on div at bounding box center [70, 128] width 39 height 14
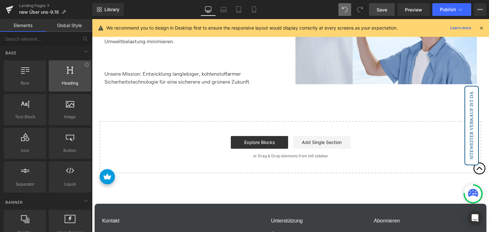
scroll to position [0, 0]
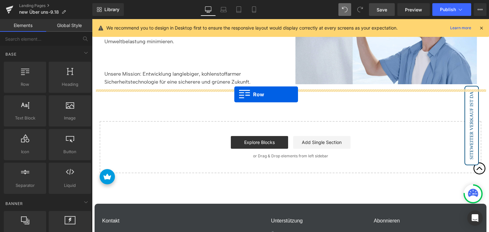
drag, startPoint x: 124, startPoint y: 103, endPoint x: 234, endPoint y: 95, distance: 110.8
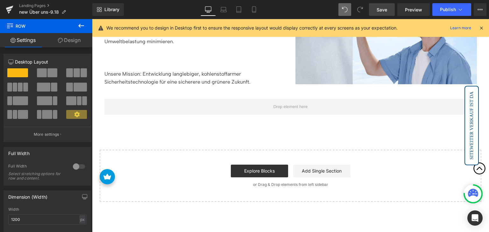
click at [82, 24] on icon at bounding box center [81, 26] width 8 height 8
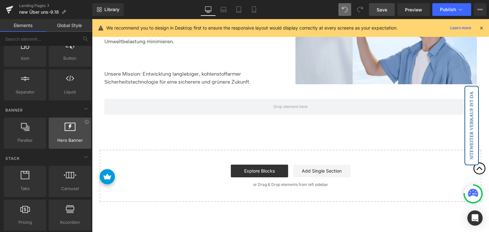
scroll to position [95, 0]
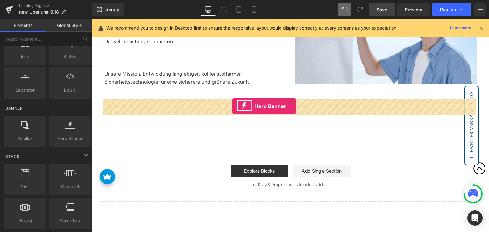
drag, startPoint x: 174, startPoint y: 149, endPoint x: 232, endPoint y: 106, distance: 72.1
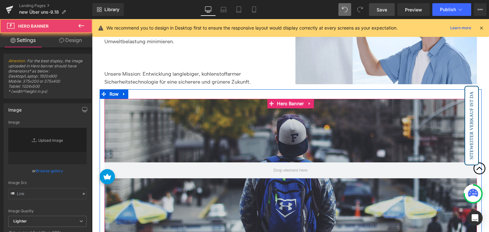
click at [171, 126] on div at bounding box center [290, 170] width 372 height 143
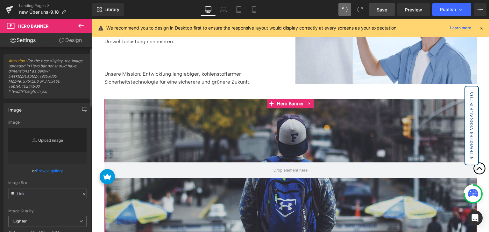
click at [47, 135] on link "Replace Image" at bounding box center [47, 146] width 78 height 37
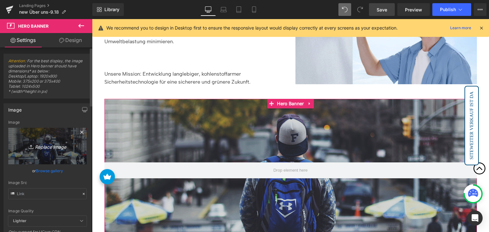
type input "C:\fakepath\parallax-protect.jpg"
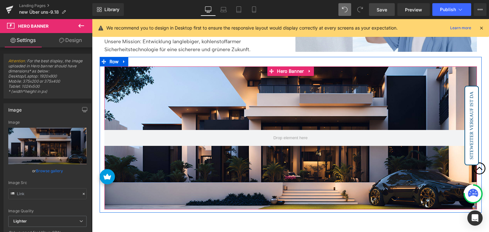
scroll to position [540, 0]
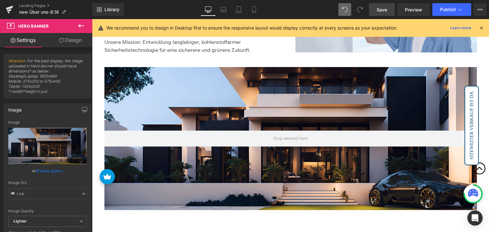
click at [385, 6] on span "Save" at bounding box center [382, 9] width 11 height 7
click at [80, 25] on icon at bounding box center [81, 26] width 8 height 8
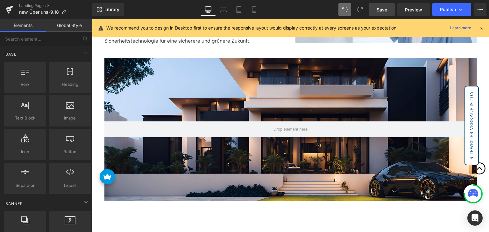
scroll to position [605, 0]
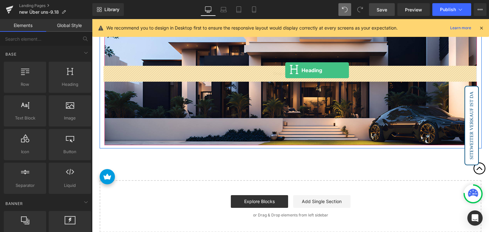
drag, startPoint x: 159, startPoint y: 106, endPoint x: 285, endPoint y: 70, distance: 131.0
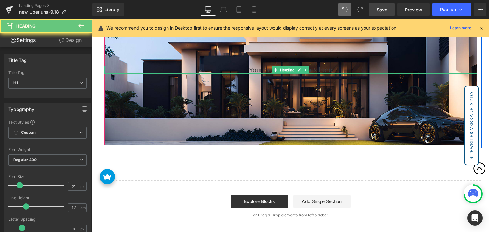
click at [259, 67] on h1 "Your heading text goes here" at bounding box center [290, 70] width 372 height 8
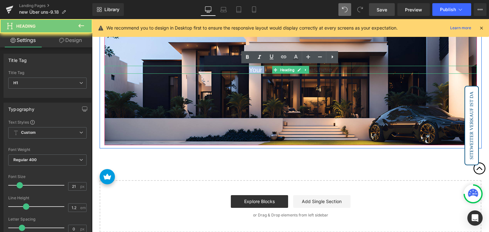
click at [259, 67] on h1 "Your heading text goes here" at bounding box center [290, 70] width 372 height 8
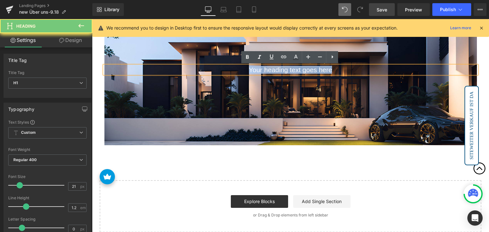
click at [259, 67] on h1 "Your heading text goes here" at bounding box center [290, 70] width 372 height 8
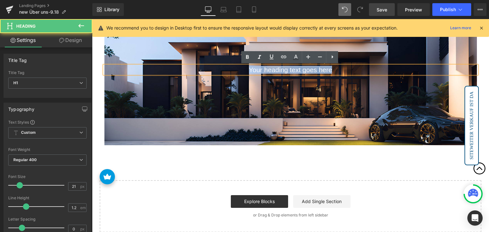
paste div
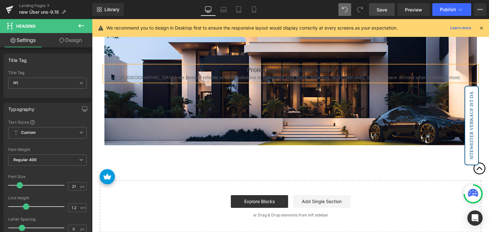
click at [262, 69] on h1 "Protecting What Matters Most" at bounding box center [290, 70] width 372 height 8
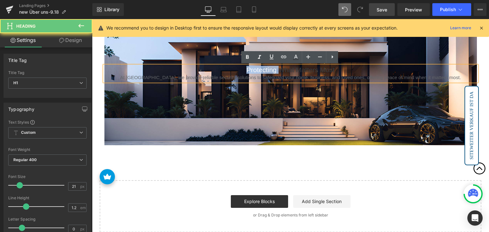
click at [262, 69] on h1 "Protecting What Matters Most" at bounding box center [290, 70] width 372 height 8
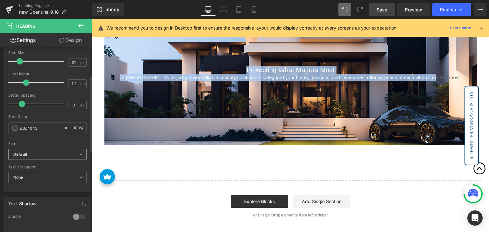
scroll to position [127, 0]
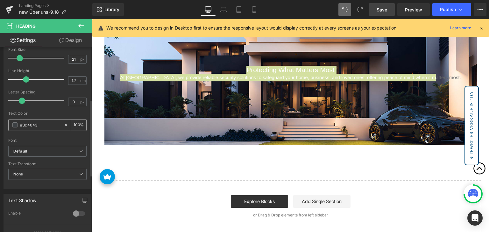
click at [48, 124] on input "#3c4043" at bounding box center [40, 125] width 41 height 7
type input "#fff"
click at [47, 115] on div "Text Color #fff 100 %" at bounding box center [47, 124] width 78 height 27
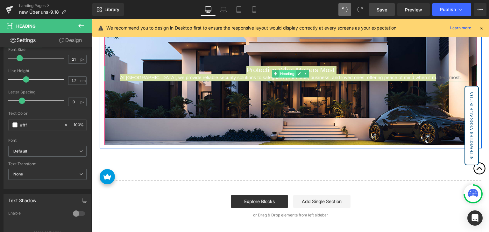
click at [279, 73] on span "Heading" at bounding box center [287, 74] width 17 height 8
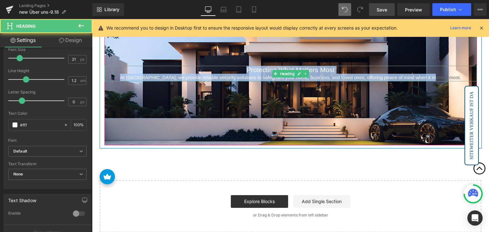
click at [261, 71] on h1 "Protecting What Matters Most" at bounding box center [290, 70] width 372 height 8
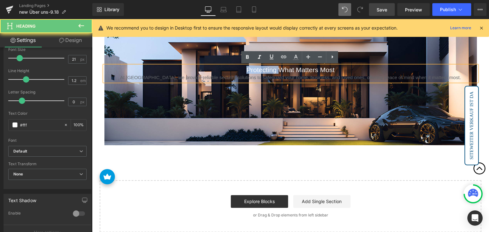
click at [261, 71] on h1 "Protecting What Matters Most" at bounding box center [290, 70] width 372 height 8
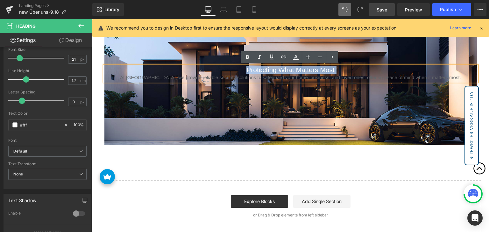
click at [261, 71] on h1 "Protecting What Matters Most" at bounding box center [290, 70] width 372 height 8
click at [250, 55] on icon at bounding box center [248, 57] width 8 height 8
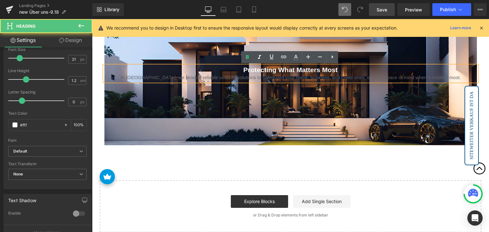
click at [254, 78] on div "At [GEOGRAPHIC_DATA], we provide reliable security solutions to safeguard your …" at bounding box center [290, 78] width 372 height 8
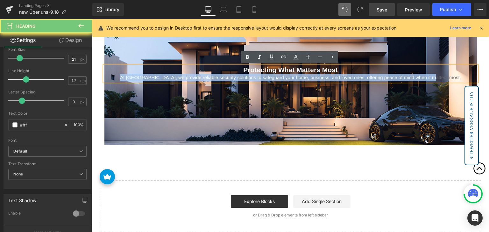
click at [254, 78] on div "At [GEOGRAPHIC_DATA], we provide reliable security solutions to safeguard your …" at bounding box center [290, 78] width 372 height 8
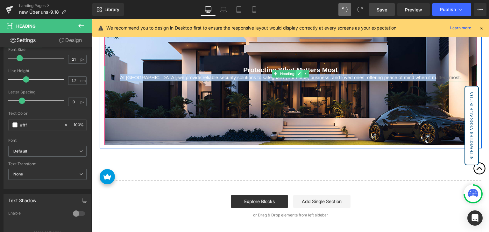
click at [296, 74] on link at bounding box center [299, 74] width 7 height 8
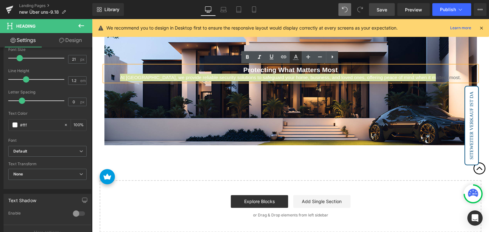
click at [297, 57] on icon at bounding box center [296, 57] width 4 height 4
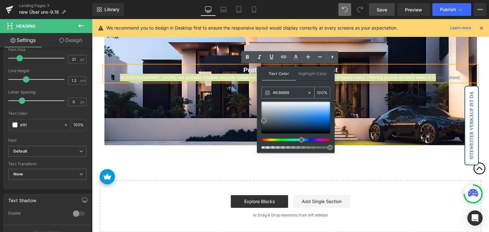
click at [290, 90] on input "#636669" at bounding box center [290, 92] width 34 height 7
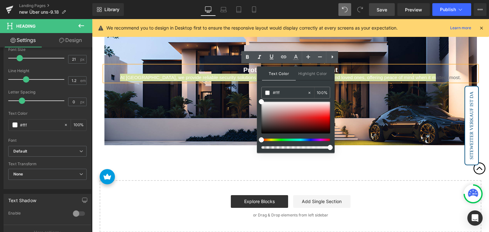
type input "#fff"
click at [293, 85] on div "Text Color Highlight Color #333333 #fff 100 % transparent 0 %" at bounding box center [296, 110] width 78 height 87
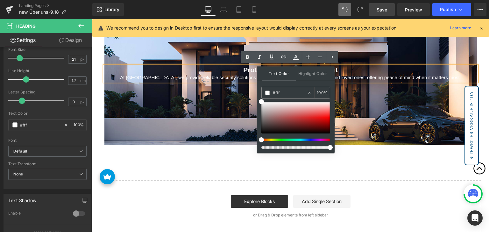
click at [364, 80] on span "At [GEOGRAPHIC_DATA], we provide reliable security solutions to safeguard your …" at bounding box center [290, 77] width 341 height 5
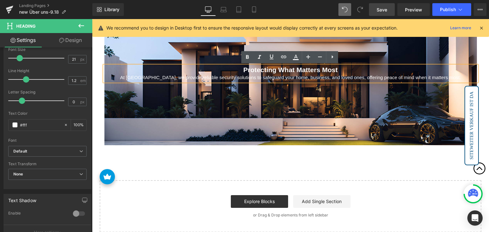
click at [289, 78] on span "At [GEOGRAPHIC_DATA], we provide reliable security solutions to safeguard your …" at bounding box center [290, 77] width 341 height 5
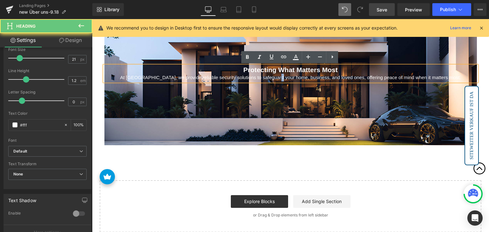
click at [289, 78] on span "At [GEOGRAPHIC_DATA], we provide reliable security solutions to safeguard your …" at bounding box center [290, 77] width 341 height 5
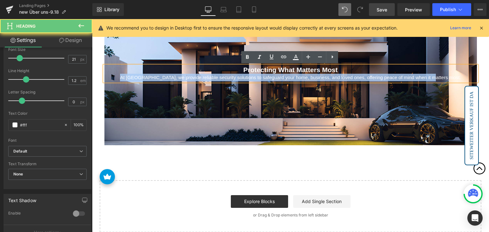
click at [289, 78] on span "At [GEOGRAPHIC_DATA], we provide reliable security solutions to safeguard your …" at bounding box center [290, 77] width 341 height 5
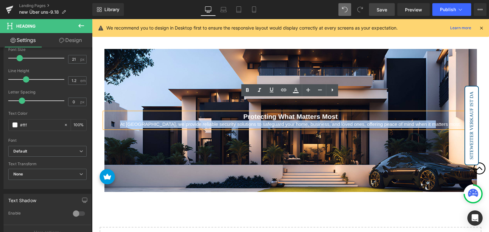
scroll to position [573, 0]
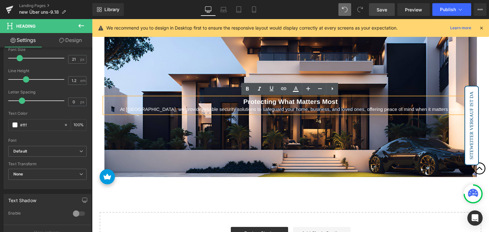
click at [262, 101] on strong "Protecting What Matters Most" at bounding box center [290, 101] width 94 height 7
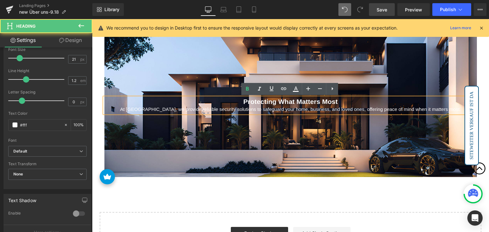
click at [262, 101] on strong "Protecting What Matters Most" at bounding box center [290, 101] width 94 height 7
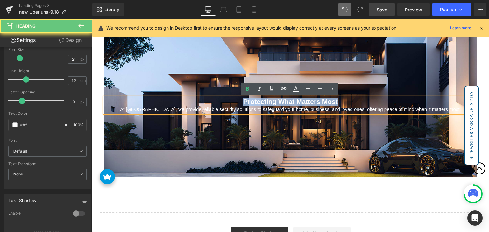
click at [262, 101] on strong "Protecting What Matters Most" at bounding box center [290, 101] width 94 height 7
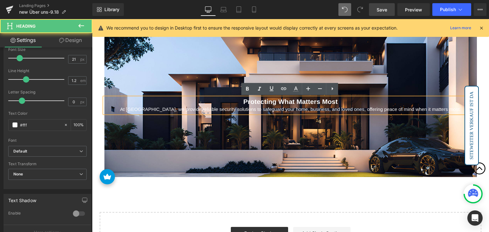
click at [237, 109] on span "At [GEOGRAPHIC_DATA], we provide reliable security solutions to safeguard your …" at bounding box center [290, 109] width 341 height 5
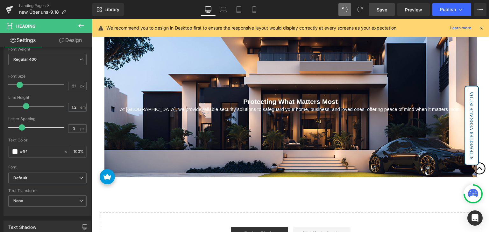
scroll to position [32, 0]
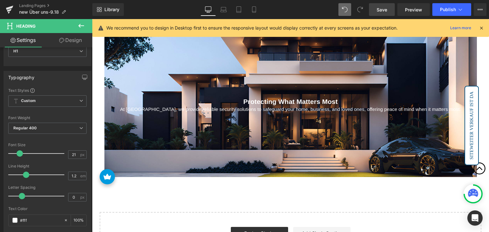
click at [81, 25] on icon at bounding box center [81, 26] width 8 height 8
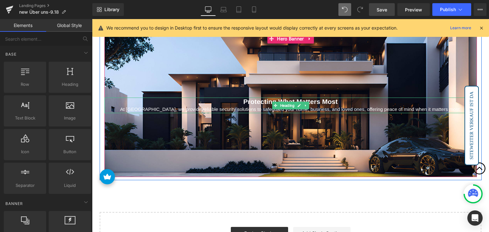
click at [260, 101] on strong "Protecting What Matters Most" at bounding box center [290, 101] width 94 height 7
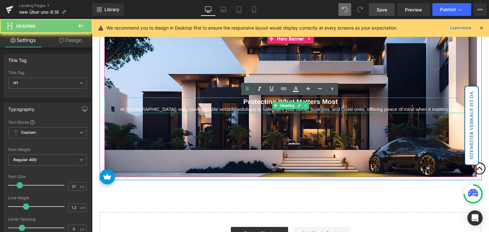
click at [260, 101] on strong "Protecting What Matters Most" at bounding box center [290, 101] width 94 height 7
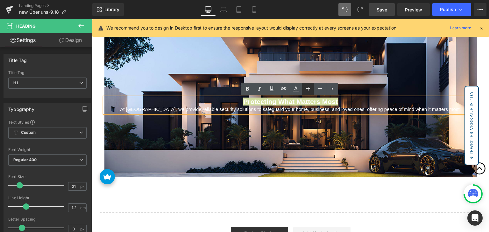
click at [309, 91] on icon at bounding box center [308, 89] width 8 height 8
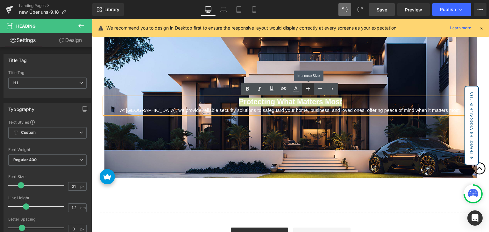
click at [309, 91] on icon at bounding box center [308, 89] width 8 height 8
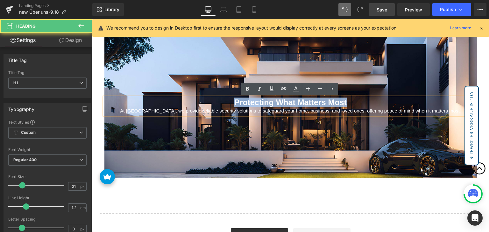
click at [290, 102] on strong "Protecting What Matters Most" at bounding box center [290, 102] width 112 height 9
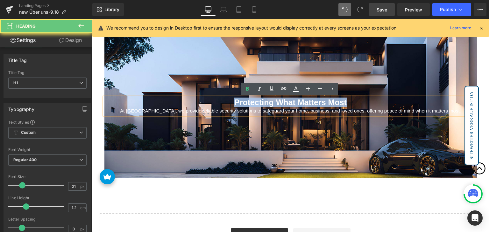
click at [290, 102] on strong "Protecting What Matters Most" at bounding box center [290, 102] width 112 height 9
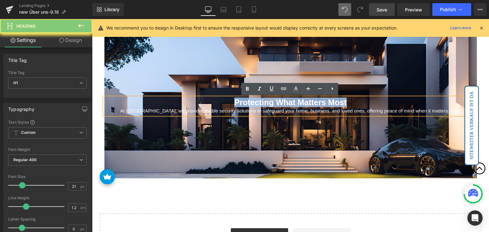
click at [290, 102] on strong "Protecting What Matters Most" at bounding box center [290, 102] width 112 height 9
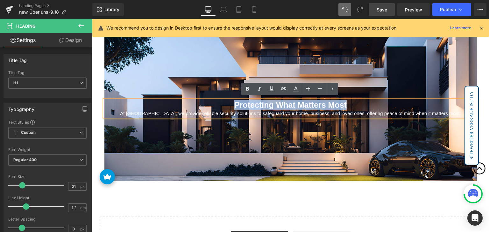
scroll to position [573, 0]
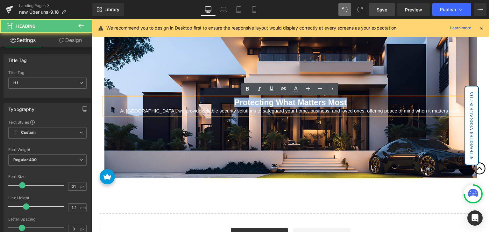
click at [231, 100] on h1 "Protecting What Matters Most" at bounding box center [290, 103] width 372 height 10
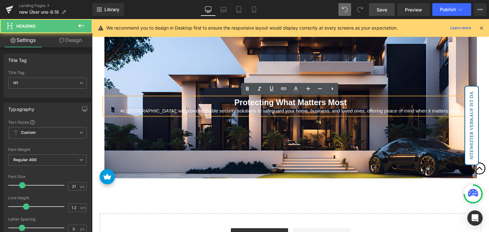
click at [223, 110] on span "At [GEOGRAPHIC_DATA], we provide reliable security solutions to safeguard your …" at bounding box center [290, 110] width 341 height 5
click at [227, 110] on span "At [GEOGRAPHIC_DATA], we provide reliable security solutions to safeguard your …" at bounding box center [290, 110] width 341 height 5
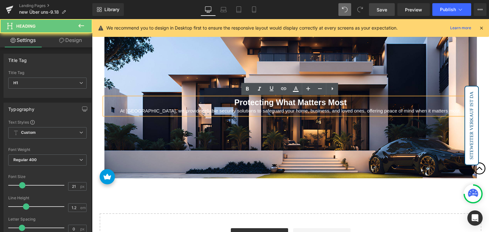
click at [227, 110] on span "At [GEOGRAPHIC_DATA], we provide reliable security solutions to safeguard your …" at bounding box center [290, 110] width 341 height 5
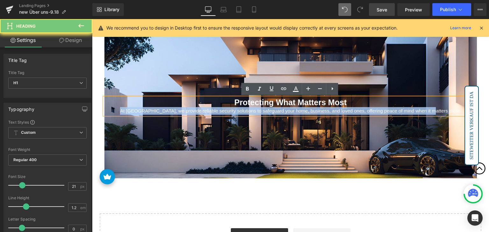
click at [227, 110] on span "At [GEOGRAPHIC_DATA], we provide reliable security solutions to safeguard your …" at bounding box center [290, 110] width 341 height 5
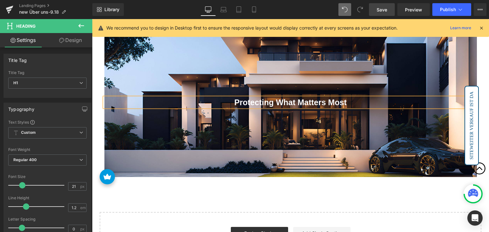
click at [269, 98] on strong "Protecting What Matters Most" at bounding box center [290, 102] width 112 height 9
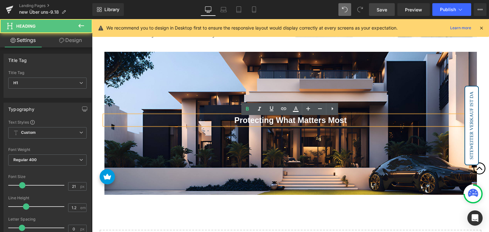
scroll to position [541, 0]
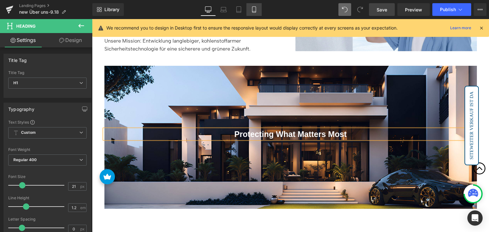
click at [256, 8] on icon at bounding box center [254, 9] width 6 height 6
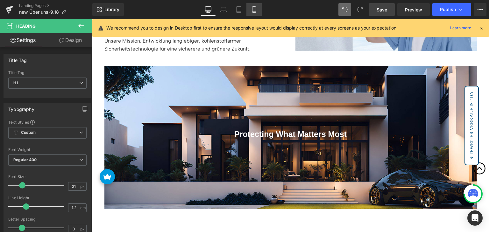
scroll to position [772, 0]
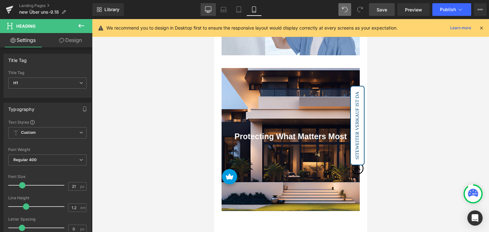
click at [208, 11] on icon at bounding box center [208, 11] width 6 height 0
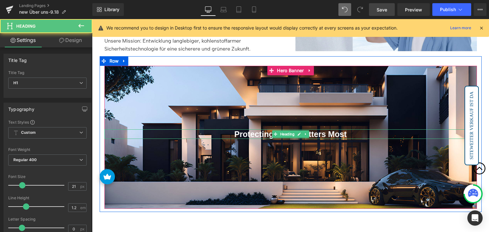
click at [258, 135] on strong "Protecting What Matters Most" at bounding box center [290, 134] width 112 height 9
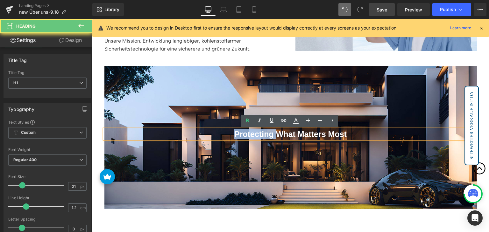
click at [258, 135] on strong "Protecting What Matters Most" at bounding box center [290, 134] width 112 height 9
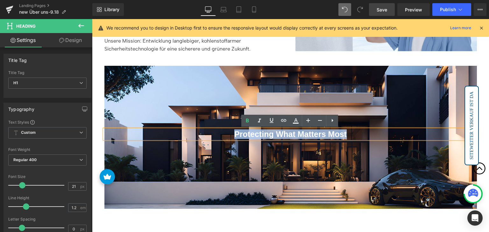
click at [258, 135] on strong "Protecting What Matters Most" at bounding box center [290, 134] width 112 height 9
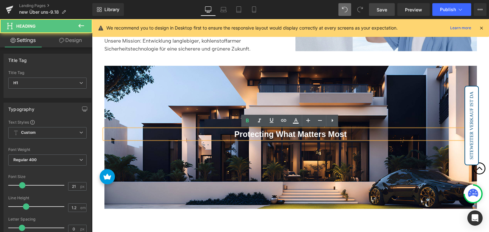
click at [260, 130] on strong "Protecting What Matters Most" at bounding box center [290, 134] width 112 height 9
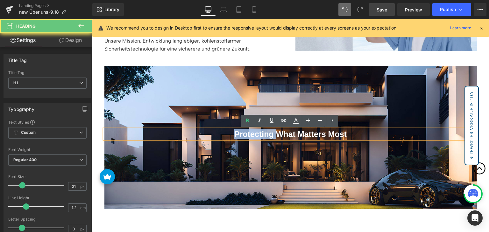
click at [260, 130] on strong "Protecting What Matters Most" at bounding box center [290, 134] width 112 height 9
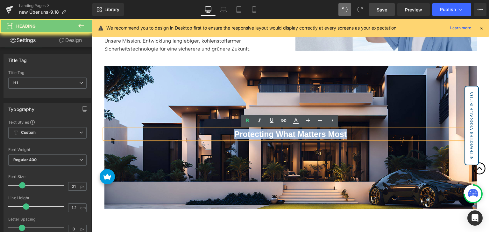
click at [260, 130] on strong "Protecting What Matters Most" at bounding box center [290, 134] width 112 height 9
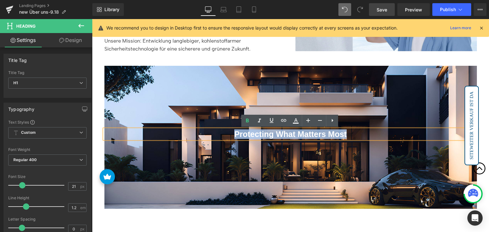
click at [264, 131] on strong "Protecting What Matters Most" at bounding box center [290, 134] width 112 height 9
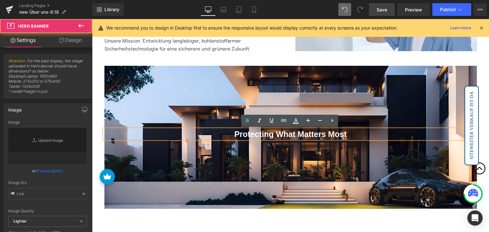
click at [283, 76] on div at bounding box center [290, 137] width 372 height 143
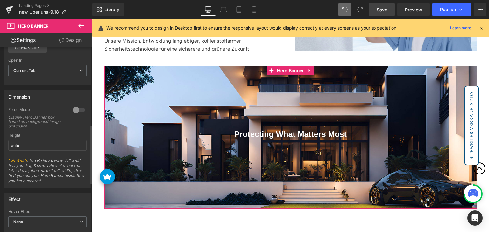
scroll to position [242, 0]
click at [72, 109] on div at bounding box center [78, 111] width 15 height 10
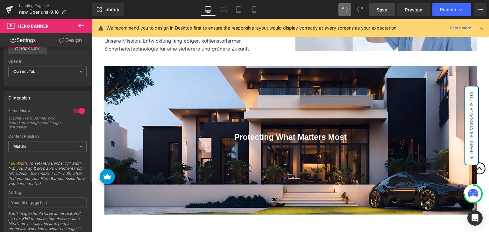
click at [74, 109] on div at bounding box center [78, 111] width 15 height 10
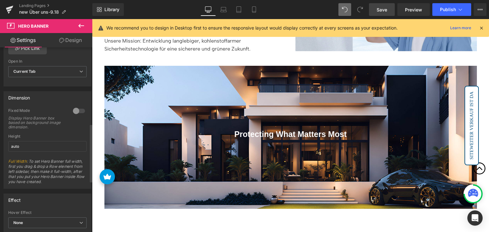
click at [74, 109] on div at bounding box center [78, 111] width 15 height 10
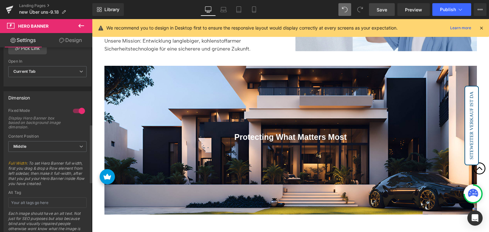
click at [74, 109] on div at bounding box center [78, 111] width 15 height 10
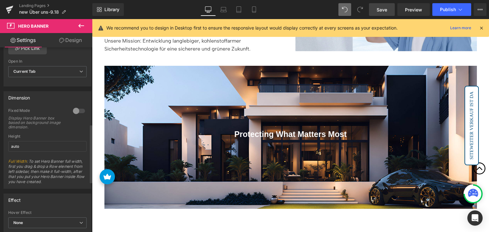
click at [74, 109] on div at bounding box center [78, 111] width 15 height 10
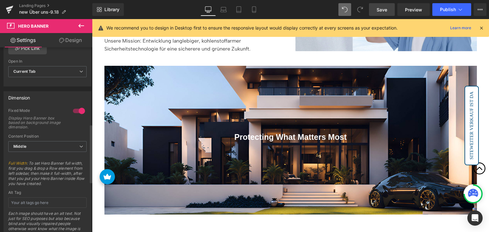
click at [74, 109] on div at bounding box center [78, 111] width 15 height 10
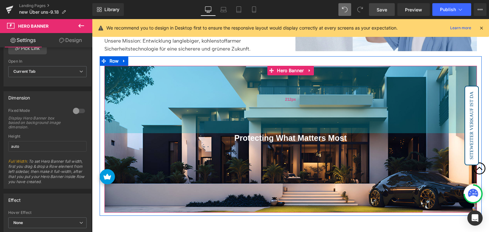
drag, startPoint x: 275, startPoint y: 96, endPoint x: 295, endPoint y: 100, distance: 20.7
click at [295, 100] on div "212px" at bounding box center [290, 99] width 372 height 67
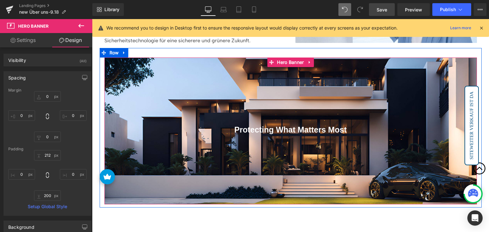
scroll to position [541, 0]
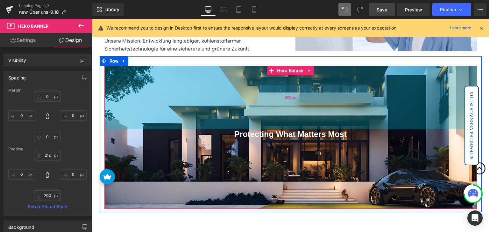
drag, startPoint x: 289, startPoint y: 103, endPoint x: 291, endPoint y: 99, distance: 4.3
click at [291, 99] on span "200px" at bounding box center [290, 98] width 11 height 6
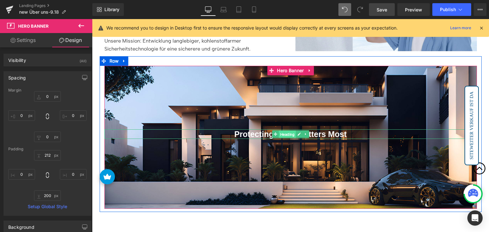
click at [281, 136] on span "Heading" at bounding box center [287, 135] width 17 height 8
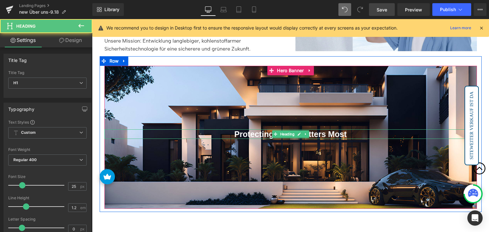
click at [257, 135] on strong "Protecting What Matters Most" at bounding box center [290, 134] width 112 height 9
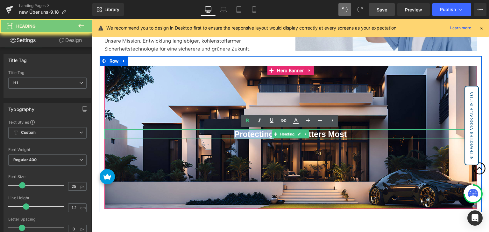
click at [257, 135] on strong "Protecting What Matters Most" at bounding box center [290, 134] width 112 height 9
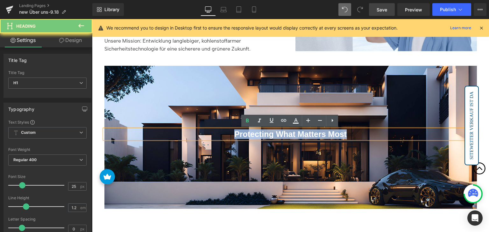
click at [257, 135] on strong "Protecting What Matters Most" at bounding box center [290, 134] width 112 height 9
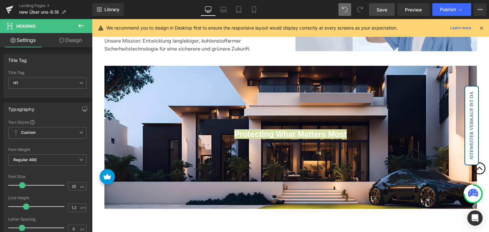
click at [74, 39] on link "Design" at bounding box center [70, 40] width 46 height 14
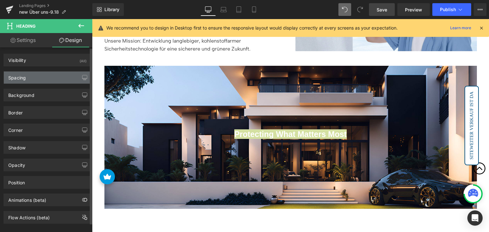
click at [40, 79] on div "Spacing" at bounding box center [47, 78] width 87 height 12
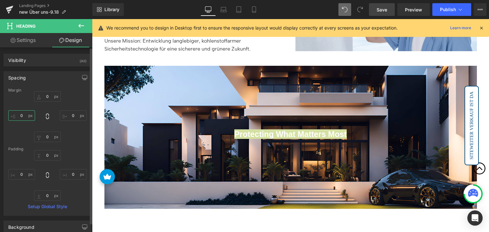
click at [26, 115] on input "0" at bounding box center [21, 115] width 27 height 11
type input "1"
type input "2"
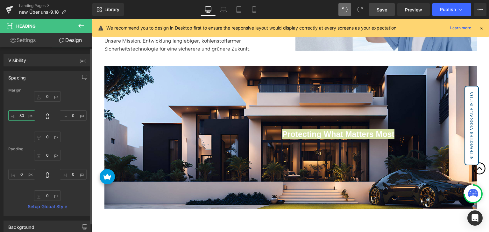
type input "3"
type input "500"
click at [51, 137] on input "0" at bounding box center [47, 137] width 27 height 11
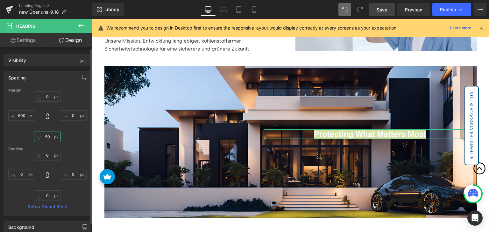
type input "5"
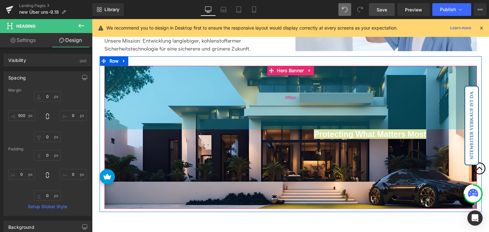
click at [323, 106] on div "200px" at bounding box center [290, 98] width 372 height 64
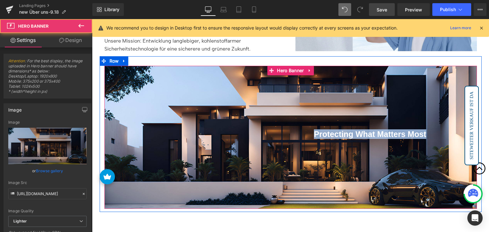
click at [351, 136] on div "Protecting What Matters Most Heading" at bounding box center [370, 135] width 213 height 10
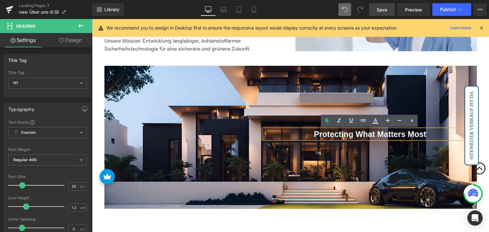
click at [362, 133] on strong "Protecting What Matters Most" at bounding box center [370, 134] width 112 height 9
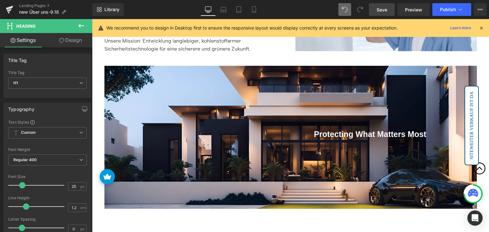
click at [71, 32] on button at bounding box center [81, 26] width 22 height 14
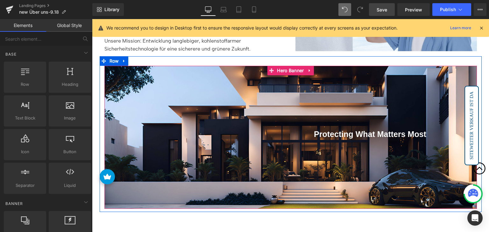
click at [337, 143] on span "Protecting What Matters Most Heading" at bounding box center [290, 138] width 372 height 16
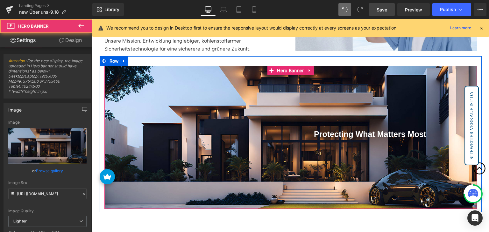
click at [92, 19] on div at bounding box center [92, 19] width 0 height 0
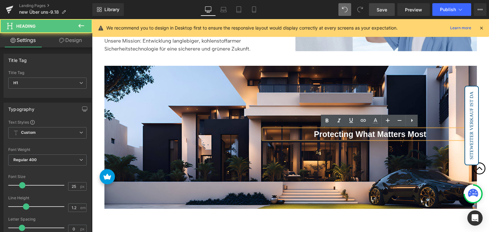
click at [325, 135] on strong "Protecting What Matters Most" at bounding box center [370, 134] width 112 height 9
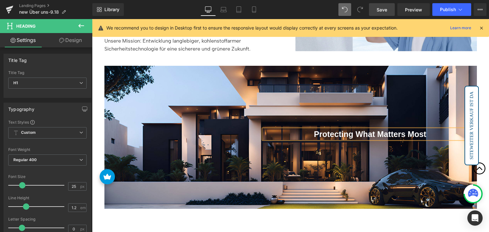
click at [77, 45] on link "Design" at bounding box center [70, 40] width 46 height 14
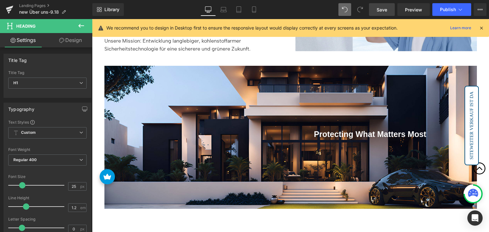
click at [0, 0] on div "Spacing" at bounding box center [0, 0] width 0 height 0
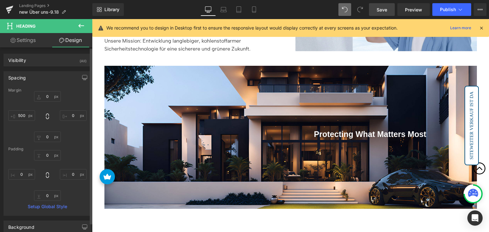
click at [50, 91] on div "Margin" at bounding box center [47, 90] width 78 height 4
click at [50, 94] on input "0" at bounding box center [47, 96] width 27 height 11
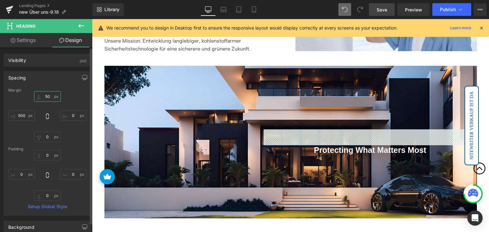
type input "5"
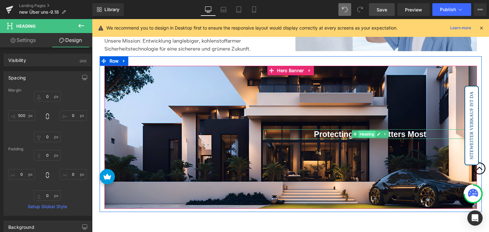
click at [365, 134] on span "Heading" at bounding box center [366, 135] width 17 height 8
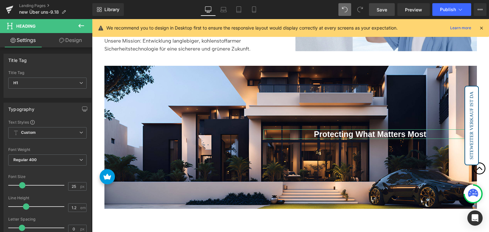
click at [69, 41] on link "Design" at bounding box center [70, 40] width 46 height 14
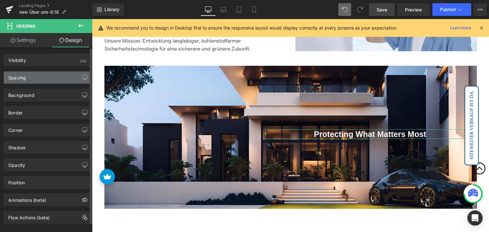
click at [53, 78] on div "Spacing" at bounding box center [47, 78] width 87 height 12
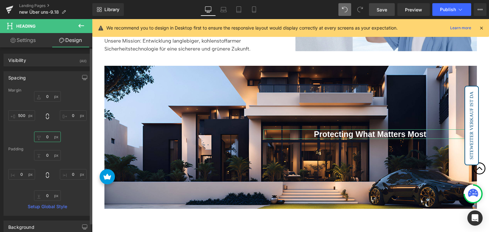
click at [48, 139] on input "text" at bounding box center [47, 137] width 27 height 11
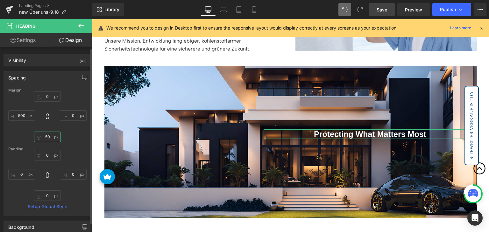
type input "5"
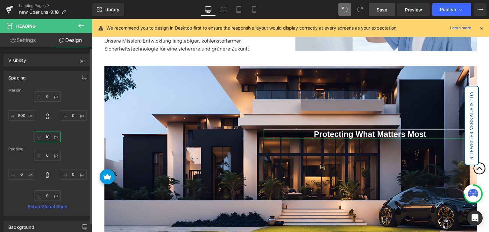
type input "1"
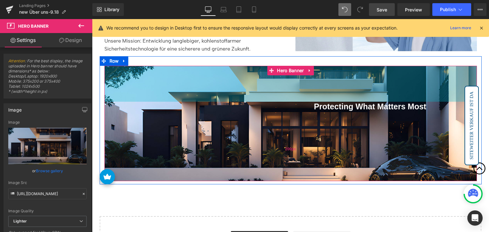
drag, startPoint x: 374, startPoint y: 120, endPoint x: 323, endPoint y: 164, distance: 67.3
click at [379, 92] on div "113px" at bounding box center [290, 84] width 372 height 36
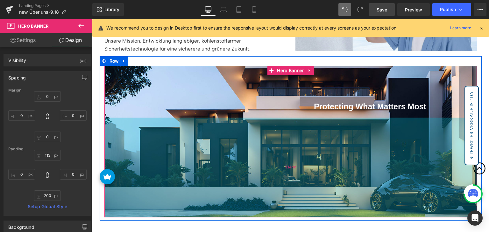
drag, startPoint x: 323, startPoint y: 165, endPoint x: 322, endPoint y: 201, distance: 36.3
click at [322, 201] on div "314px" at bounding box center [290, 168] width 372 height 100
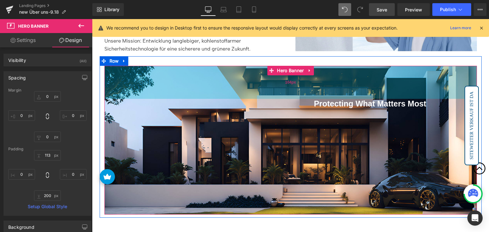
drag, startPoint x: 342, startPoint y: 92, endPoint x: 346, endPoint y: 89, distance: 4.8
click at [346, 89] on div "104px" at bounding box center [290, 82] width 372 height 33
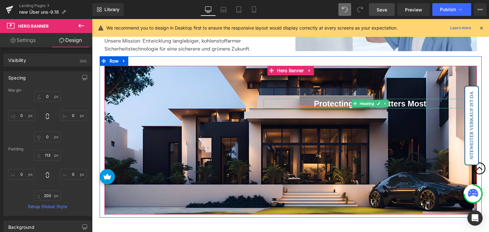
click at [330, 103] on strong "Protecting What Matters Most" at bounding box center [370, 103] width 112 height 9
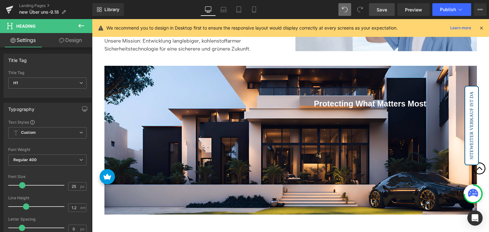
click at [74, 41] on link "Design" at bounding box center [70, 40] width 46 height 14
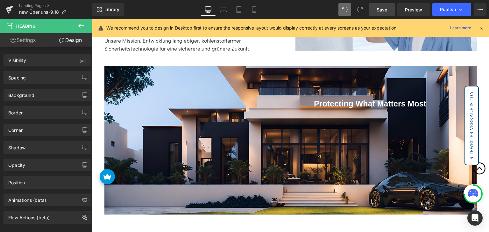
click at [84, 29] on icon at bounding box center [81, 26] width 8 height 8
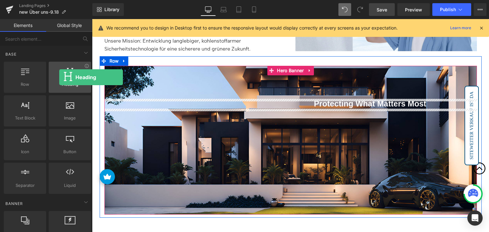
drag, startPoint x: 69, startPoint y: 81, endPoint x: 60, endPoint y: 77, distance: 10.1
click at [60, 77] on div at bounding box center [70, 74] width 39 height 14
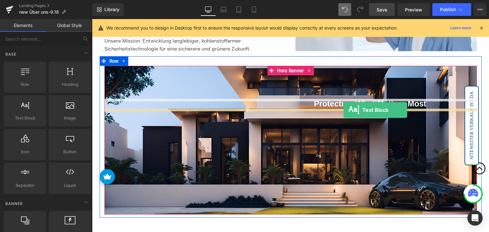
drag, startPoint x: 119, startPoint y: 129, endPoint x: 343, endPoint y: 110, distance: 225.2
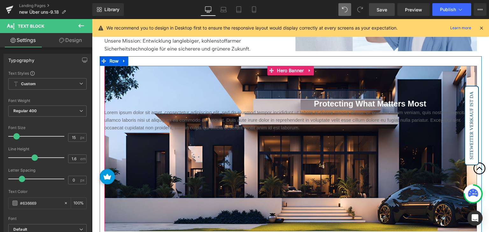
click at [271, 117] on span at bounding box center [273, 121] width 7 height 8
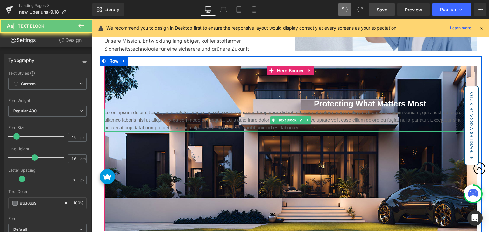
click at [271, 117] on span at bounding box center [273, 121] width 7 height 8
click at [258, 117] on p "Lorem ipsum dolor sit amet, consectetur adipiscing elit, sed do eiusmod tempor …" at bounding box center [290, 120] width 372 height 23
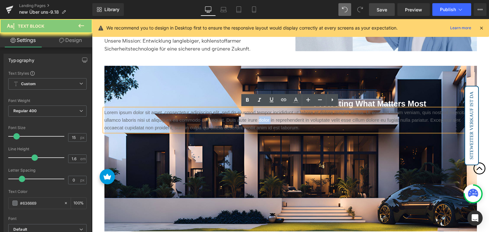
click at [258, 117] on p "Lorem ipsum dolor sit amet, consectetur adipiscing elit, sed do eiusmod tempor …" at bounding box center [290, 120] width 372 height 23
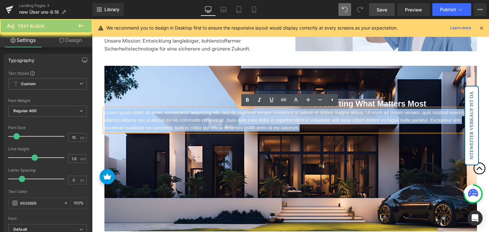
click at [258, 117] on p "Lorem ipsum dolor sit amet, consectetur adipiscing elit, sed do eiusmod tempor …" at bounding box center [290, 120] width 372 height 23
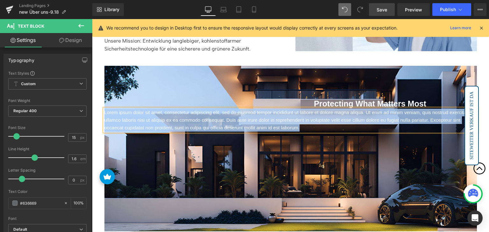
paste div
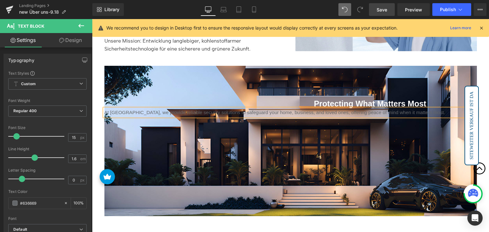
click at [284, 112] on p "At [GEOGRAPHIC_DATA], we provide reliable security solutions to safeguard your …" at bounding box center [290, 113] width 372 height 8
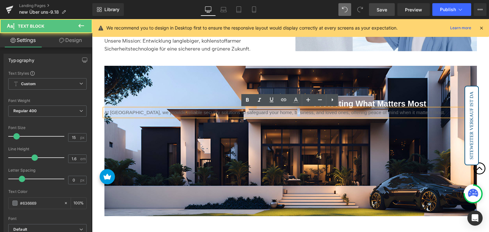
click at [284, 112] on p "At [GEOGRAPHIC_DATA], we provide reliable security solutions to safeguard your …" at bounding box center [290, 113] width 372 height 8
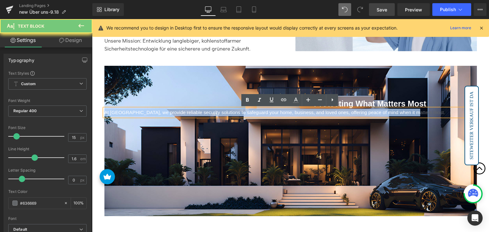
click at [284, 112] on p "At [GEOGRAPHIC_DATA], we provide reliable security solutions to safeguard your …" at bounding box center [290, 113] width 372 height 8
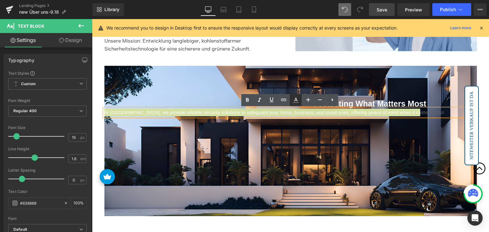
click at [294, 101] on icon at bounding box center [296, 100] width 8 height 8
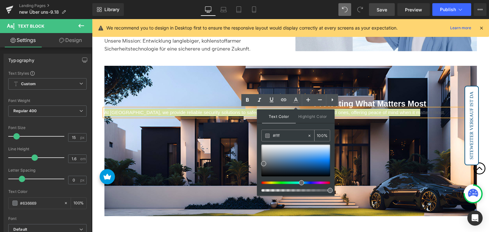
click at [290, 136] on input "#fff" at bounding box center [290, 135] width 34 height 7
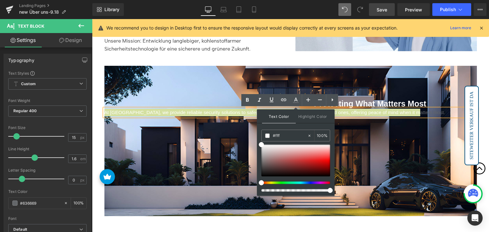
type input "#fff"
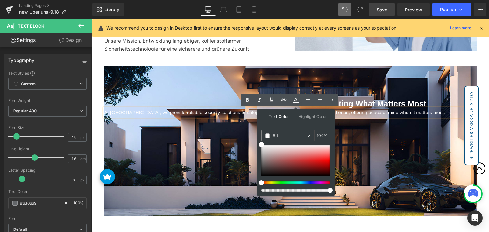
click at [295, 126] on div "Text Color Highlight Color #333333 #fff 100 % transparent 0 %" at bounding box center [296, 153] width 78 height 87
click at [255, 83] on div at bounding box center [290, 141] width 372 height 151
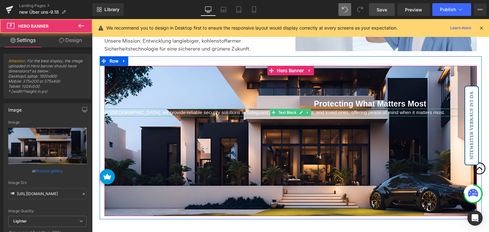
click at [211, 115] on span "At [GEOGRAPHIC_DATA], we provide reliable security solutions to safeguard your …" at bounding box center [274, 112] width 341 height 5
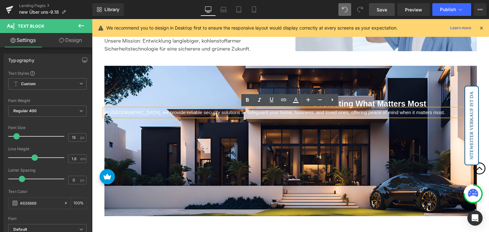
click at [213, 112] on span "At [GEOGRAPHIC_DATA], we provide reliable security solutions to safeguard your …" at bounding box center [274, 112] width 341 height 5
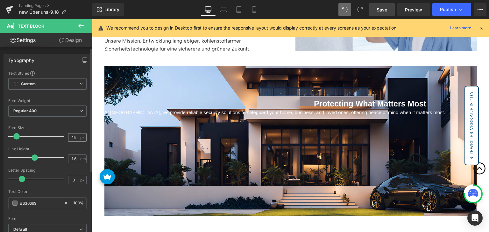
scroll to position [0, 0]
click at [40, 201] on input "#636669" at bounding box center [40, 203] width 41 height 7
type input "#fff"
click at [45, 189] on div at bounding box center [47, 188] width 78 height 4
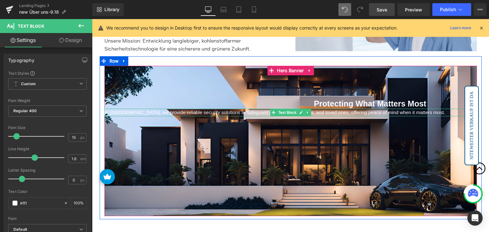
click at [198, 114] on span "At [GEOGRAPHIC_DATA], we provide reliable security solutions to safeguard your …" at bounding box center [274, 112] width 341 height 5
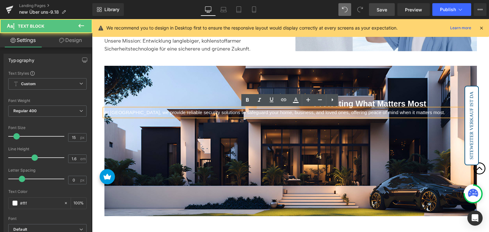
click at [201, 112] on span "At [GEOGRAPHIC_DATA], we provide reliable security solutions to safeguard your …" at bounding box center [274, 112] width 341 height 5
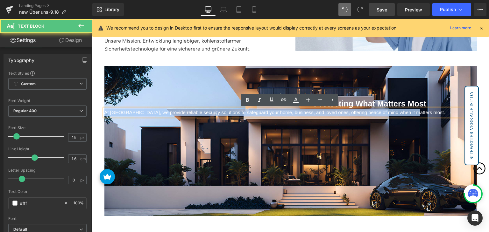
click at [201, 112] on span "At [GEOGRAPHIC_DATA], we provide reliable security solutions to safeguard your …" at bounding box center [274, 112] width 341 height 5
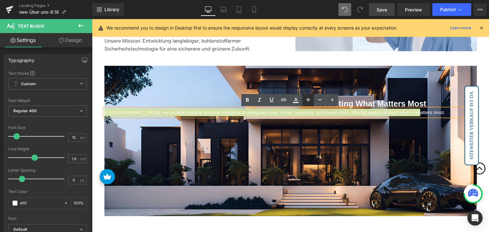
click at [308, 100] on icon at bounding box center [308, 100] width 4 height 4
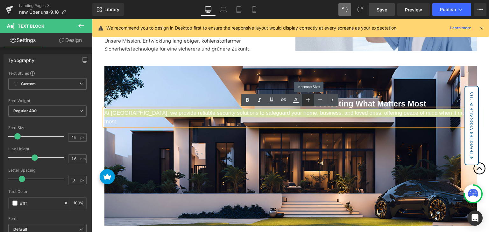
click at [308, 100] on icon at bounding box center [308, 100] width 4 height 4
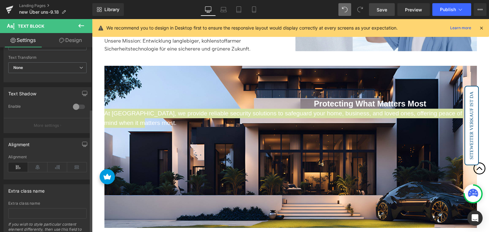
scroll to position [216, 0]
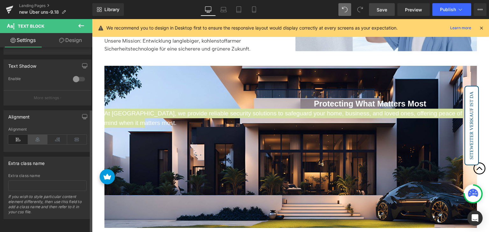
click at [38, 135] on icon at bounding box center [38, 140] width 20 height 10
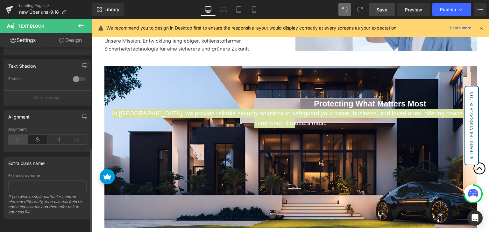
click at [22, 135] on icon at bounding box center [18, 140] width 20 height 10
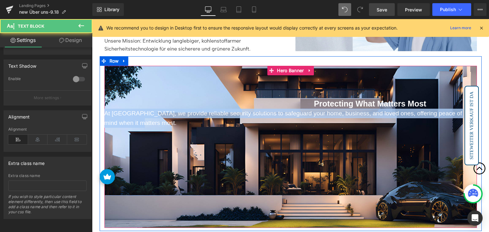
click at [245, 114] on span "At [GEOGRAPHIC_DATA], we provide reliable security solutions to safeguard your …" at bounding box center [283, 118] width 358 height 16
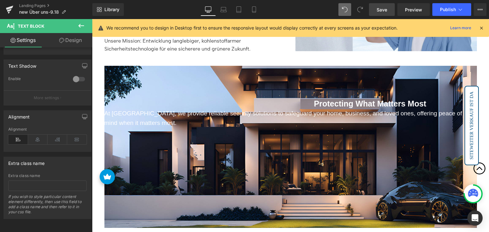
click at [70, 42] on link "Design" at bounding box center [70, 40] width 46 height 14
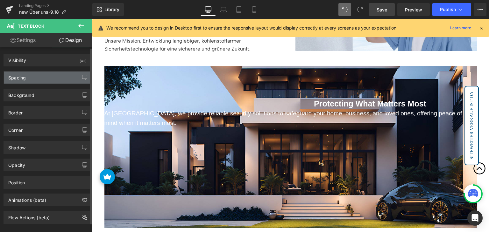
click at [46, 79] on div "Spacing" at bounding box center [47, 78] width 87 height 12
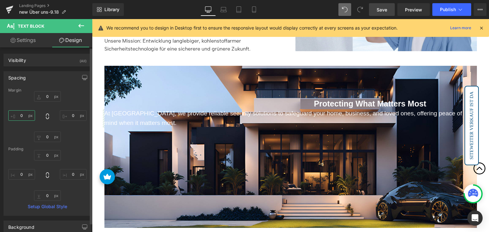
click at [28, 113] on input "text" at bounding box center [21, 115] width 27 height 11
type input "5"
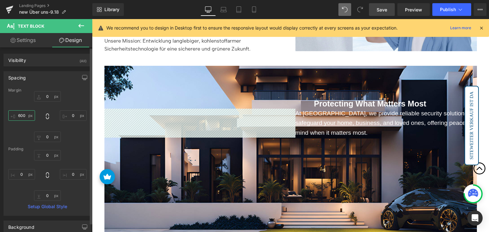
click at [22, 114] on input "600" at bounding box center [21, 115] width 27 height 11
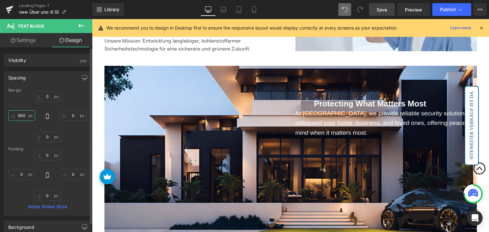
click at [20, 114] on input "600" at bounding box center [21, 115] width 27 height 11
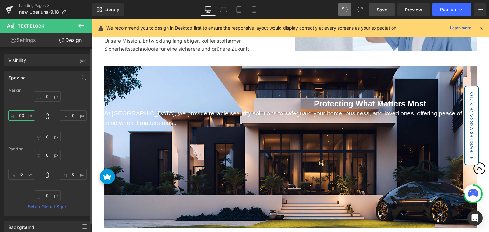
type input "600"
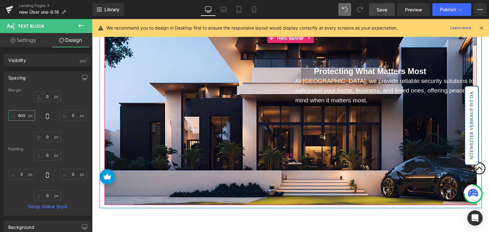
scroll to position [573, 0]
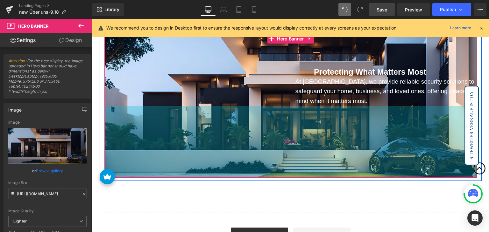
drag, startPoint x: 326, startPoint y: 140, endPoint x: 312, endPoint y: 107, distance: 35.8
click at [312, 107] on div "226px" at bounding box center [290, 142] width 372 height 72
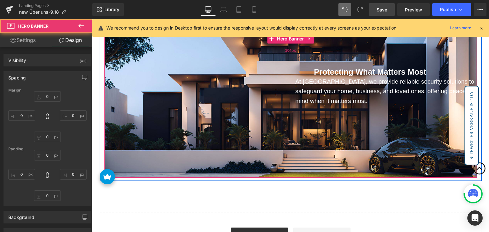
scroll to position [509, 0]
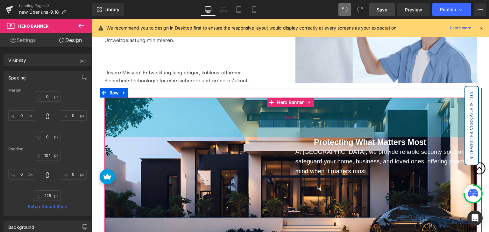
drag, startPoint x: 323, startPoint y: 108, endPoint x: 324, endPoint y: 115, distance: 6.7
click at [324, 115] on div "125px" at bounding box center [290, 118] width 372 height 40
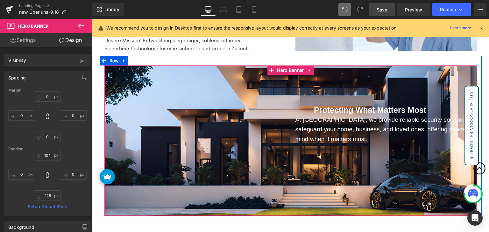
scroll to position [541, 0]
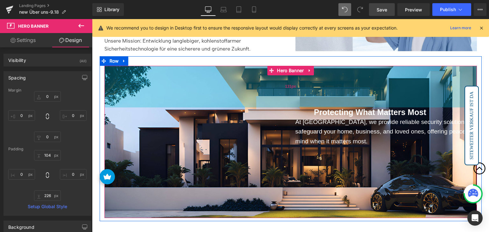
drag, startPoint x: 378, startPoint y: 84, endPoint x: 384, endPoint y: 86, distance: 5.7
click at [384, 86] on div "131px" at bounding box center [290, 87] width 372 height 42
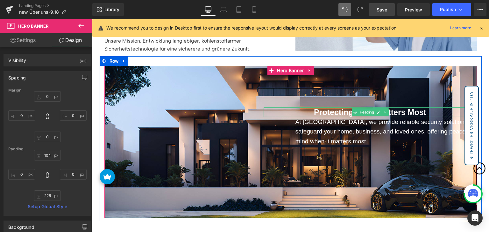
click at [338, 112] on strong "Protecting What Matters Most" at bounding box center [370, 112] width 112 height 9
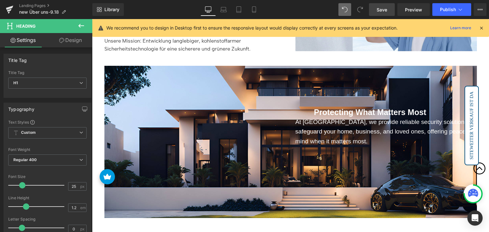
click at [74, 40] on link "Design" at bounding box center [70, 40] width 46 height 14
click at [0, 0] on div "Spacing" at bounding box center [0, 0] width 0 height 0
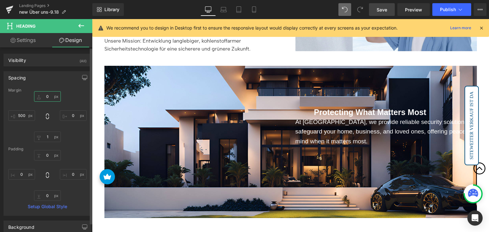
click at [46, 96] on input "0" at bounding box center [47, 96] width 27 height 11
click at [48, 138] on input "1" at bounding box center [47, 137] width 27 height 11
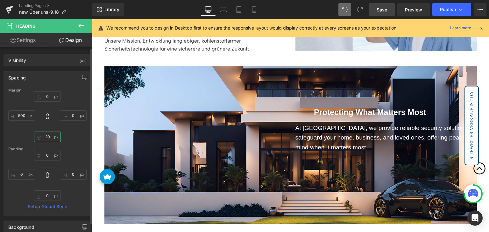
type input "2"
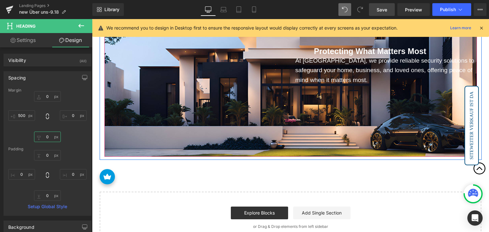
scroll to position [605, 0]
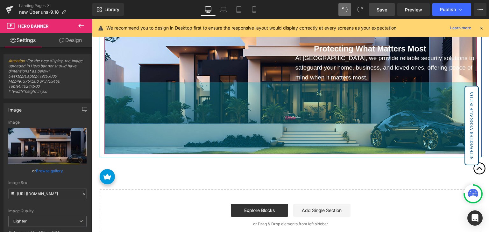
drag, startPoint x: 312, startPoint y: 143, endPoint x: 317, endPoint y: 143, distance: 5.4
click at [317, 143] on div "226px" at bounding box center [290, 118] width 372 height 72
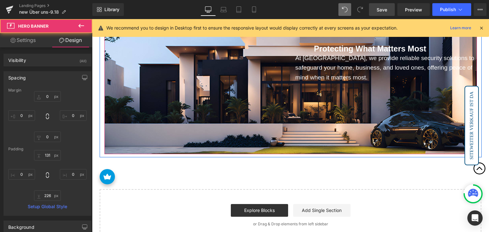
scroll to position [541, 0]
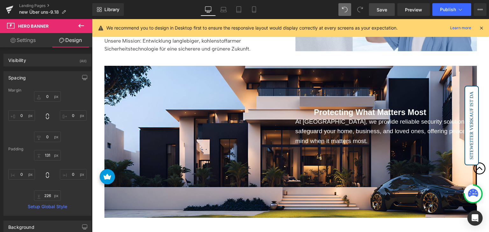
drag, startPoint x: 385, startPoint y: 11, endPoint x: 385, endPoint y: 15, distance: 4.5
click at [385, 11] on span "Save" at bounding box center [382, 9] width 11 height 7
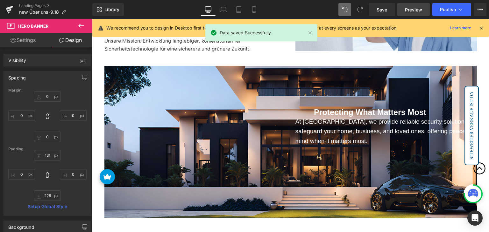
click at [410, 7] on span "Preview" at bounding box center [413, 9] width 17 height 7
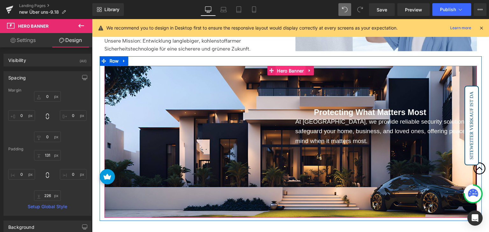
click at [286, 73] on span "Hero Banner" at bounding box center [290, 71] width 30 height 10
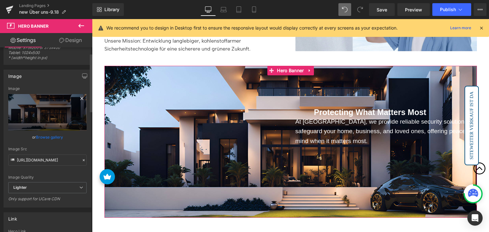
scroll to position [0, 0]
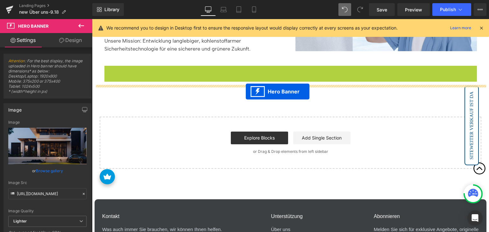
drag, startPoint x: 269, startPoint y: 70, endPoint x: 246, endPoint y: 92, distance: 31.3
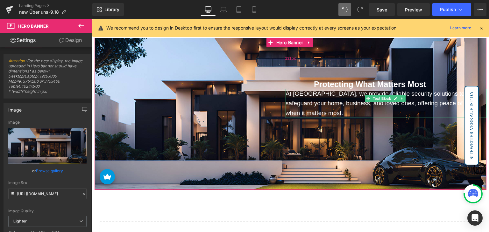
scroll to position [573, 0]
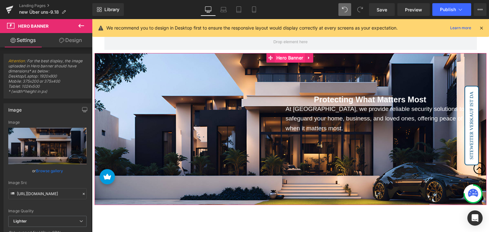
click at [286, 59] on span "Hero Banner" at bounding box center [290, 58] width 30 height 10
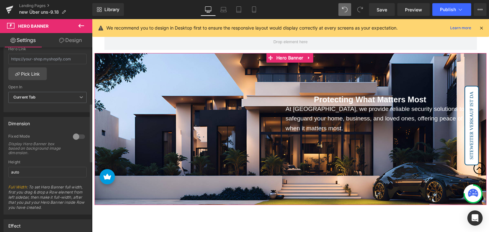
scroll to position [223, 0]
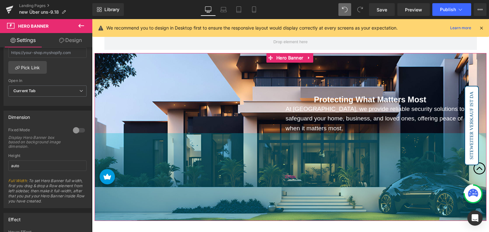
drag, startPoint x: 316, startPoint y: 133, endPoint x: 478, endPoint y: 39, distance: 187.5
click at [313, 149] on div "276px" at bounding box center [291, 177] width 392 height 88
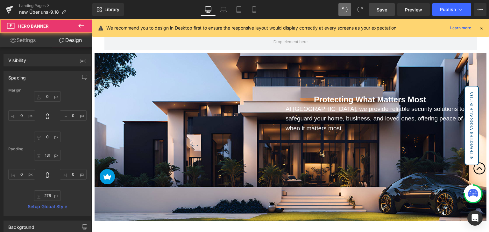
click at [382, 12] on span "Save" at bounding box center [382, 9] width 11 height 7
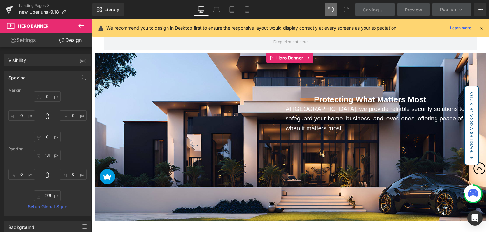
scroll to position [541, 0]
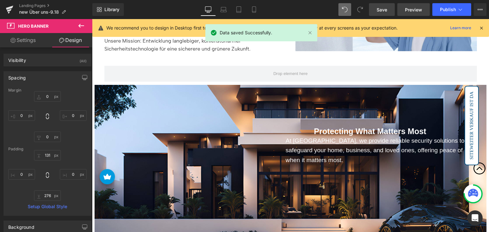
click at [411, 8] on span "Preview" at bounding box center [413, 9] width 17 height 7
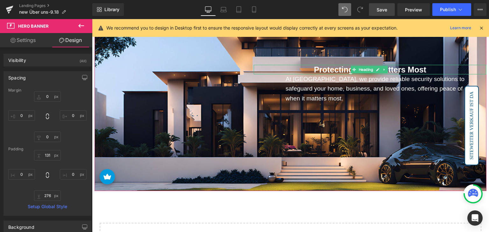
scroll to position [605, 0]
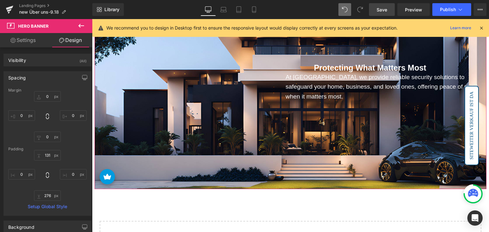
click at [255, 83] on span "Protecting What Matters Most Heading At [GEOGRAPHIC_DATA], we provide reliable …" at bounding box center [291, 82] width 392 height 39
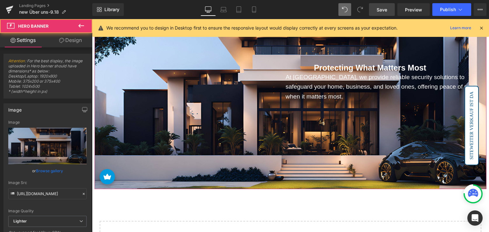
click at [70, 37] on link "Design" at bounding box center [70, 40] width 46 height 14
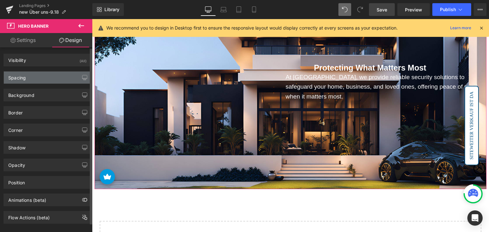
click at [44, 81] on div "Spacing" at bounding box center [47, 78] width 87 height 12
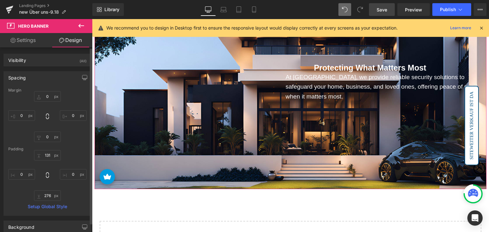
click at [45, 78] on div "Spacing" at bounding box center [47, 78] width 87 height 12
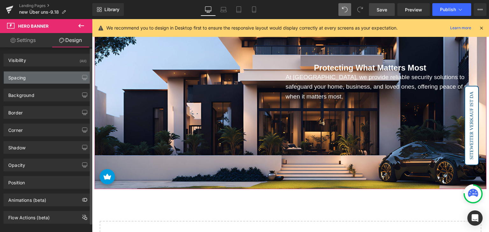
click at [45, 78] on div "Spacing" at bounding box center [47, 78] width 87 height 12
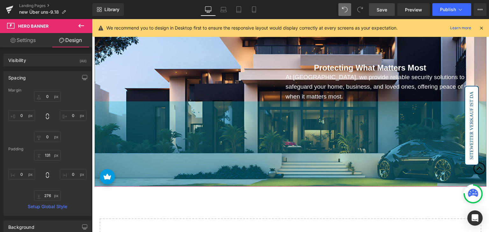
drag, startPoint x: 285, startPoint y: 128, endPoint x: 292, endPoint y: 125, distance: 7.5
click at [292, 125] on div "268px" at bounding box center [291, 144] width 392 height 85
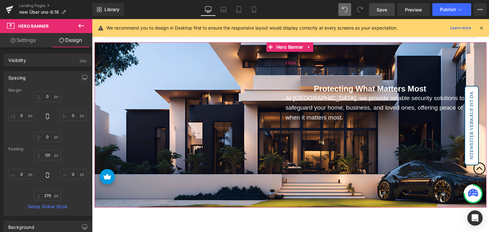
scroll to position [541, 0]
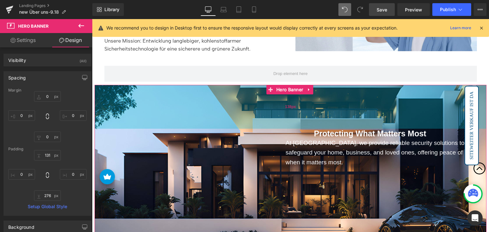
drag, startPoint x: 302, startPoint y: 103, endPoint x: 304, endPoint y: 105, distance: 3.4
click at [304, 105] on div "138px" at bounding box center [291, 107] width 392 height 44
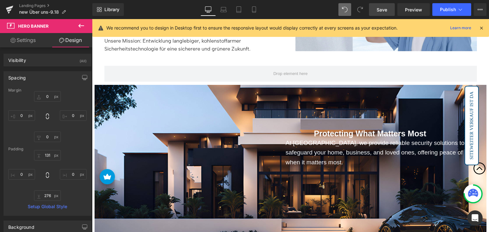
drag, startPoint x: 381, startPoint y: 10, endPoint x: 381, endPoint y: 14, distance: 4.2
click at [381, 10] on span "Save" at bounding box center [382, 9] width 11 height 7
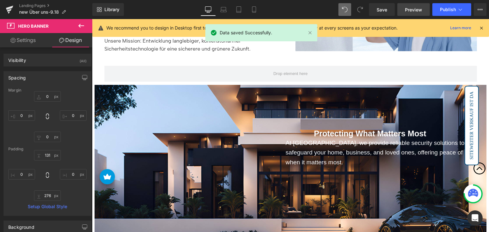
click at [411, 12] on span "Preview" at bounding box center [413, 9] width 17 height 7
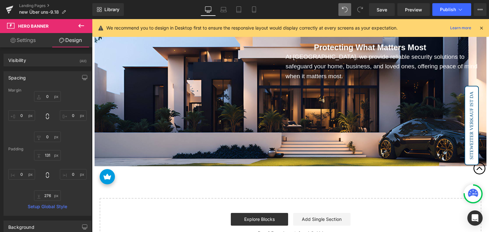
scroll to position [668, 0]
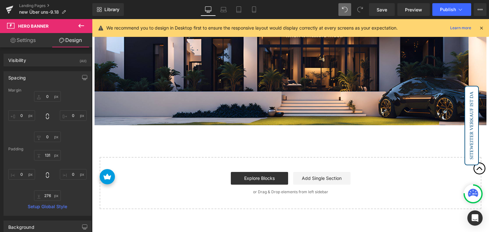
click at [78, 27] on icon at bounding box center [81, 26] width 8 height 8
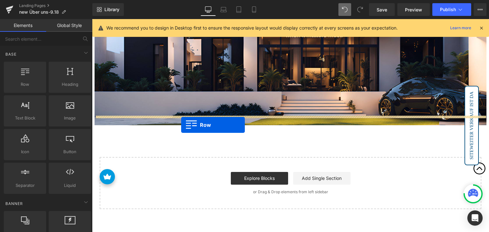
drag, startPoint x: 119, startPoint y: 101, endPoint x: 181, endPoint y: 125, distance: 66.3
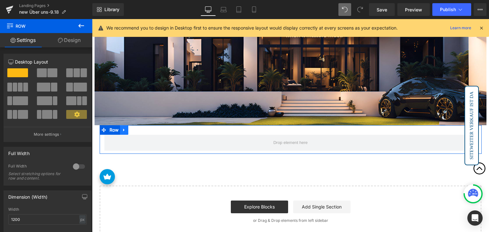
click at [122, 128] on icon at bounding box center [124, 130] width 4 height 5
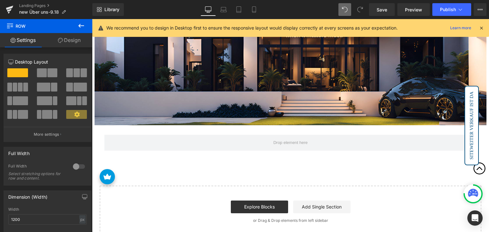
drag, startPoint x: 82, startPoint y: 23, endPoint x: 81, endPoint y: 33, distance: 9.9
click at [82, 23] on icon at bounding box center [81, 26] width 8 height 8
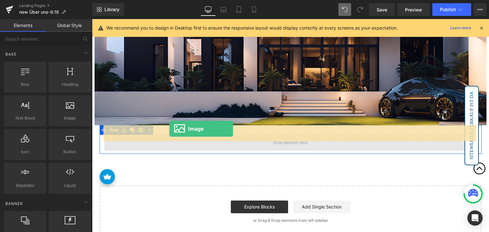
drag, startPoint x: 162, startPoint y: 131, endPoint x: 169, endPoint y: 129, distance: 7.6
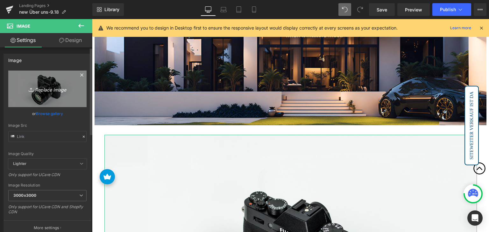
click at [48, 89] on icon "Replace Image" at bounding box center [47, 89] width 51 height 8
type input "C:\fakepath\parallax-sbih.jpg"
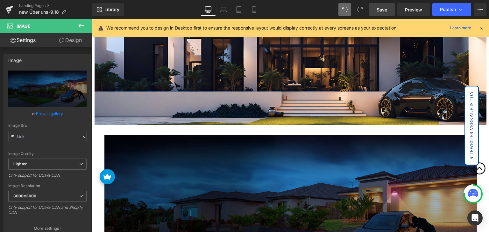
click at [392, 7] on link "Save" at bounding box center [382, 9] width 26 height 13
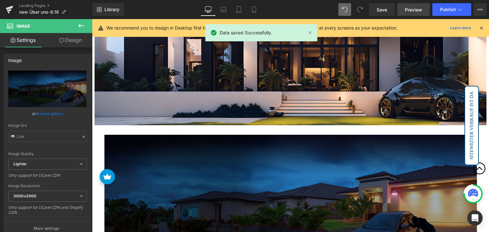
click at [419, 7] on span "Preview" at bounding box center [413, 9] width 17 height 7
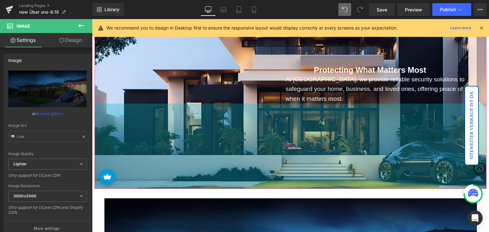
click at [253, 104] on div "268px" at bounding box center [291, 146] width 392 height 85
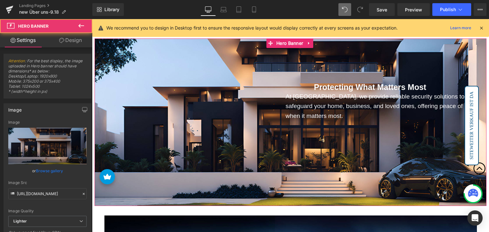
scroll to position [573, 0]
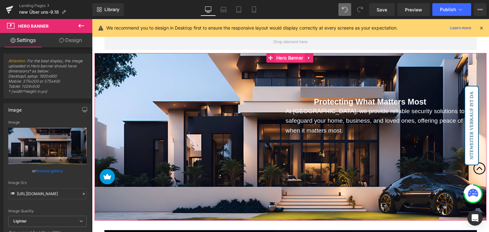
click at [288, 58] on span "Hero Banner" at bounding box center [290, 58] width 30 height 10
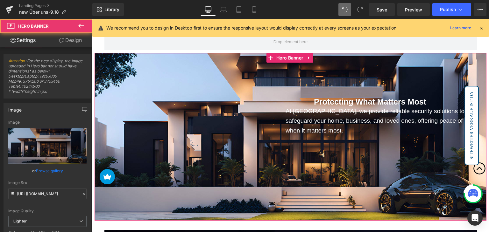
click at [75, 45] on link "Design" at bounding box center [70, 40] width 46 height 14
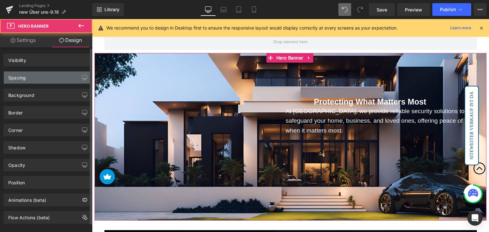
click at [41, 79] on div "Spacing" at bounding box center [47, 78] width 87 height 12
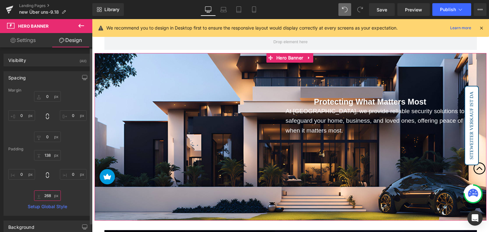
click at [48, 196] on input "text" at bounding box center [47, 196] width 27 height 11
type input "268"
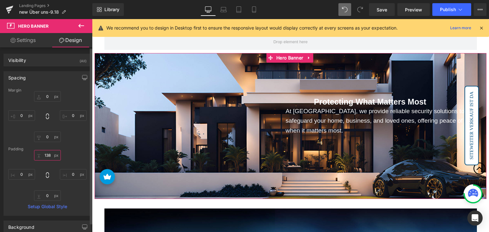
click at [46, 156] on input "text" at bounding box center [47, 155] width 27 height 11
type input "138"
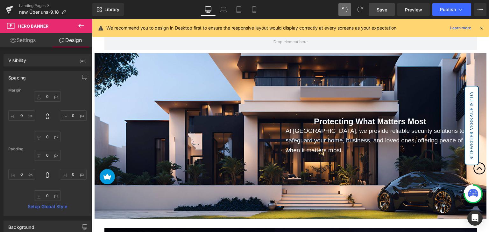
click at [385, 5] on link "Save" at bounding box center [382, 9] width 26 height 13
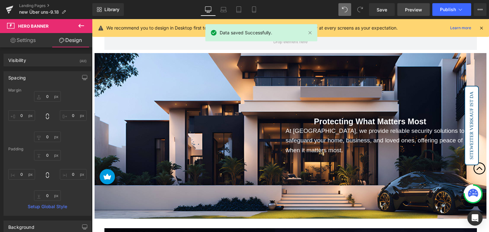
click at [415, 8] on span "Preview" at bounding box center [413, 9] width 17 height 7
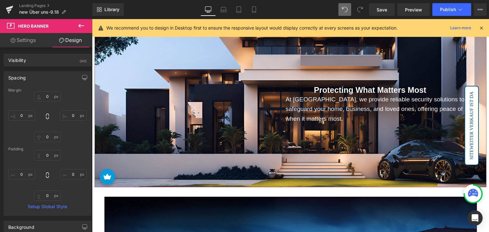
scroll to position [605, 0]
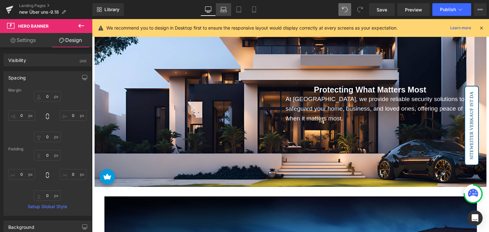
click at [226, 10] on icon at bounding box center [224, 11] width 6 height 2
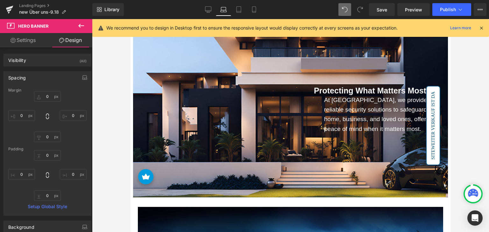
scroll to position [606, 0]
click at [48, 157] on input "text" at bounding box center [47, 155] width 27 height 11
type input "200"
click at [45, 197] on input "text" at bounding box center [47, 196] width 27 height 11
type input "200"
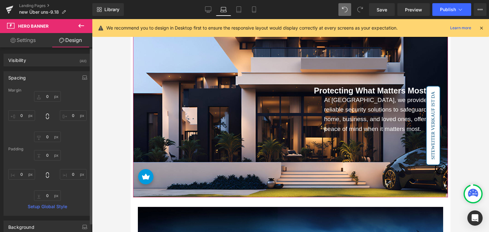
click at [70, 187] on div at bounding box center [47, 175] width 78 height 51
click at [286, 120] on span "Protecting What Matters Most Heading At [GEOGRAPHIC_DATA], we provide reliable …" at bounding box center [290, 110] width 315 height 48
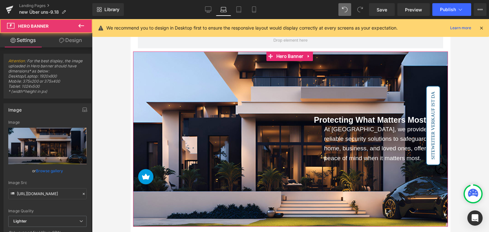
scroll to position [574, 0]
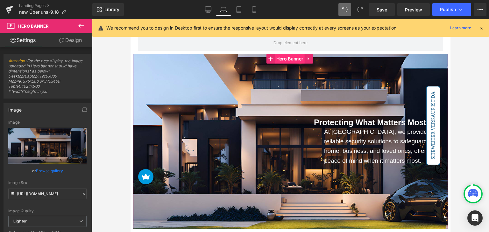
click at [287, 58] on span "Hero Banner" at bounding box center [290, 59] width 30 height 10
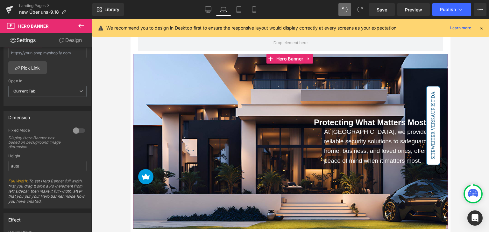
scroll to position [223, 0]
click at [77, 130] on div at bounding box center [78, 130] width 15 height 10
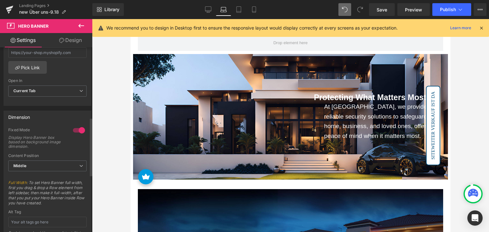
click at [74, 129] on div at bounding box center [78, 130] width 15 height 10
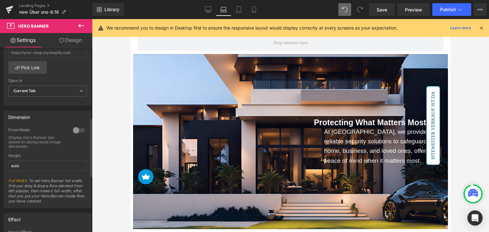
click at [74, 129] on div at bounding box center [78, 130] width 15 height 10
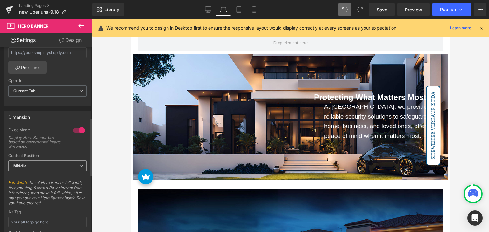
click at [58, 163] on span "Middle" at bounding box center [47, 166] width 78 height 11
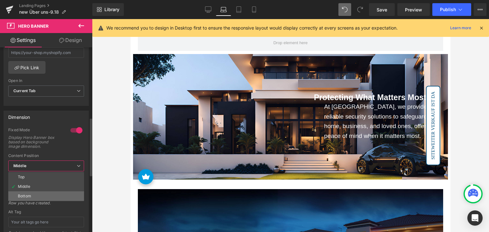
click at [38, 193] on li "Bottom" at bounding box center [46, 197] width 76 height 10
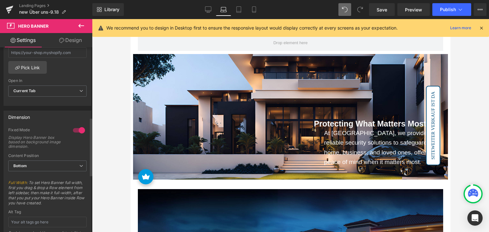
click at [50, 176] on div at bounding box center [47, 177] width 78 height 4
click at [53, 164] on span "Bottom" at bounding box center [47, 166] width 78 height 11
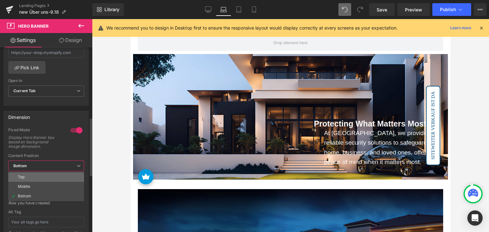
click at [37, 173] on li "Top" at bounding box center [46, 178] width 76 height 10
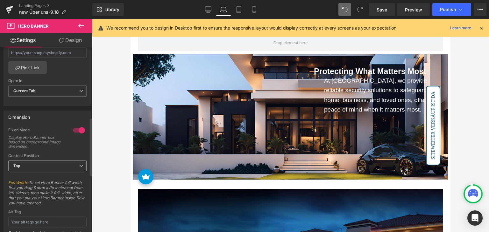
click at [60, 161] on span "Top" at bounding box center [47, 166] width 78 height 11
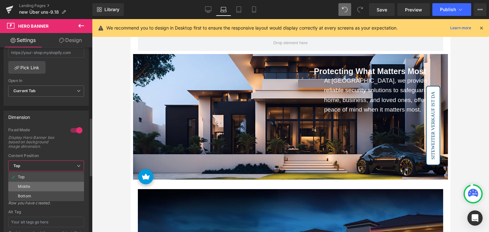
click at [37, 182] on li "Middle" at bounding box center [46, 187] width 76 height 10
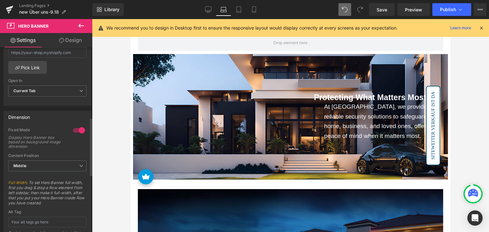
click at [28, 139] on div "Display Hero Banner box based on background image dimension." at bounding box center [36, 142] width 57 height 13
click at [44, 182] on span "Full Width : To set Hero Banner full width, first you drag & drop a Row element…" at bounding box center [47, 195] width 78 height 30
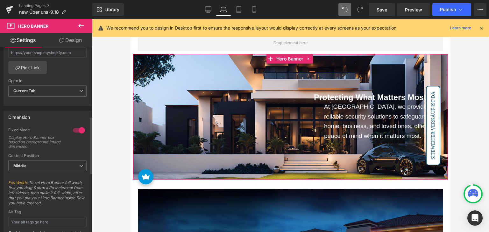
click at [25, 140] on div "Display Hero Banner box based on background image dimension." at bounding box center [36, 142] width 57 height 13
click at [59, 145] on div "Display Hero Banner box based on background image dimension." at bounding box center [36, 142] width 57 height 13
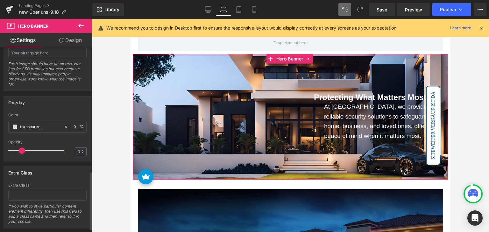
scroll to position [405, 0]
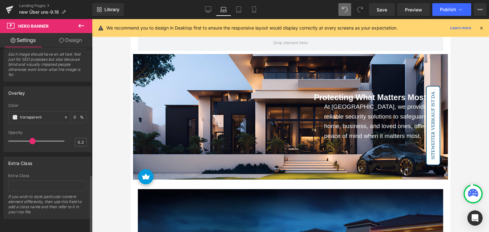
drag, startPoint x: 18, startPoint y: 135, endPoint x: 30, endPoint y: 137, distance: 11.8
click at [30, 138] on span at bounding box center [32, 141] width 6 height 6
drag, startPoint x: 29, startPoint y: 136, endPoint x: 19, endPoint y: 137, distance: 10.2
click at [19, 138] on span at bounding box center [22, 141] width 6 height 6
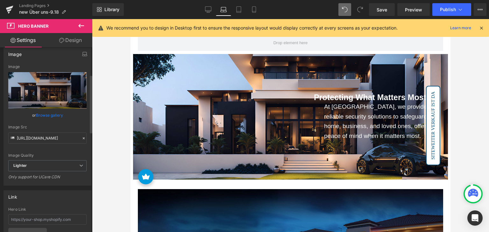
scroll to position [55, 0]
click at [50, 167] on span "Lighter" at bounding box center [47, 166] width 78 height 11
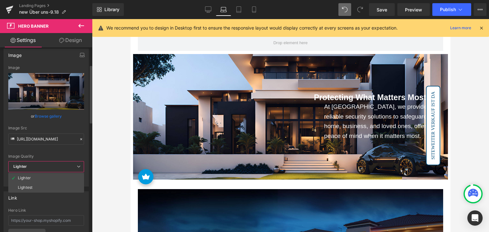
click at [53, 166] on span "Lighter" at bounding box center [46, 166] width 76 height 11
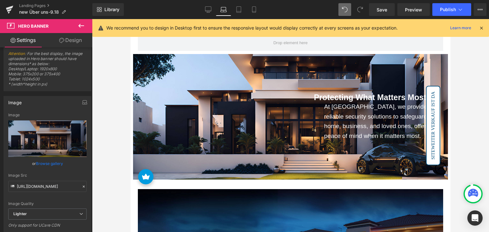
scroll to position [0, 0]
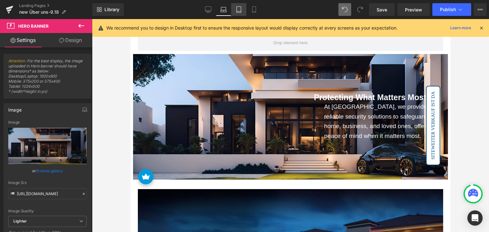
click at [241, 9] on icon at bounding box center [239, 9] width 6 height 6
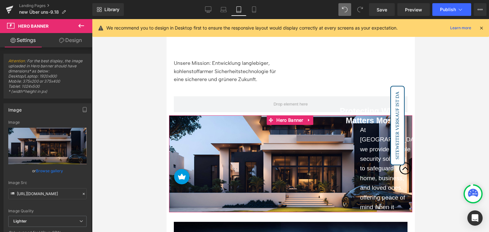
scroll to position [520, 0]
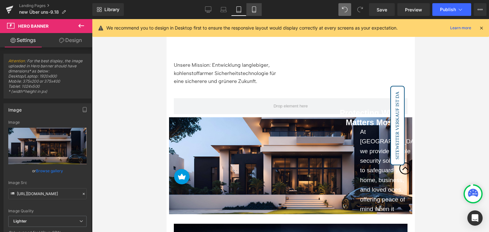
click at [255, 12] on icon at bounding box center [254, 9] width 6 height 6
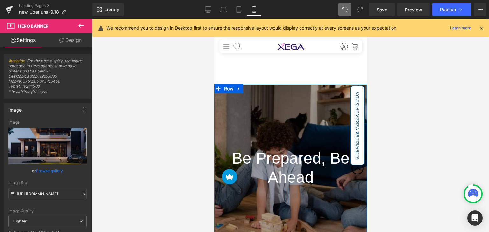
scroll to position [0, 0]
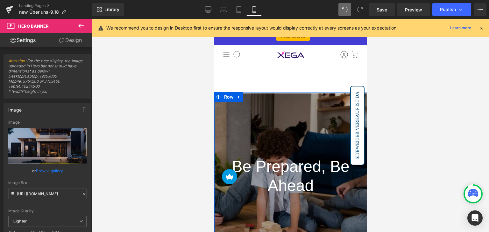
click at [285, 110] on div "Be Prepared, Be Ahead Heading Hero Banner 200px 200px" at bounding box center [290, 177] width 153 height 166
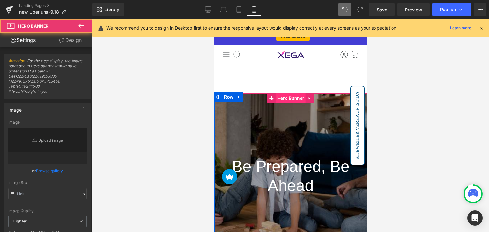
click at [285, 97] on span "Hero Banner" at bounding box center [290, 99] width 30 height 10
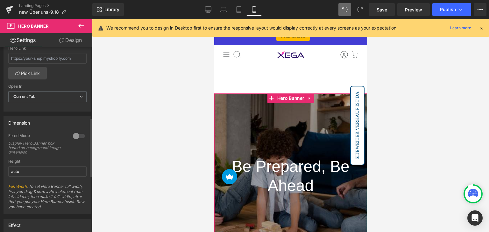
scroll to position [223, 0]
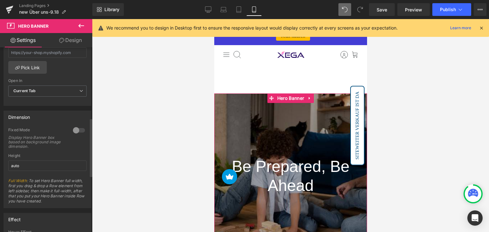
click at [79, 130] on div at bounding box center [78, 130] width 15 height 10
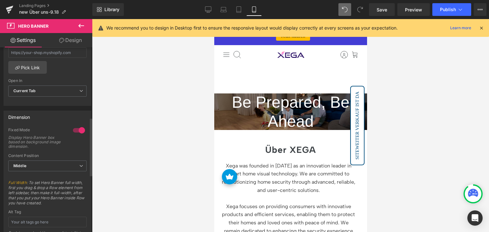
click at [75, 130] on div at bounding box center [78, 130] width 15 height 10
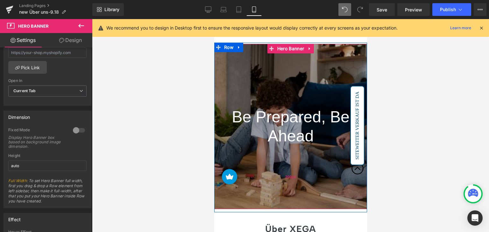
scroll to position [32, 0]
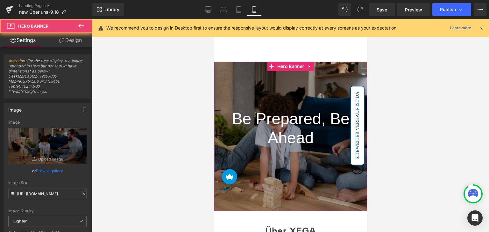
click at [75, 35] on link "Design" at bounding box center [70, 40] width 46 height 14
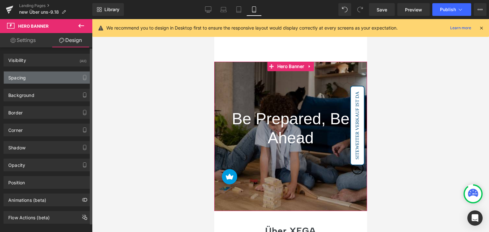
click at [31, 83] on div "Spacing" at bounding box center [47, 78] width 87 height 12
type input "0"
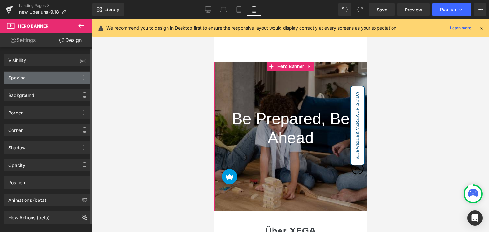
type input "150"
type input "0"
type input "200"
type input "0"
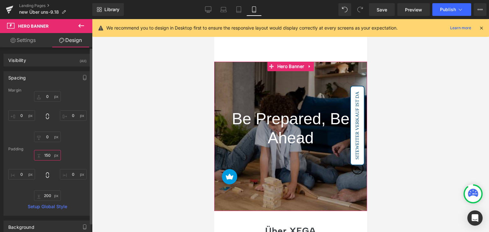
click at [47, 158] on input "150" at bounding box center [47, 155] width 27 height 11
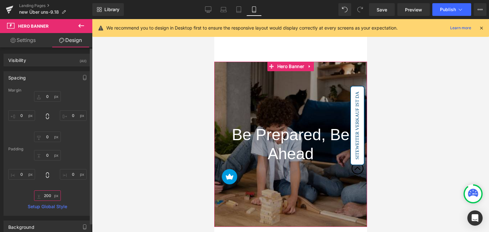
click at [48, 195] on input "200" at bounding box center [47, 196] width 27 height 11
click at [75, 187] on div "0px 0 0px 0" at bounding box center [47, 175] width 78 height 51
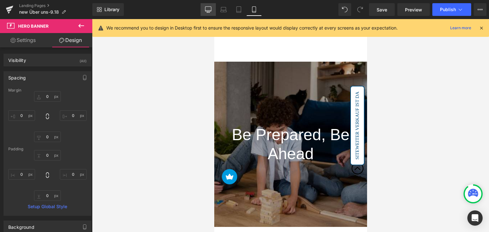
click at [206, 9] on icon at bounding box center [208, 9] width 6 height 5
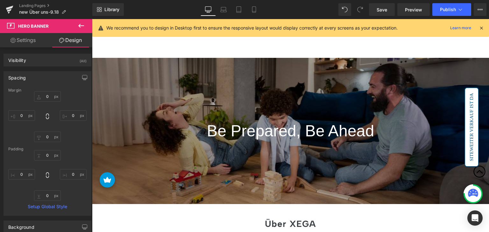
type input "0"
type input "200"
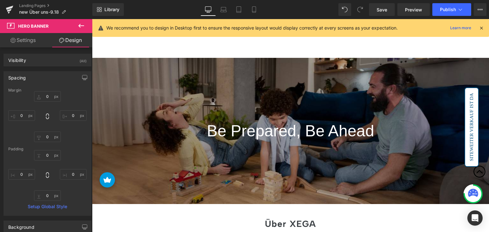
type input "0"
type input "200"
type input "0"
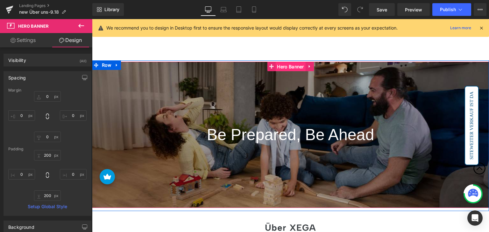
click at [290, 66] on span "Hero Banner" at bounding box center [290, 67] width 30 height 10
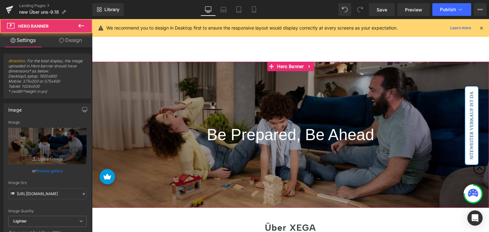
click at [54, 39] on link "Design" at bounding box center [70, 40] width 46 height 14
click at [0, 0] on div "Spacing" at bounding box center [0, 0] width 0 height 0
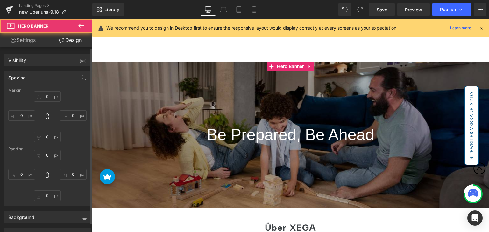
type input "0"
type input "200"
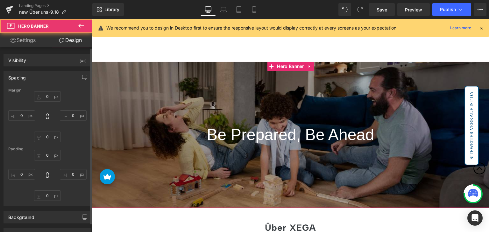
type input "0"
type input "200"
type input "0"
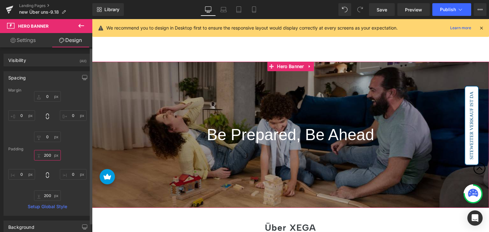
click at [48, 157] on input "200" at bounding box center [47, 155] width 27 height 11
click at [48, 196] on input "200" at bounding box center [47, 196] width 27 height 11
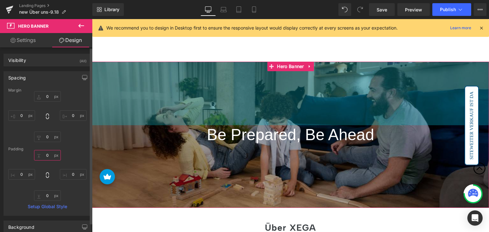
click at [50, 158] on input "text" at bounding box center [47, 155] width 27 height 11
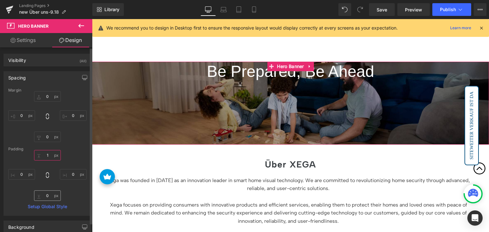
type input "1"
click at [50, 196] on input "text" at bounding box center [47, 196] width 27 height 11
type input "1"
click at [50, 154] on input "1" at bounding box center [47, 155] width 27 height 11
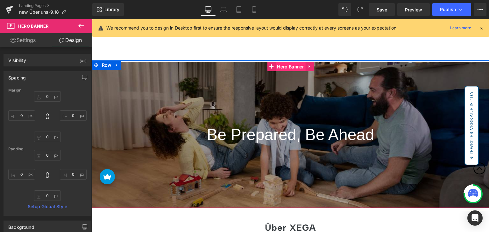
click at [292, 67] on span "Hero Banner" at bounding box center [290, 67] width 30 height 10
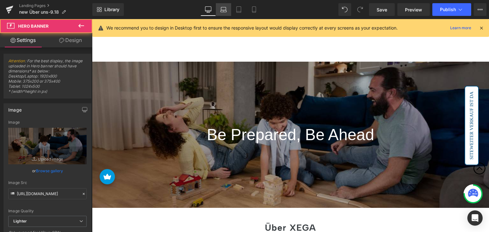
click at [225, 7] on icon at bounding box center [223, 9] width 6 height 6
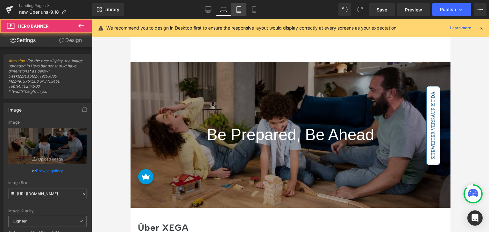
click at [239, 9] on icon at bounding box center [239, 9] width 6 height 6
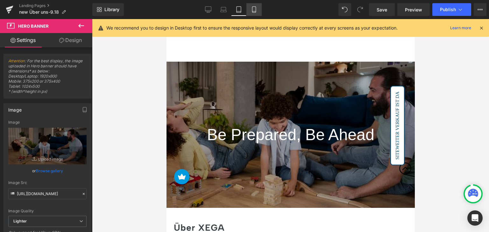
click at [250, 10] on link "Mobile" at bounding box center [253, 9] width 15 height 13
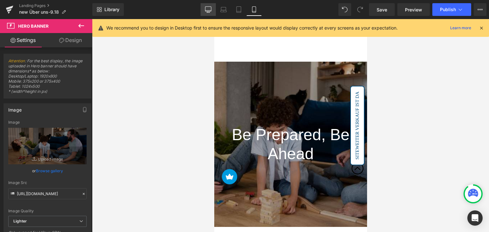
click at [206, 11] on icon at bounding box center [208, 9] width 6 height 5
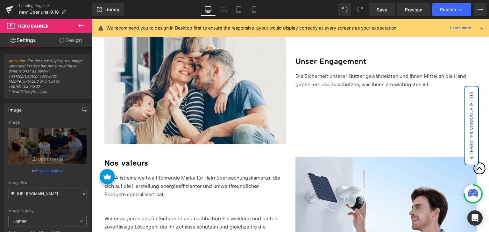
scroll to position [315, 0]
click at [257, 13] on link "Mobile" at bounding box center [253, 9] width 15 height 13
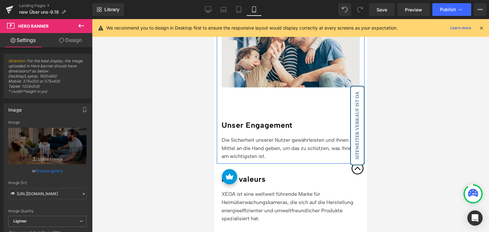
scroll to position [414, 0]
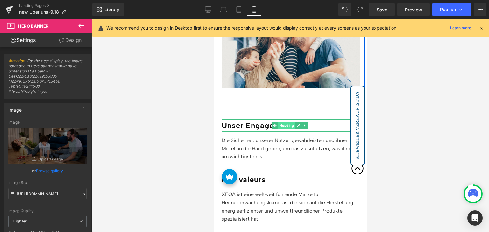
click at [286, 126] on span "Heading" at bounding box center [286, 126] width 17 height 8
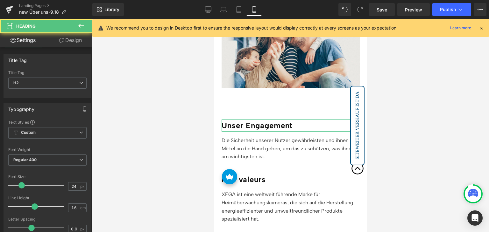
click at [75, 32] on button at bounding box center [81, 26] width 22 height 14
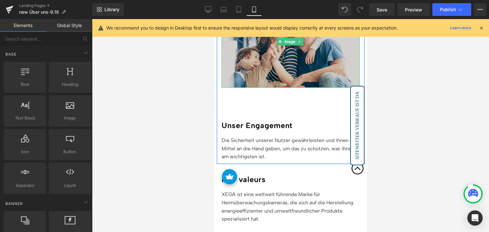
click at [282, 65] on img at bounding box center [290, 42] width 138 height 92
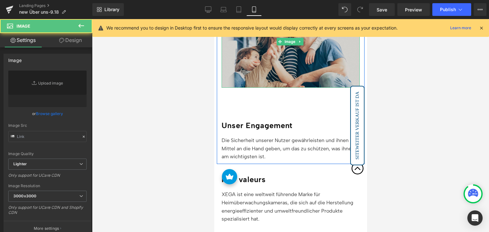
type input "[URL][DOMAIN_NAME]"
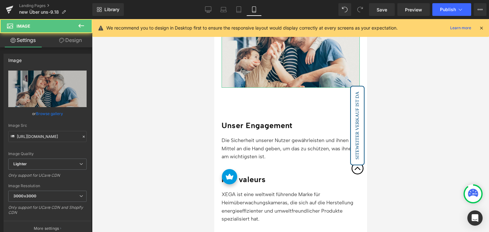
click at [74, 39] on link "Design" at bounding box center [70, 40] width 46 height 14
click at [0, 0] on div "Spacing" at bounding box center [0, 0] width 0 height 0
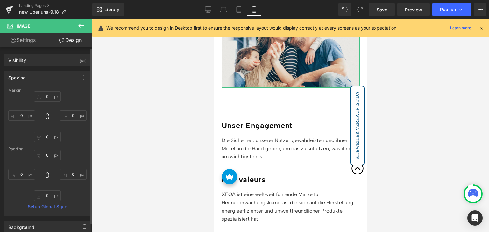
type input "0"
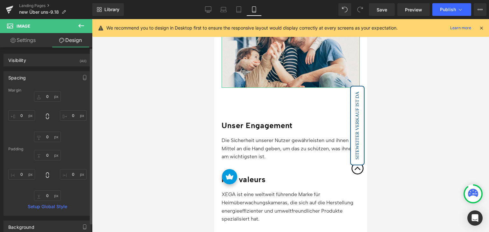
type input "0"
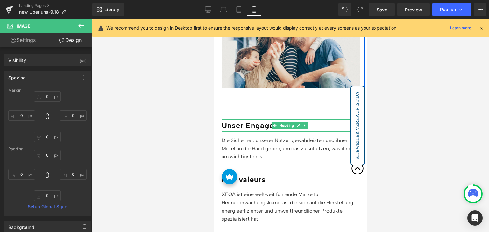
click at [286, 124] on span "Heading" at bounding box center [286, 126] width 17 height 8
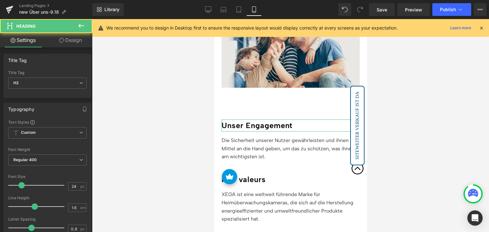
click at [75, 39] on link "Design" at bounding box center [70, 40] width 46 height 14
click at [0, 0] on div "Spacing" at bounding box center [0, 0] width 0 height 0
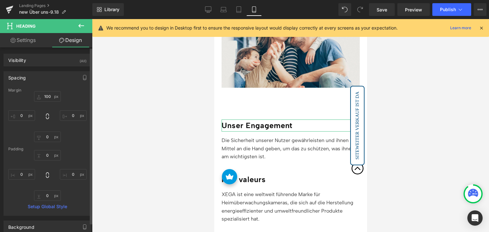
type input "100"
type input "0"
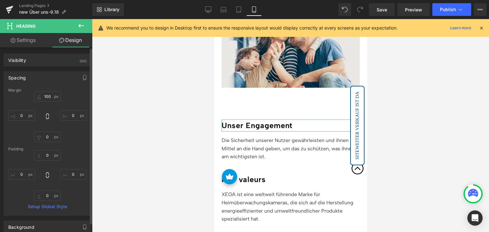
type input "0"
click at [48, 98] on input "100" at bounding box center [47, 96] width 27 height 11
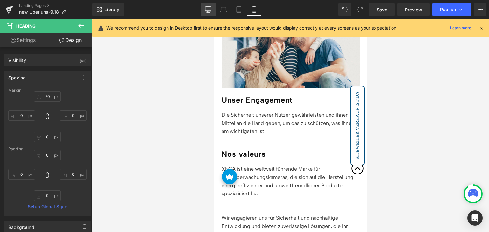
click at [206, 9] on icon at bounding box center [208, 9] width 6 height 5
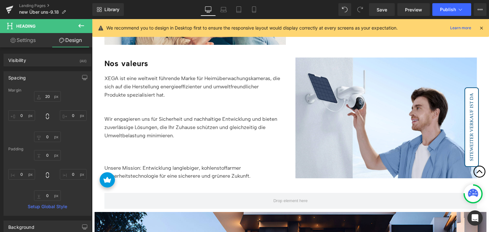
type input "100"
type input "0"
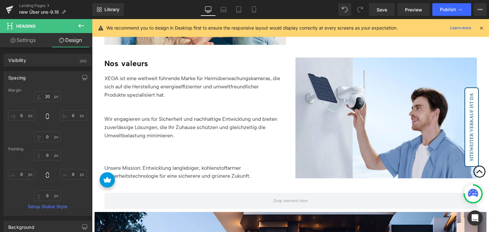
type input "0"
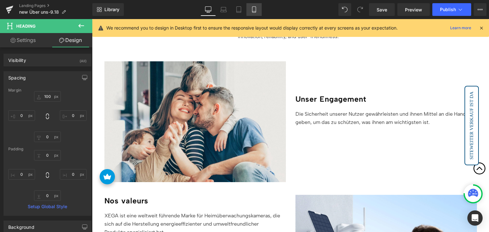
click at [252, 11] on icon at bounding box center [254, 11] width 4 height 0
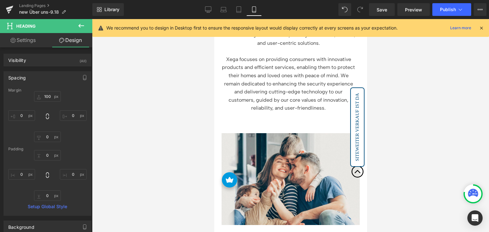
type input "20"
type input "0"
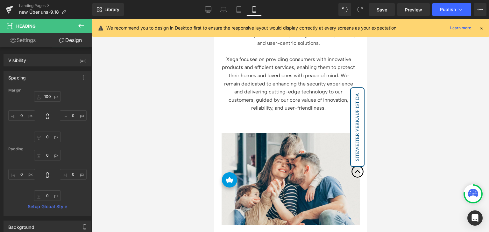
type input "0"
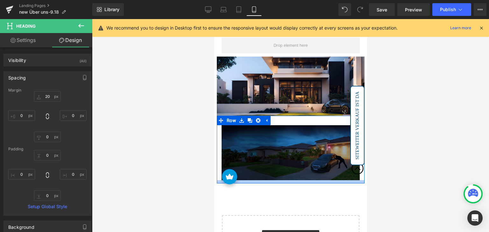
scroll to position [764, 0]
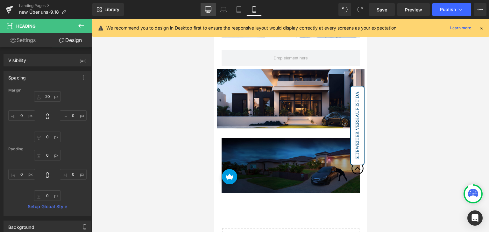
click at [211, 9] on icon at bounding box center [208, 9] width 6 height 6
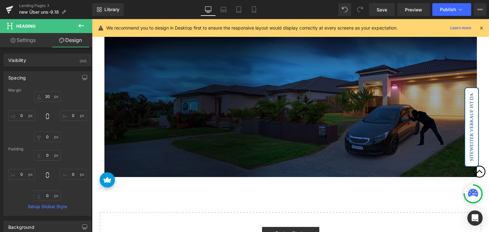
type input "100"
type input "0"
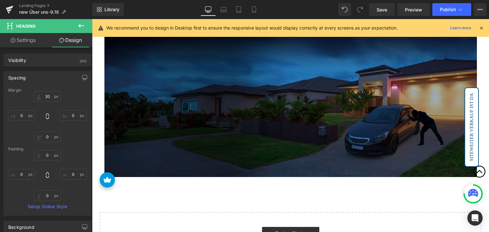
type input "0"
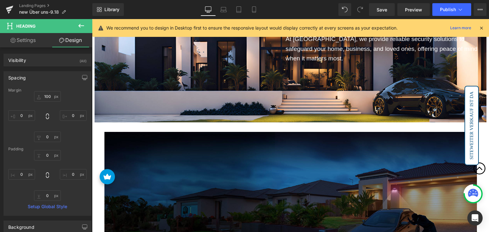
scroll to position [565, 0]
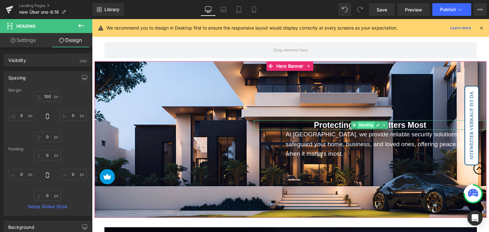
click at [364, 129] on span "Heading" at bounding box center [365, 126] width 17 height 8
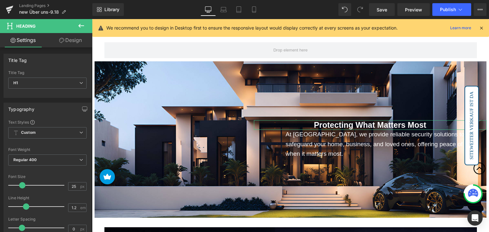
click at [64, 43] on link "Design" at bounding box center [70, 40] width 46 height 14
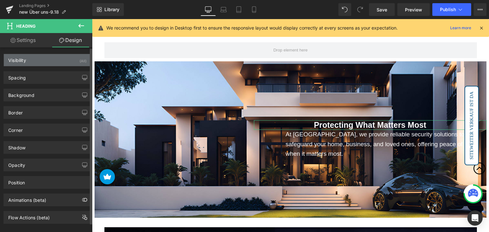
click at [57, 63] on div "Visibility (All)" at bounding box center [47, 60] width 87 height 12
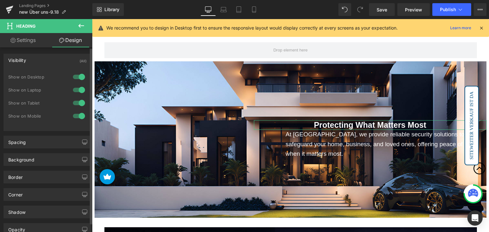
click at [76, 117] on div at bounding box center [78, 116] width 15 height 10
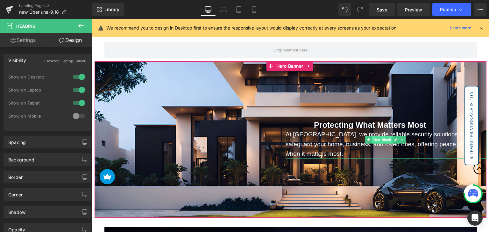
click at [377, 144] on span "Text Block" at bounding box center [381, 140] width 21 height 8
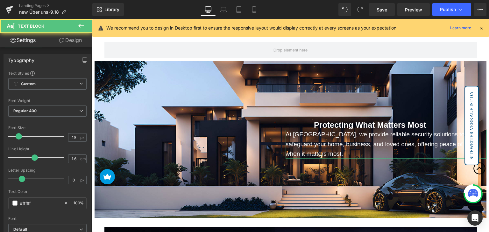
click at [74, 33] on link "Design" at bounding box center [70, 40] width 46 height 14
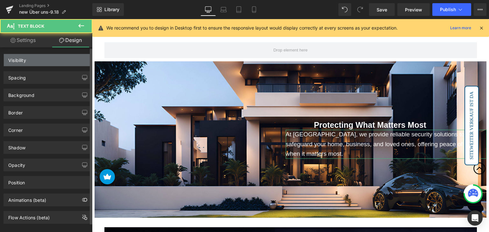
click at [46, 65] on div "Visibility" at bounding box center [47, 60] width 87 height 12
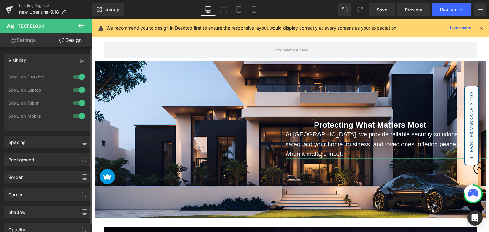
click at [77, 120] on div at bounding box center [78, 116] width 15 height 10
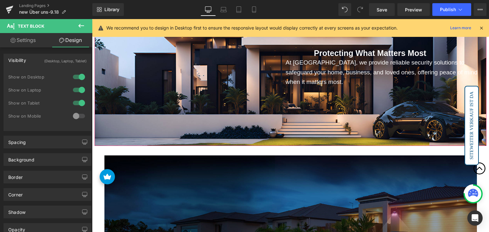
scroll to position [724, 0]
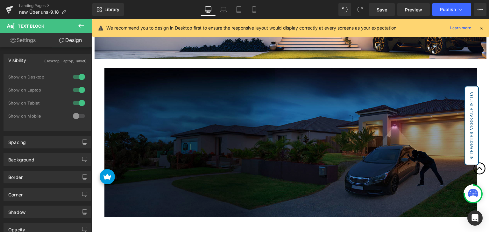
click at [205, 120] on img at bounding box center [290, 142] width 372 height 149
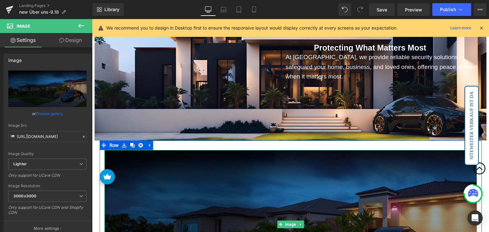
scroll to position [628, 0]
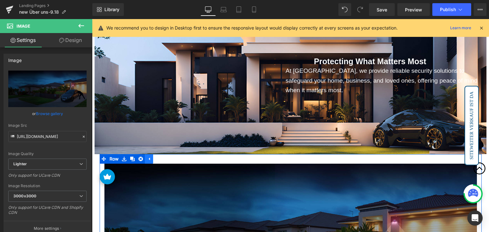
click at [149, 159] on icon at bounding box center [149, 159] width 1 height 3
click at [125, 159] on icon at bounding box center [124, 159] width 4 height 5
click at [138, 158] on link at bounding box center [141, 159] width 8 height 10
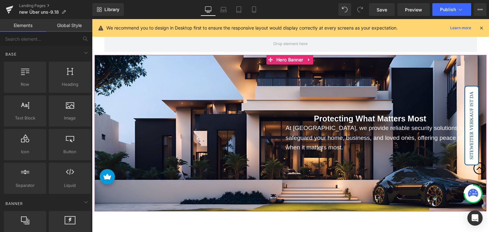
scroll to position [565, 0]
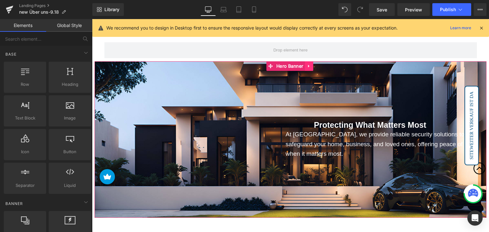
click at [307, 68] on link at bounding box center [309, 66] width 8 height 10
click at [307, 67] on icon at bounding box center [304, 66] width 4 height 4
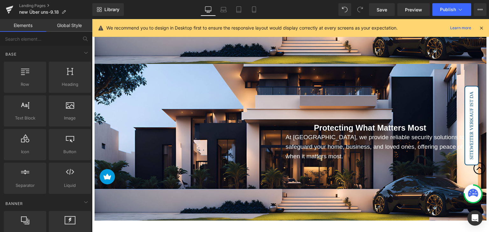
scroll to position [738, 0]
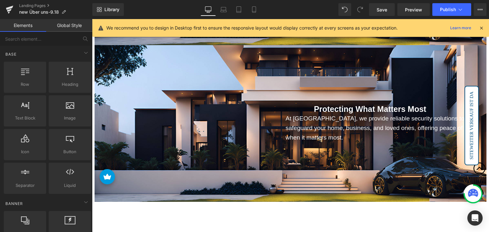
click at [208, 108] on span "Protecting What Matters Most Heading At [GEOGRAPHIC_DATA], we provide reliable …" at bounding box center [291, 123] width 392 height 39
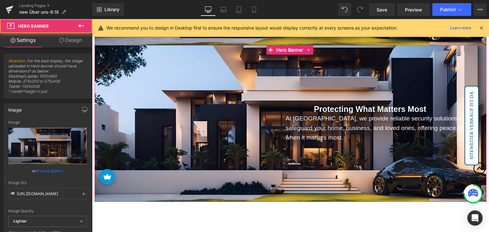
click at [71, 37] on link "Design" at bounding box center [70, 40] width 46 height 14
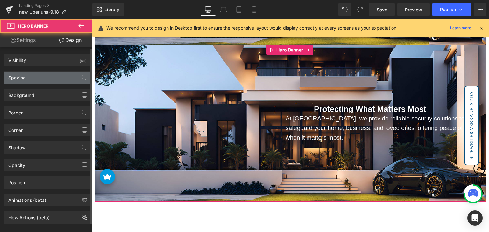
click at [33, 81] on div "Spacing" at bounding box center [47, 78] width 87 height 12
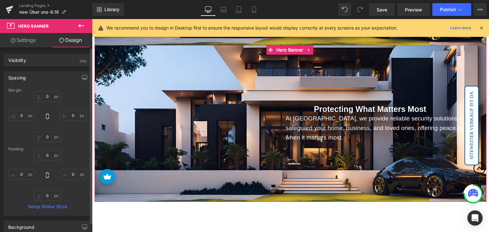
type input "0"
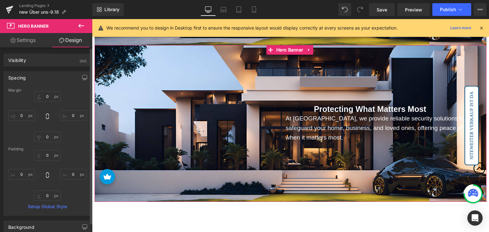
type input "0"
click at [47, 98] on input "0" at bounding box center [47, 96] width 27 height 11
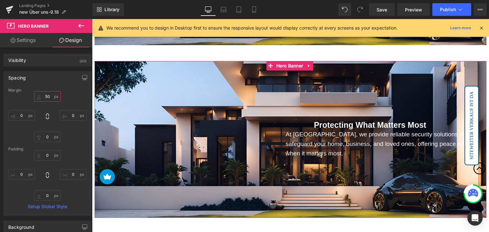
type input "50\"
type input "\"
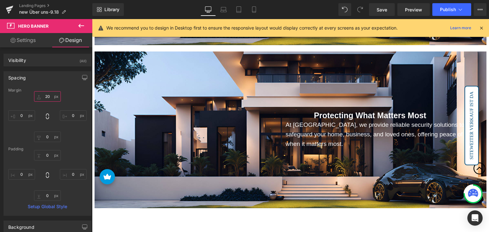
type input "20"
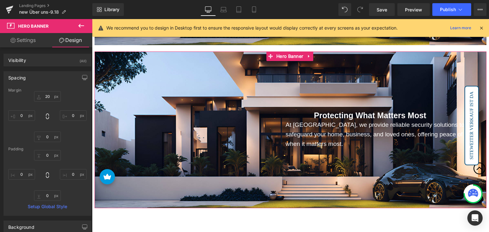
click at [227, 102] on div "Protecting What Matters Most Heading At [GEOGRAPHIC_DATA], we provide reliable …" at bounding box center [291, 130] width 392 height 157
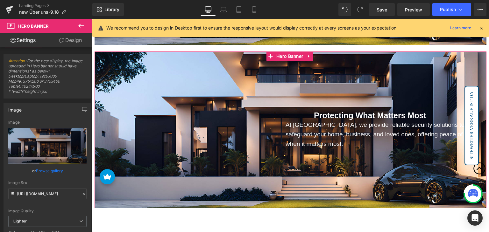
click at [78, 40] on link "Design" at bounding box center [70, 40] width 46 height 14
click at [0, 0] on div "Spacing" at bounding box center [0, 0] width 0 height 0
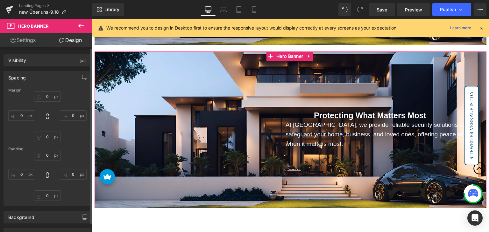
type input "20"
type input "0"
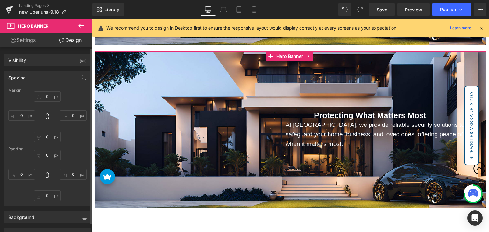
type input "0"
click at [50, 94] on input "20" at bounding box center [47, 96] width 27 height 11
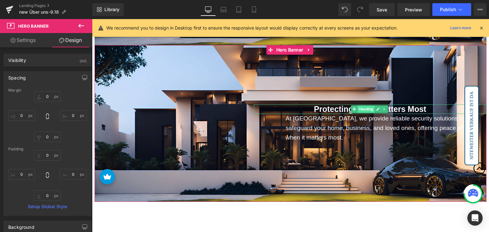
click at [365, 111] on span "Heading" at bounding box center [365, 109] width 17 height 8
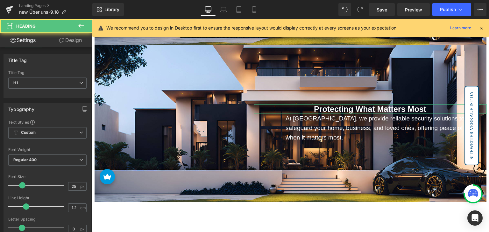
click at [73, 39] on link "Design" at bounding box center [70, 40] width 46 height 14
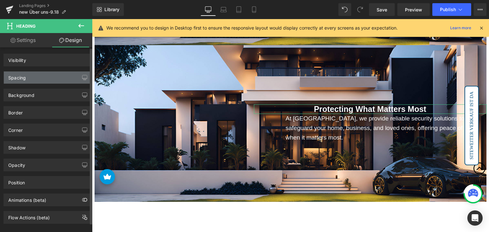
click at [33, 75] on div "Spacing" at bounding box center [47, 78] width 87 height 12
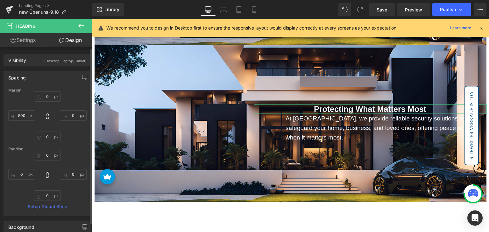
type input "0"
type input "500"
type input "0"
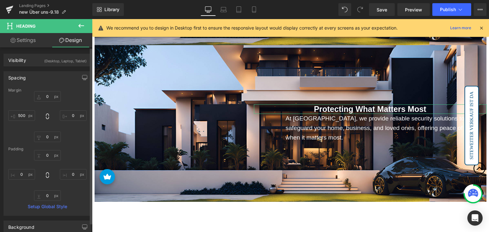
type input "0"
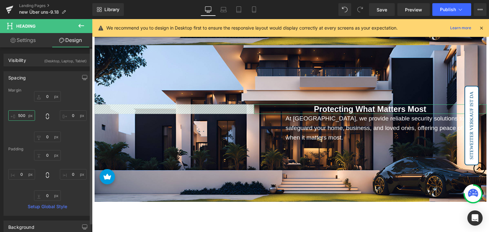
click at [22, 116] on input "500" at bounding box center [21, 115] width 27 height 11
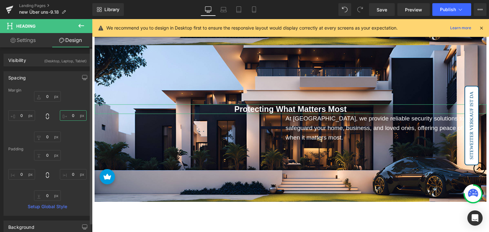
click at [73, 116] on input "0" at bounding box center [73, 115] width 27 height 11
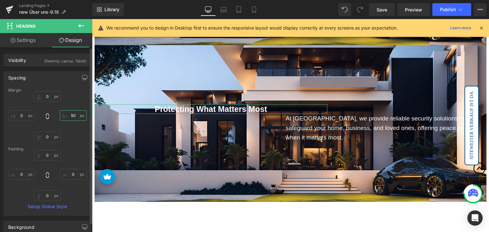
type input "5"
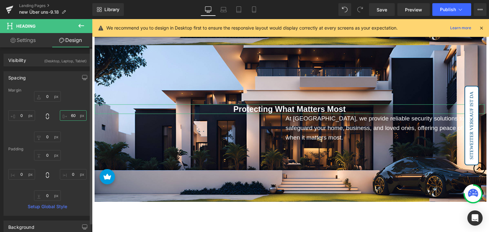
type input "600"
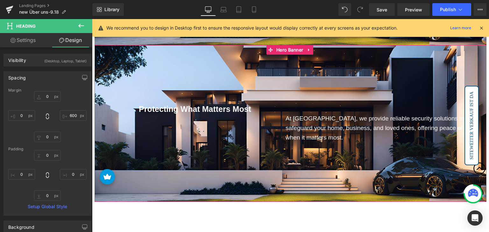
click at [224, 73] on div "Protecting What Matters Most Heading At [GEOGRAPHIC_DATA], we provide reliable …" at bounding box center [291, 123] width 392 height 157
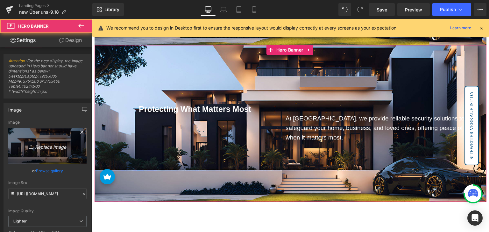
click at [62, 138] on link "Replace Image" at bounding box center [47, 146] width 78 height 37
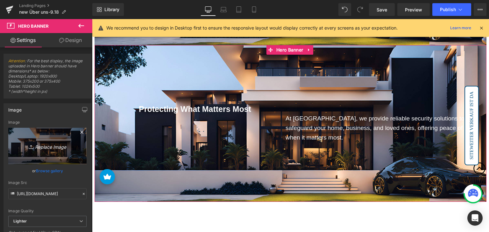
type input "C:\fakepath\parallax-sbih.jpg"
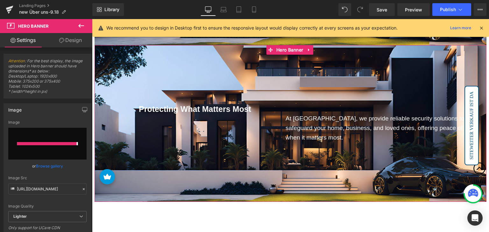
type input "[URL][DOMAIN_NAME]"
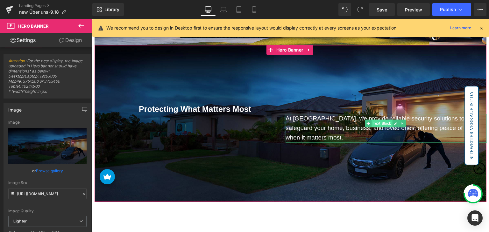
click at [381, 127] on span "Text Block" at bounding box center [381, 124] width 21 height 8
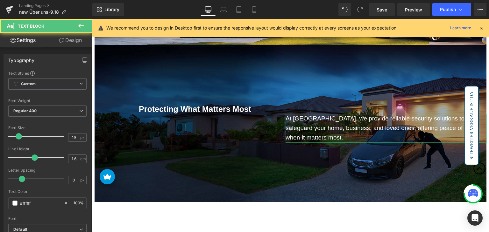
click at [77, 44] on link "Design" at bounding box center [70, 40] width 46 height 14
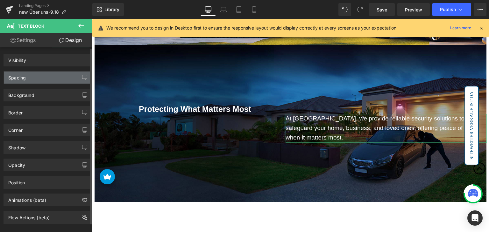
click at [35, 75] on div "Spacing" at bounding box center [47, 78] width 87 height 12
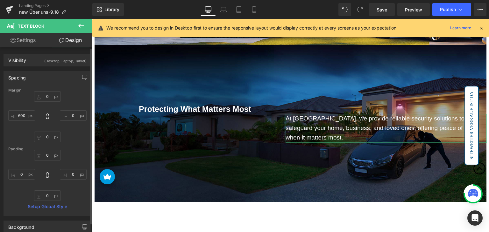
type input "0"
type input "600"
type input "0"
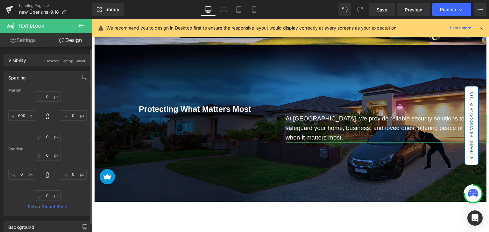
type input "0"
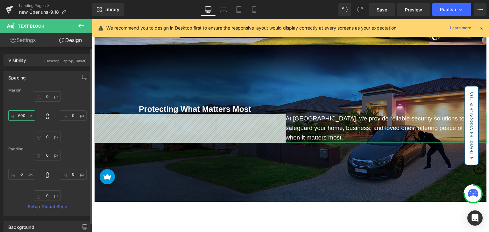
click at [25, 116] on input "600" at bounding box center [21, 115] width 27 height 11
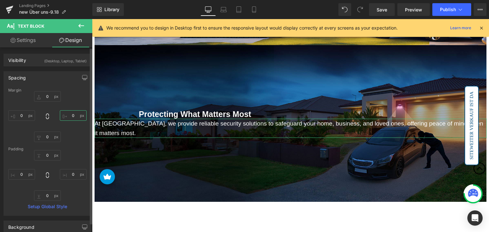
click at [68, 117] on input "0" at bounding box center [73, 115] width 27 height 11
type input "6"
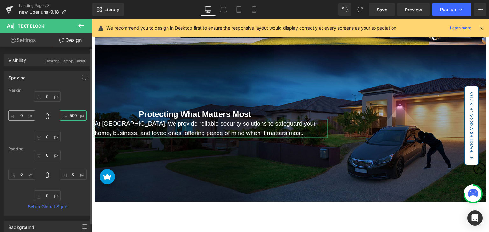
type input "500"
click at [25, 116] on input "text" at bounding box center [21, 115] width 27 height 11
type input "1"
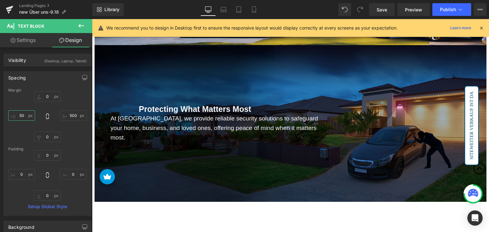
type input "50"
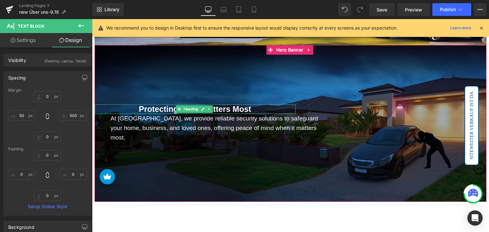
click at [166, 114] on strong "Protecting What Matters Most" at bounding box center [195, 109] width 112 height 9
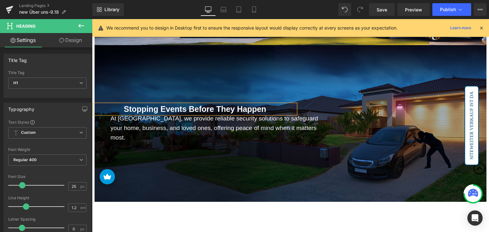
click at [165, 129] on span "At [GEOGRAPHIC_DATA], we provide reliable security solutions to safeguard your …" at bounding box center [214, 128] width 208 height 26
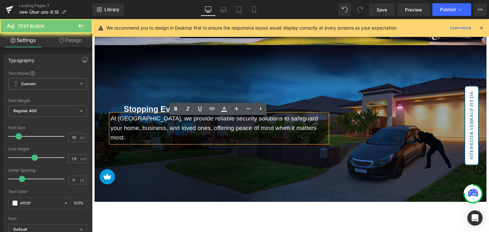
click at [165, 129] on span "At [GEOGRAPHIC_DATA], we provide reliable security solutions to safeguard your …" at bounding box center [214, 128] width 208 height 26
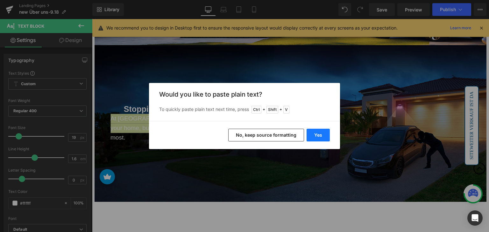
click at [322, 136] on button "Yes" at bounding box center [318, 135] width 23 height 13
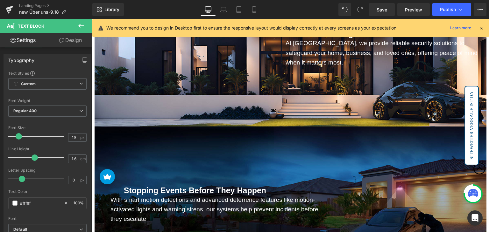
scroll to position [547, 0]
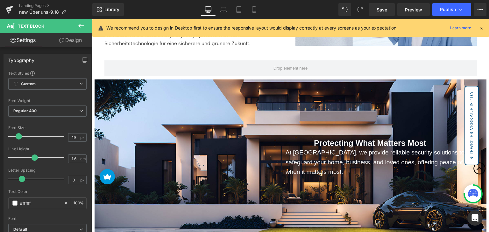
click at [255, 106] on div "Protecting What Matters Most Heading At [GEOGRAPHIC_DATA], we provide reliable …" at bounding box center [291, 158] width 392 height 157
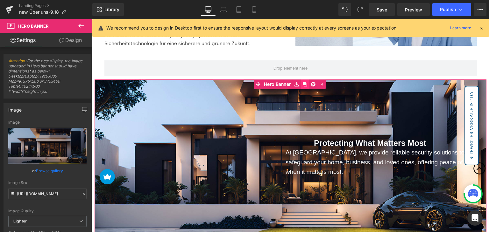
click at [306, 85] on icon at bounding box center [304, 84] width 4 height 4
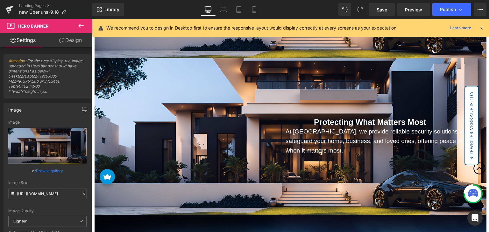
scroll to position [738, 0]
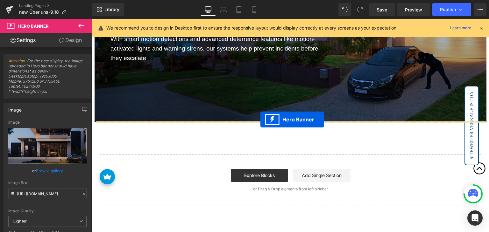
drag, startPoint x: 270, startPoint y: 48, endPoint x: 260, endPoint y: 120, distance: 72.3
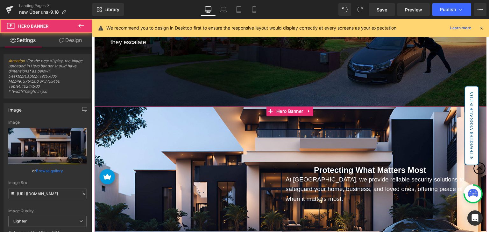
scroll to position [817, 0]
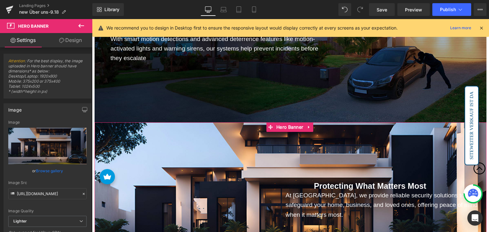
click at [209, 168] on div "Protecting What Matters Most Heading At [GEOGRAPHIC_DATA], we provide reliable …" at bounding box center [291, 201] width 392 height 157
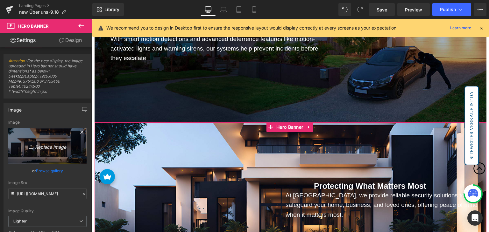
click at [36, 132] on link "Replace Image" at bounding box center [47, 146] width 78 height 37
type input "C:\fakepath\parallax-2way.jpg"
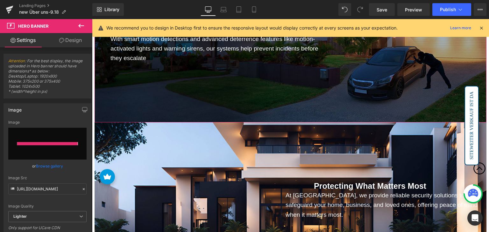
type input "[URL][DOMAIN_NAME]"
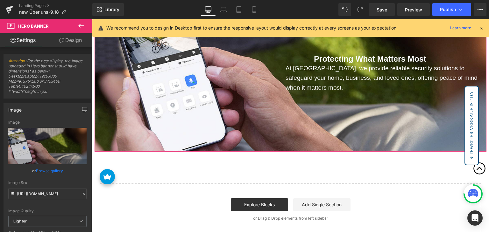
click at [228, 95] on div "Protecting What Matters Most Heading At [GEOGRAPHIC_DATA], we provide reliable …" at bounding box center [291, 73] width 392 height 157
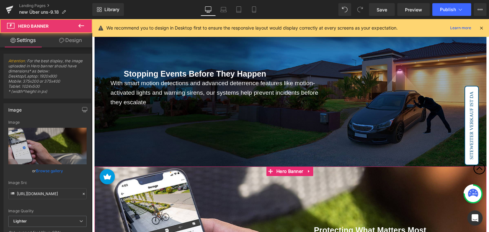
scroll to position [690, 0]
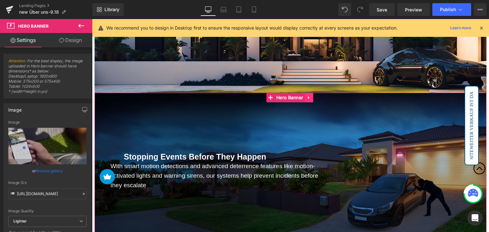
click at [307, 98] on icon at bounding box center [309, 97] width 4 height 5
click at [304, 98] on icon at bounding box center [304, 97] width 4 height 4
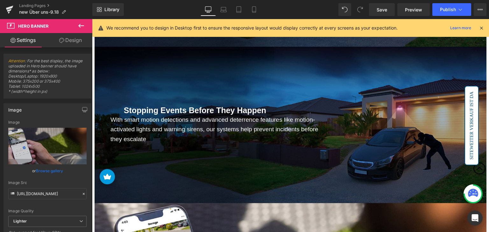
scroll to position [894, 0]
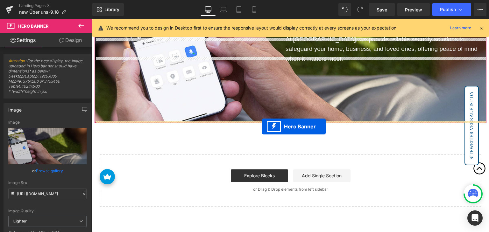
drag, startPoint x: 270, startPoint y: 51, endPoint x: 262, endPoint y: 127, distance: 76.8
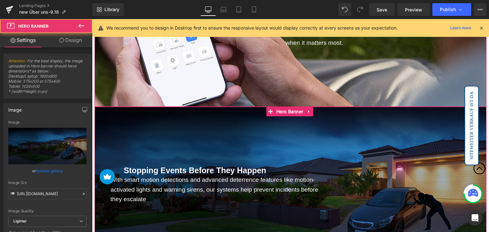
scroll to position [973, 0]
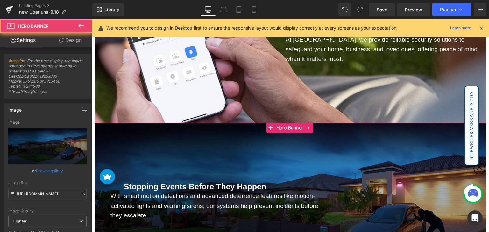
click at [224, 159] on div "Stopping Events Before They Happen Heading With smart motion detections and adv…" at bounding box center [291, 201] width 392 height 157
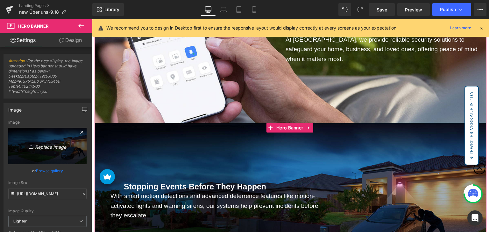
click at [78, 142] on link "Replace Image" at bounding box center [47, 146] width 78 height 37
type input "C:\fakepath\parallax-trust.jpg"
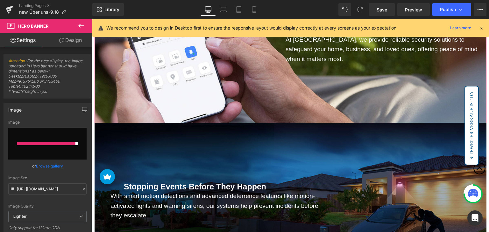
type input "[URL][DOMAIN_NAME]"
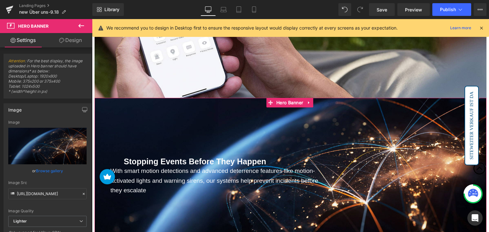
scroll to position [941, 0]
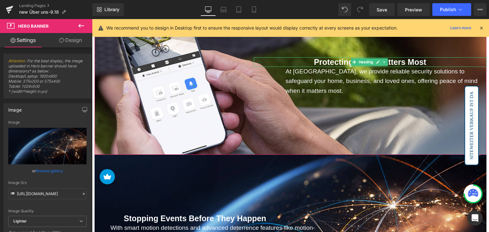
click at [325, 65] on strong "Protecting What Matters Most" at bounding box center [370, 62] width 112 height 9
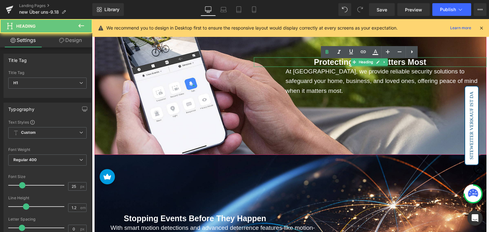
click at [325, 65] on strong "Protecting What Matters Most" at bounding box center [370, 62] width 112 height 9
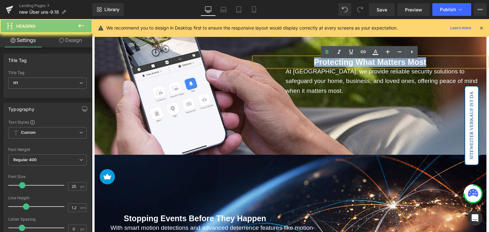
click at [325, 65] on strong "Protecting What Matters Most" at bounding box center [370, 62] width 112 height 9
paste div
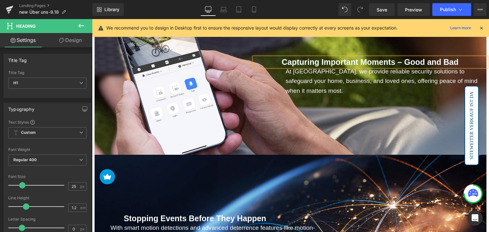
click at [328, 78] on span "At [GEOGRAPHIC_DATA], we provide reliable security solutions to safeguard your …" at bounding box center [382, 81] width 192 height 26
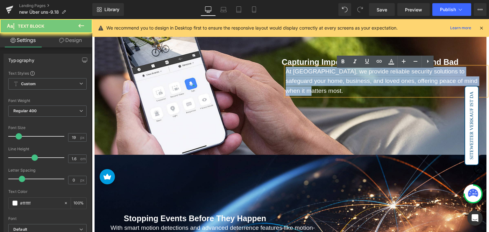
click at [328, 78] on span "At [GEOGRAPHIC_DATA], we provide reliable security solutions to safeguard your …" at bounding box center [382, 81] width 192 height 26
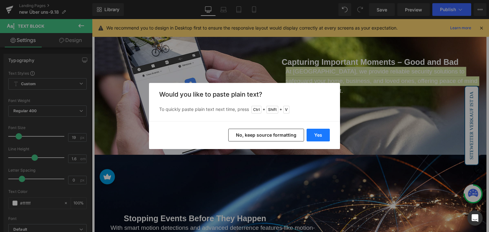
click at [317, 131] on button "Yes" at bounding box center [318, 135] width 23 height 13
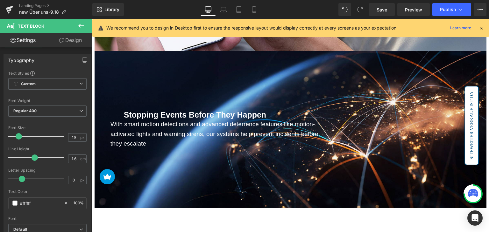
scroll to position [1064, 0]
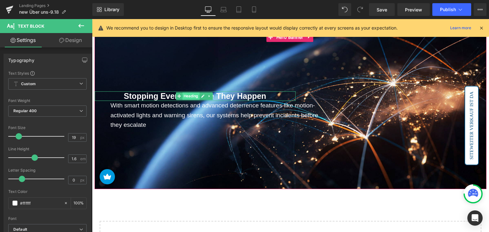
click at [183, 93] on span "Heading" at bounding box center [190, 97] width 17 height 8
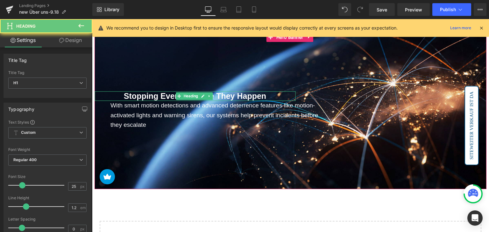
click at [159, 93] on span "Stopping Events Before They Happen" at bounding box center [195, 96] width 142 height 9
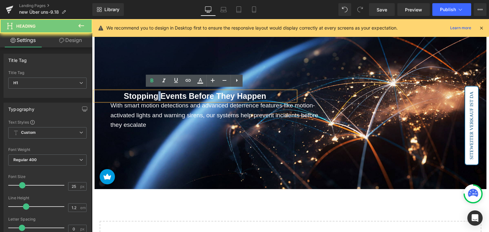
click at [159, 93] on span "Stopping Events Before They Happen" at bounding box center [195, 96] width 142 height 9
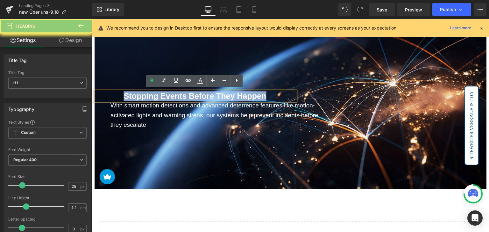
click at [159, 93] on span "Stopping Events Before They Happen" at bounding box center [195, 96] width 142 height 9
paste div
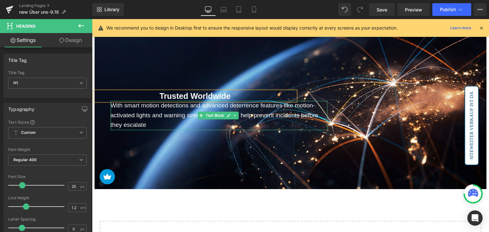
click at [167, 109] on p "With smart motion detections and advanced deterrence features like motion-activ…" at bounding box center [218, 115] width 217 height 29
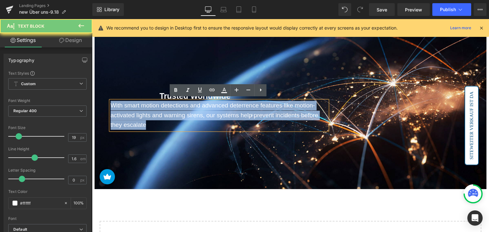
click at [167, 109] on p "With smart motion detections and advanced deterrence features like motion-activ…" at bounding box center [218, 115] width 217 height 29
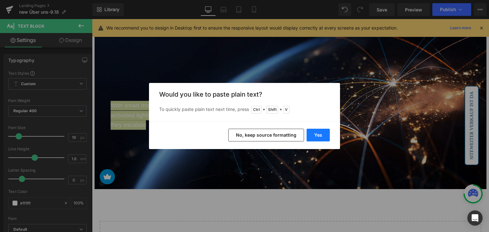
click at [318, 129] on button "Yes" at bounding box center [318, 135] width 23 height 13
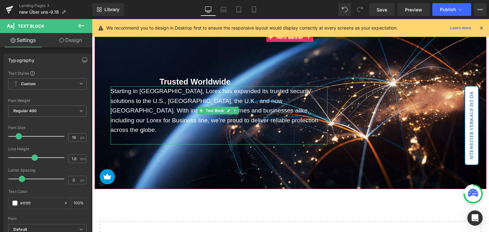
click at [224, 127] on p "Starting in [GEOGRAPHIC_DATA], Lorex has expanded its trusted security solution…" at bounding box center [218, 111] width 217 height 48
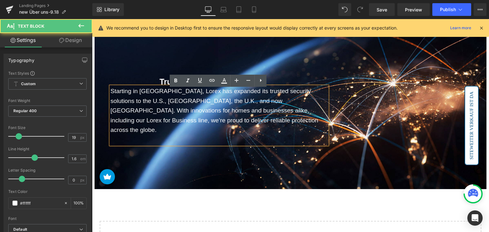
click at [183, 135] on p at bounding box center [218, 140] width 217 height 10
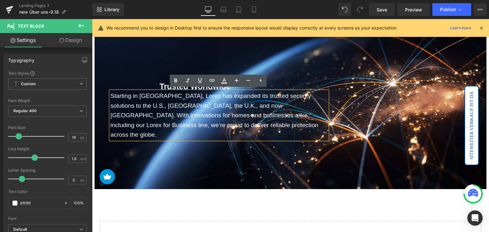
scroll to position [1069, 0]
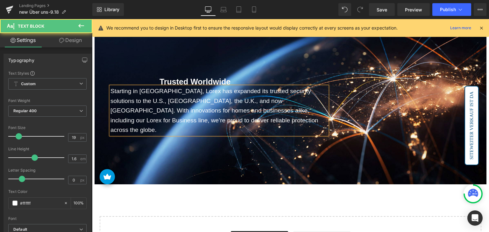
click at [169, 96] on p "Starting in [GEOGRAPHIC_DATA], Lorex has expanded its trusted security solution…" at bounding box center [218, 111] width 217 height 48
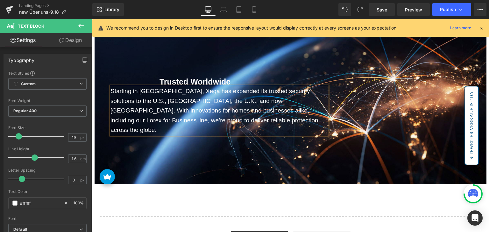
click at [355, 116] on span "Trusted Worldwide Heading Starting in [GEOGRAPHIC_DATA], Xega has expanded its …" at bounding box center [291, 106] width 392 height 58
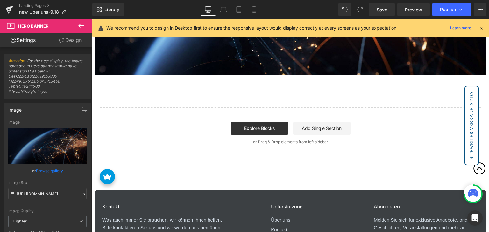
scroll to position [578, 0]
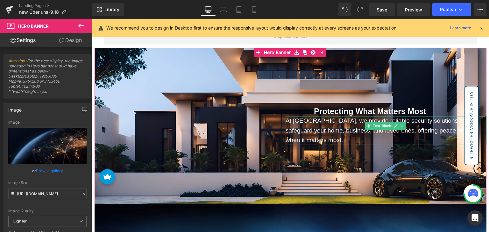
click at [300, 125] on span "At [GEOGRAPHIC_DATA], we provide reliable security solutions to safeguard your …" at bounding box center [382, 131] width 192 height 26
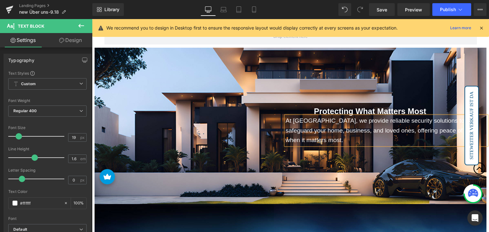
scroll to position [1057, 0]
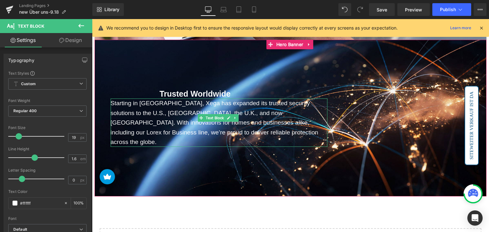
click at [173, 128] on p "Starting in [GEOGRAPHIC_DATA], Xega has expanded its trusted security solutions…" at bounding box center [218, 123] width 217 height 48
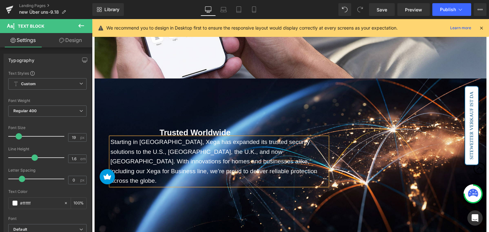
scroll to position [929, 0]
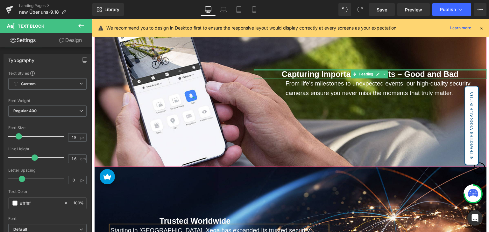
drag, startPoint x: 336, startPoint y: 69, endPoint x: 341, endPoint y: 85, distance: 17.0
click at [336, 69] on div "Capturing Important Moments – Good and Bad Heading" at bounding box center [370, 74] width 233 height 10
click at [341, 85] on p "From life’s milestones to unexpected events, our high-quality security cameras …" at bounding box center [386, 88] width 201 height 19
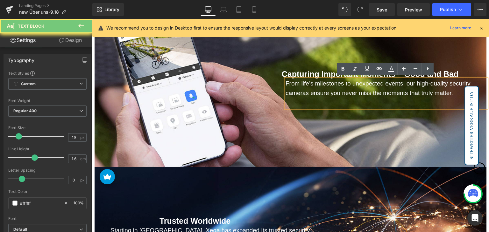
click at [339, 87] on p "From life’s milestones to unexpected events, our high-quality security cameras …" at bounding box center [386, 88] width 201 height 19
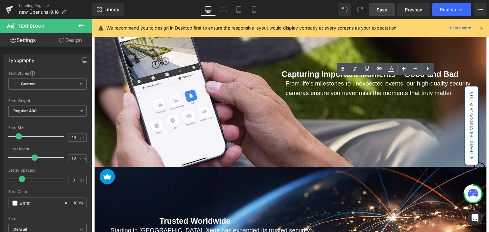
click at [383, 8] on span "Save" at bounding box center [382, 9] width 11 height 7
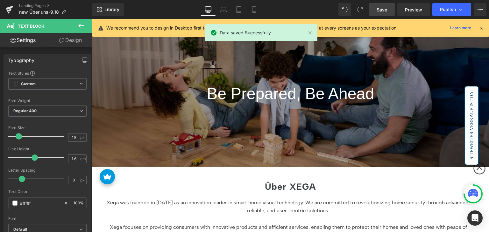
scroll to position [0, 0]
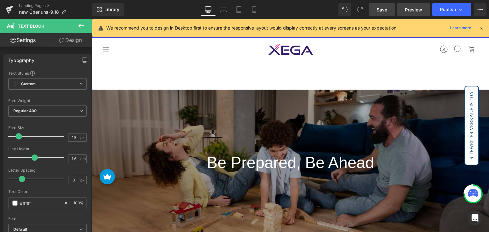
click at [415, 8] on span "Preview" at bounding box center [413, 9] width 17 height 7
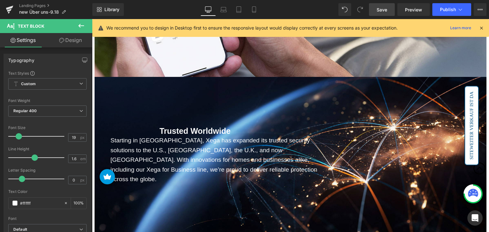
scroll to position [1019, 0]
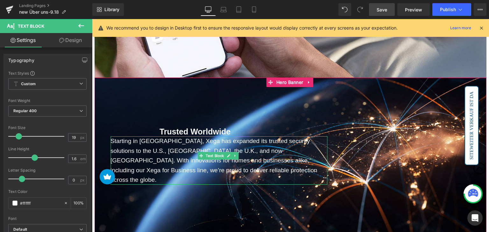
click at [177, 154] on p "Starting in [GEOGRAPHIC_DATA], Xega has expanded its trusted security solutions…" at bounding box center [218, 161] width 217 height 48
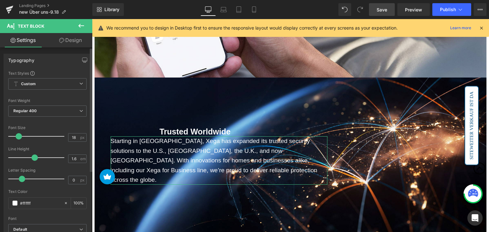
type input "17"
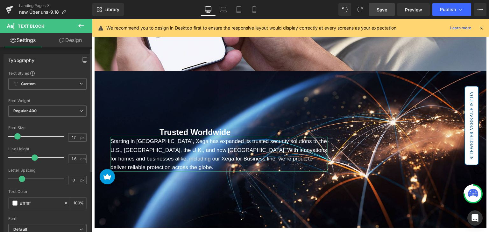
click at [19, 137] on span at bounding box center [17, 136] width 6 height 6
click at [75, 40] on link "Design" at bounding box center [70, 40] width 46 height 14
click at [0, 0] on div "Spacing" at bounding box center [0, 0] width 0 height 0
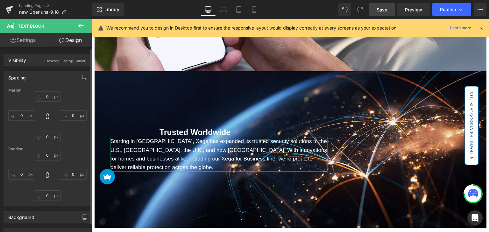
click at [48, 78] on div "Spacing" at bounding box center [47, 78] width 87 height 12
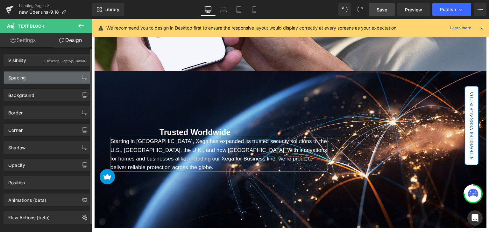
type input "0"
type input "500"
type input "0"
type input "50"
type input "0"
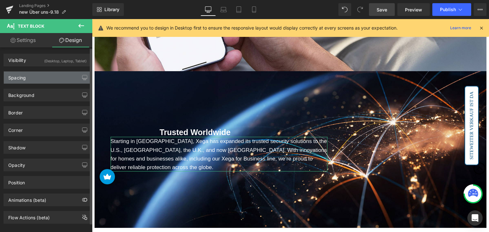
type input "0"
click at [51, 79] on div "Spacing" at bounding box center [47, 78] width 87 height 12
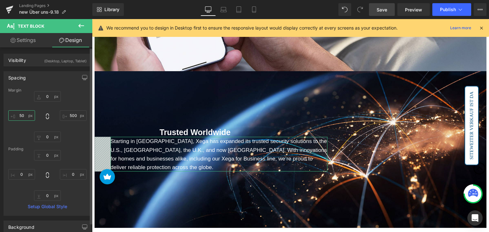
click at [24, 117] on input "50" at bounding box center [21, 115] width 27 height 11
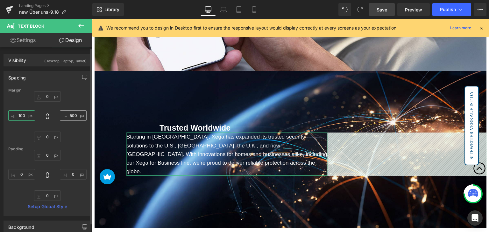
type input "100"
click at [73, 114] on input "500" at bounding box center [73, 115] width 27 height 11
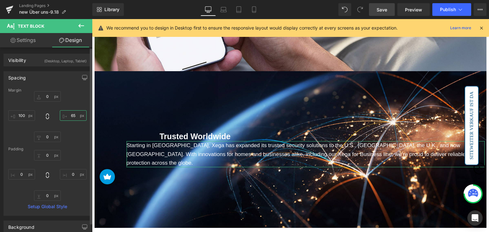
type input "650"
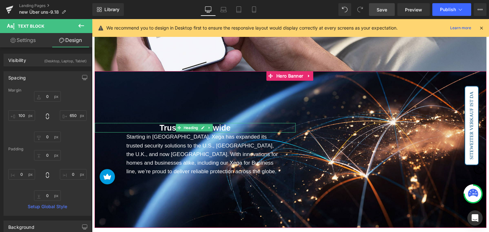
click at [173, 125] on span "Trusted Worldwide" at bounding box center [194, 128] width 71 height 9
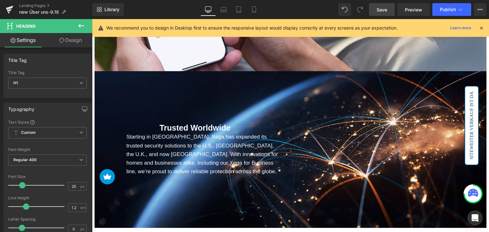
click at [77, 42] on link "Design" at bounding box center [70, 40] width 46 height 14
click at [0, 0] on div "Spacing" at bounding box center [0, 0] width 0 height 0
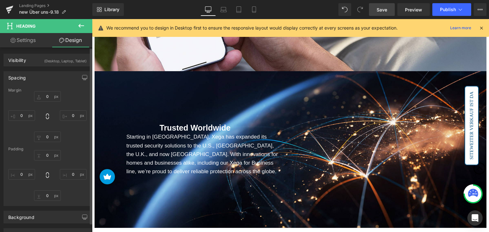
type input "0"
type input "600"
type input "0"
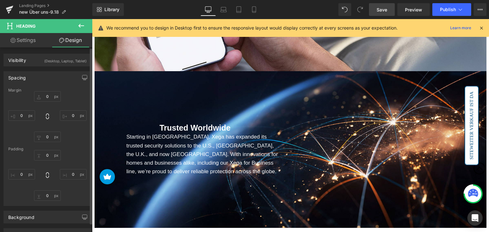
type input "0"
click at [50, 139] on input "0" at bounding box center [47, 137] width 27 height 11
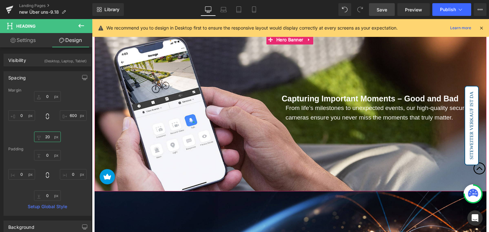
scroll to position [901, 0]
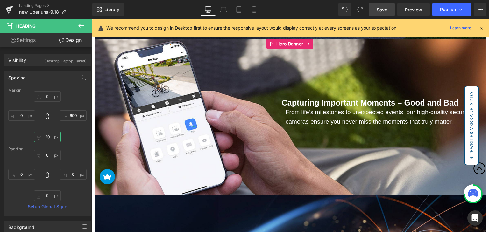
type input "20"
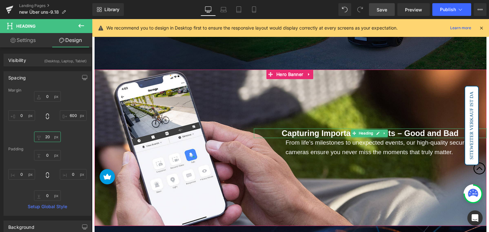
scroll to position [869, 0]
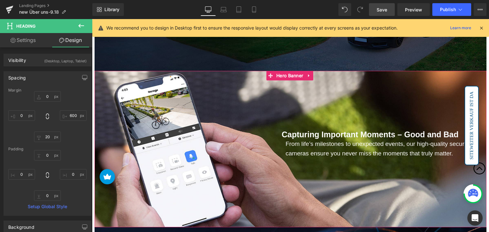
click at [337, 108] on div "Capturing Important Moments – Good and Bad Heading From life’s milestones to un…" at bounding box center [291, 149] width 392 height 157
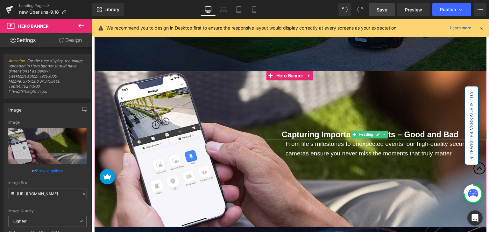
click at [326, 132] on span "Capturing Important Moments – Good and Bad" at bounding box center [370, 134] width 177 height 9
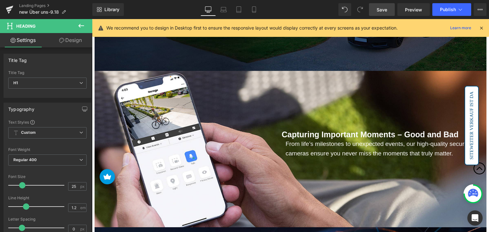
drag, startPoint x: 68, startPoint y: 44, endPoint x: 46, endPoint y: 76, distance: 38.9
click at [68, 44] on link "Design" at bounding box center [70, 40] width 46 height 14
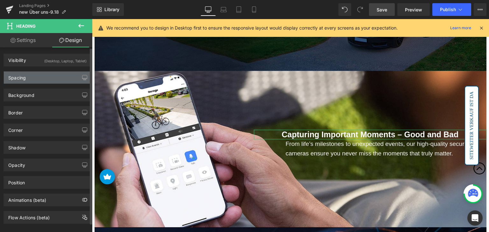
click at [41, 76] on div "Spacing" at bounding box center [47, 78] width 87 height 12
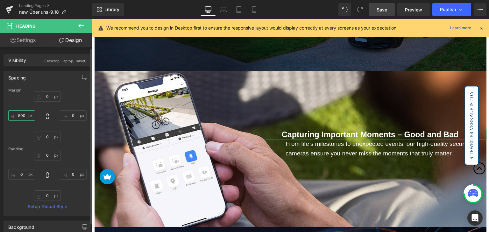
click at [28, 114] on input "500" at bounding box center [21, 115] width 27 height 11
click at [74, 115] on input "0" at bounding box center [73, 115] width 27 height 11
type input "1"
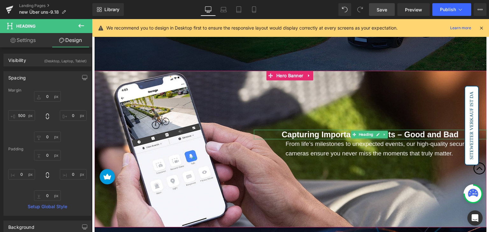
click at [403, 134] on span "Capturing Important Moments – Good and Bad" at bounding box center [370, 134] width 177 height 9
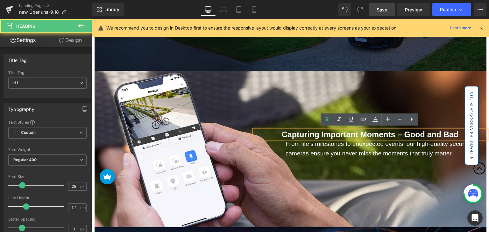
click at [398, 133] on span "Capturing Important Moments – Good and Bad" at bounding box center [370, 134] width 177 height 9
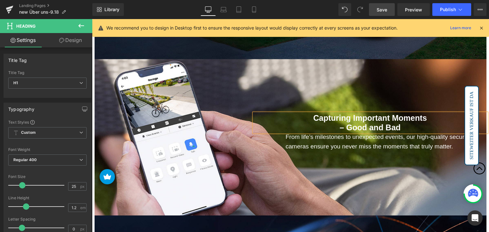
scroll to position [896, 0]
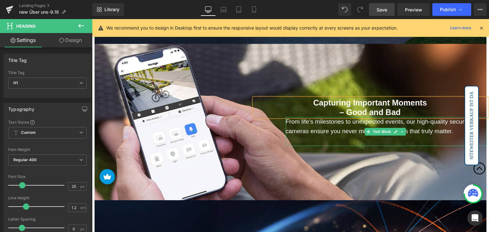
click at [334, 125] on p "From life’s milestones to unexpected events, our high-quality security cameras …" at bounding box center [386, 126] width 201 height 19
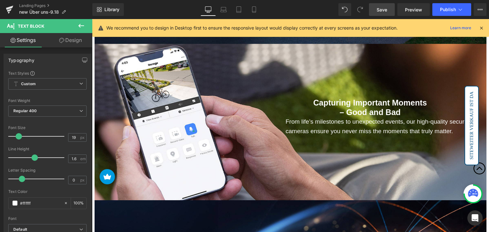
click at [71, 41] on link "Design" at bounding box center [70, 40] width 46 height 14
click at [0, 0] on div "Spacing" at bounding box center [0, 0] width 0 height 0
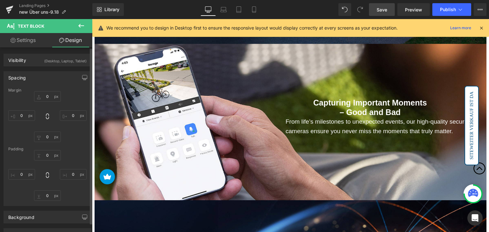
type input "0"
type input "600"
type input "0"
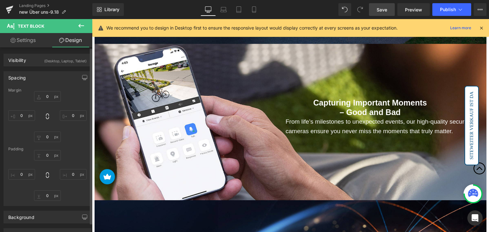
type input "0"
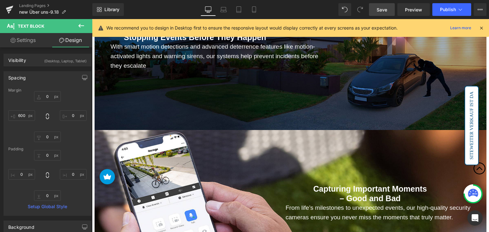
scroll to position [864, 0]
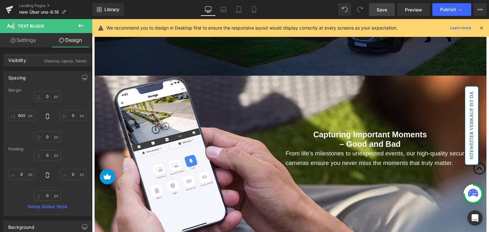
click at [359, 138] on div "Capturing Important Moments – Good and Bad Heading" at bounding box center [370, 139] width 233 height 19
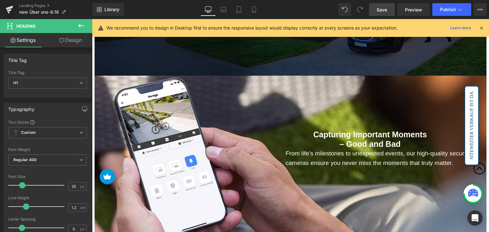
click at [80, 42] on link "Design" at bounding box center [70, 40] width 46 height 14
click at [0, 0] on div "Spacing" at bounding box center [0, 0] width 0 height 0
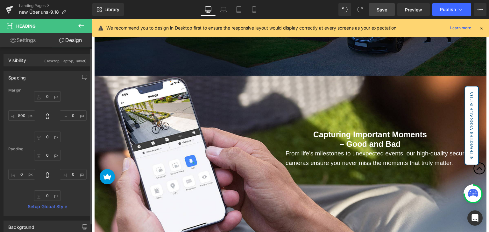
type input "0"
type input "500"
type input "0"
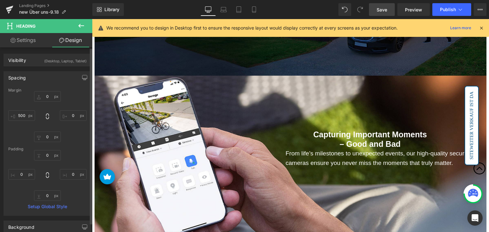
type input "0"
click at [49, 134] on input "0" at bounding box center [47, 137] width 27 height 11
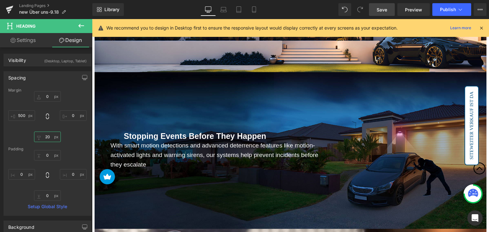
scroll to position [705, 0]
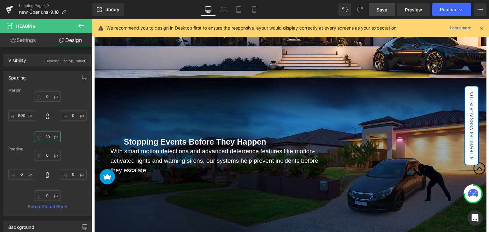
type input "20"
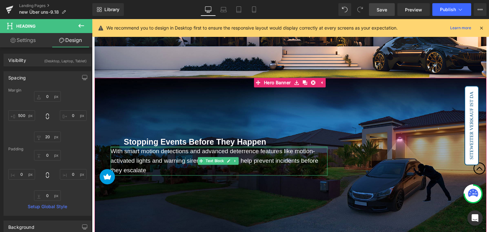
click at [187, 140] on span "Heading" at bounding box center [190, 142] width 17 height 8
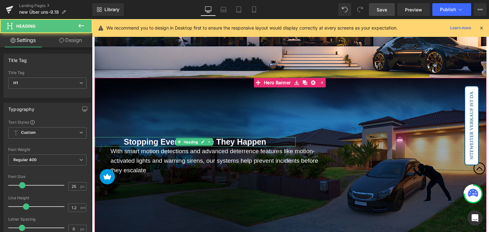
click at [166, 140] on span "Stopping Events Before They Happen" at bounding box center [195, 142] width 142 height 9
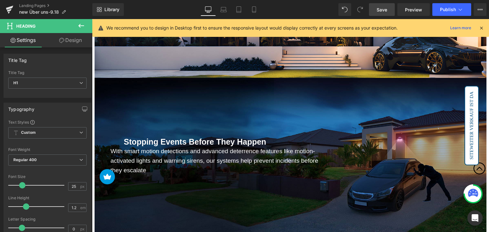
click at [78, 37] on link "Design" at bounding box center [70, 40] width 46 height 14
click at [0, 0] on div "Spacing" at bounding box center [0, 0] width 0 height 0
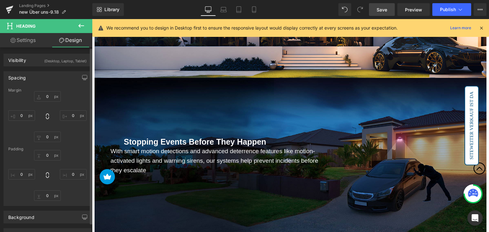
type input "0"
type input "600"
type input "0"
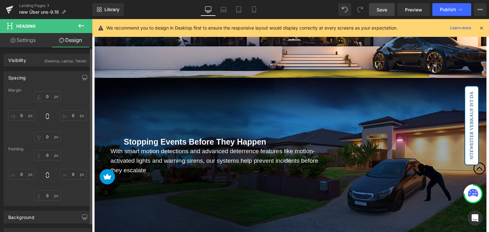
type input "0"
click at [47, 136] on input "0" at bounding box center [47, 137] width 27 height 11
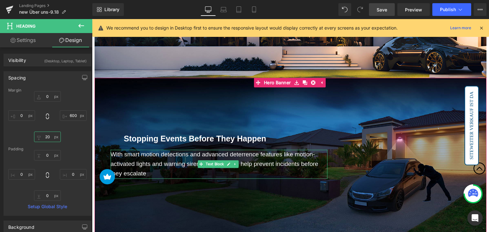
type input "20"
click at [174, 157] on p "With smart motion detections and advanced deterrence features like motion-activ…" at bounding box center [218, 164] width 217 height 29
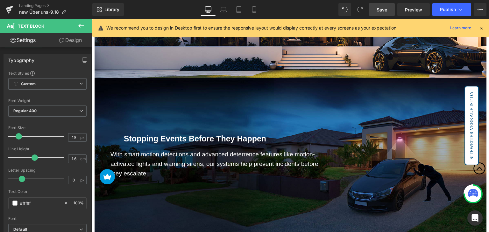
click at [67, 42] on link "Design" at bounding box center [70, 40] width 46 height 14
click at [0, 0] on div "Spacing" at bounding box center [0, 0] width 0 height 0
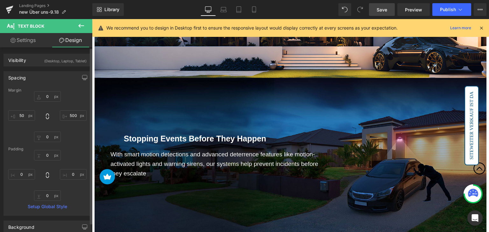
type input "0"
type input "500"
type input "0"
type input "50"
type input "0"
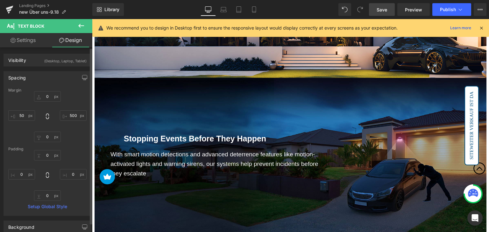
type input "0"
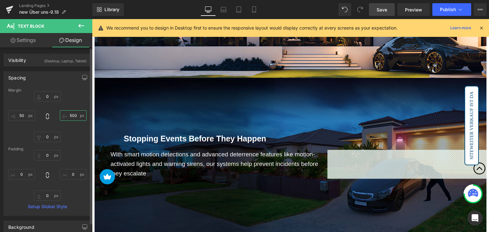
click at [70, 117] on input "500" at bounding box center [73, 115] width 27 height 11
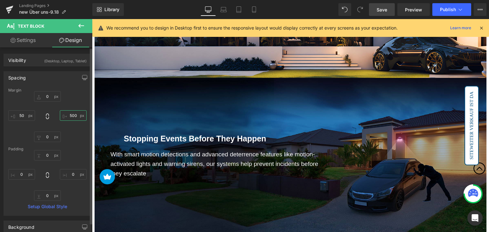
click at [70, 117] on input "500" at bounding box center [73, 115] width 27 height 11
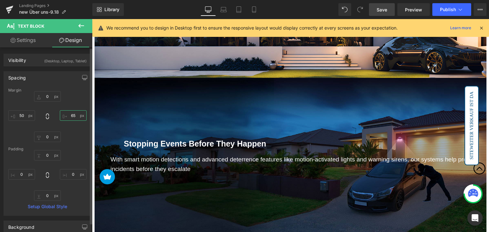
type input "650"
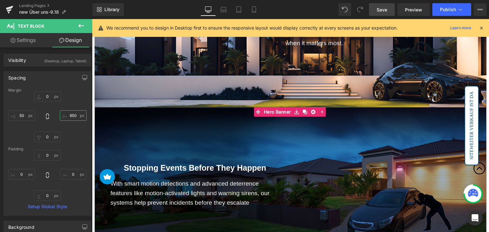
scroll to position [673, 0]
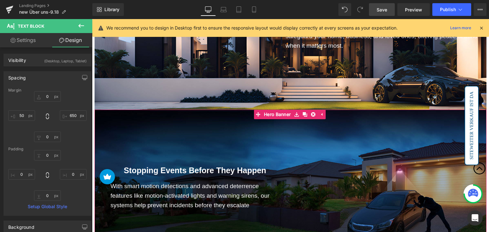
click at [164, 166] on span "Stopping Events Before They Happen" at bounding box center [195, 170] width 142 height 9
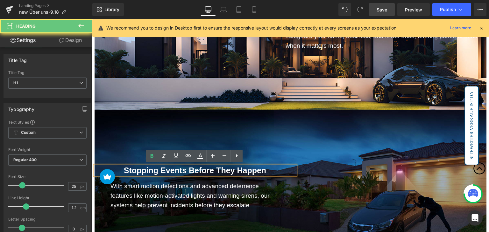
click at [158, 168] on span "Stopping Events Before They Happen" at bounding box center [195, 170] width 142 height 9
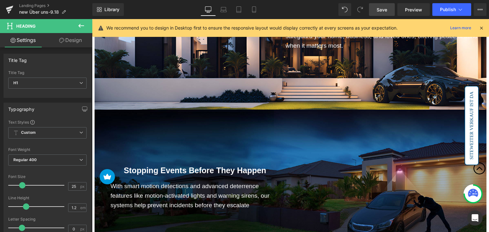
click at [71, 46] on link "Design" at bounding box center [70, 40] width 46 height 14
click at [0, 0] on div "Spacing" at bounding box center [0, 0] width 0 height 0
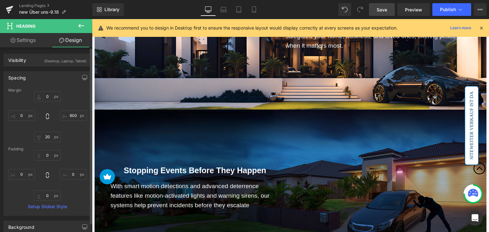
type input "0"
type input "600"
type input "20"
type input "0"
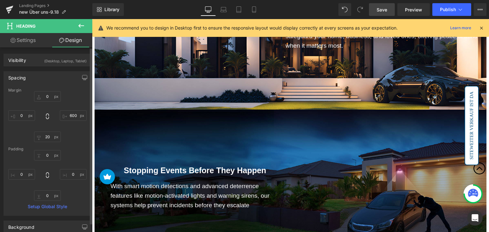
type input "0"
click at [24, 114] on input "0" at bounding box center [21, 115] width 27 height 11
click at [74, 116] on input "600" at bounding box center [73, 115] width 27 height 11
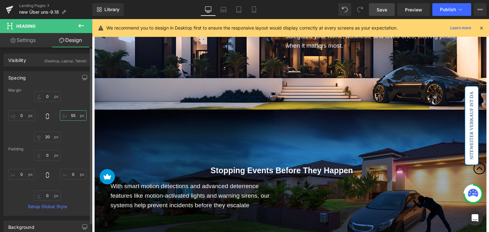
type input "5"
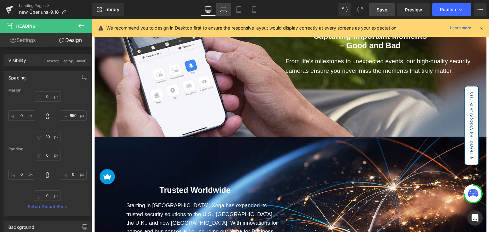
click at [224, 9] on icon at bounding box center [223, 9] width 6 height 6
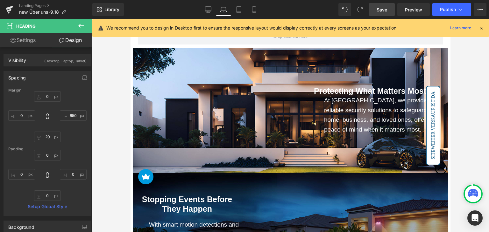
scroll to position [573, 0]
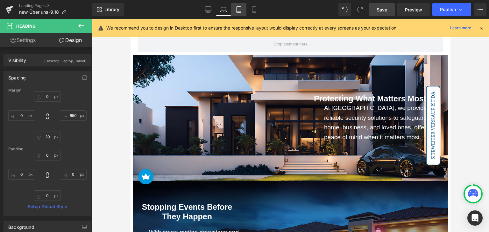
click at [245, 8] on link "Tablet" at bounding box center [238, 9] width 15 height 13
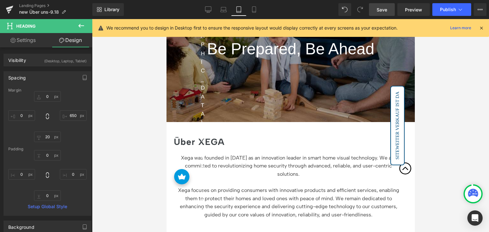
scroll to position [0, 0]
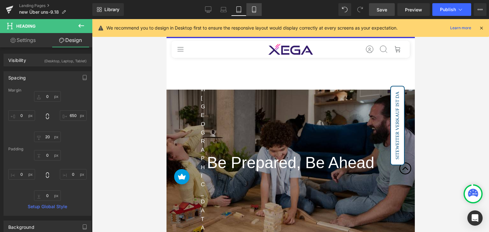
click at [256, 7] on icon at bounding box center [254, 9] width 6 height 6
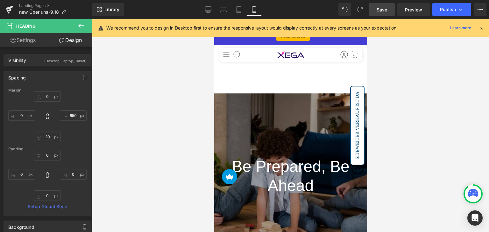
scroll to position [764, 0]
click at [205, 13] on link "Desktop" at bounding box center [208, 9] width 15 height 13
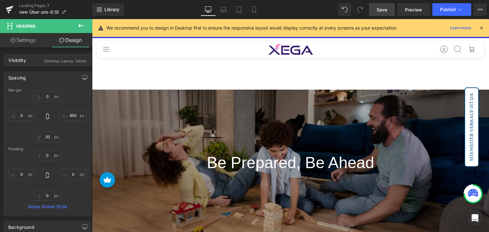
scroll to position [746, 0]
click at [379, 12] on span "Save" at bounding box center [382, 9] width 11 height 7
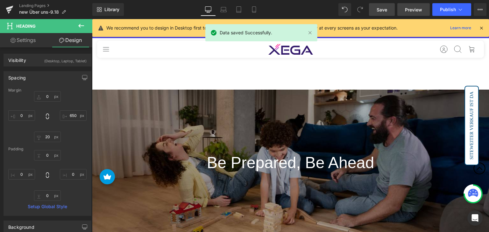
click at [413, 7] on span "Preview" at bounding box center [413, 9] width 17 height 7
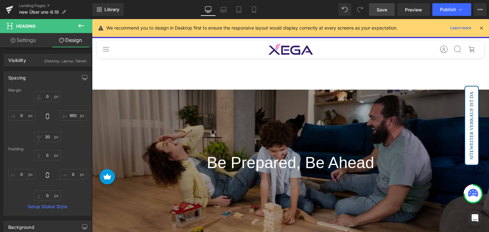
scroll to position [1128, 0]
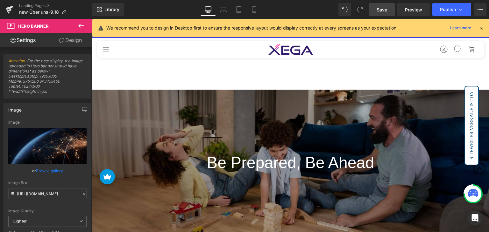
drag, startPoint x: 69, startPoint y: 39, endPoint x: 37, endPoint y: 78, distance: 50.5
click at [69, 39] on link "Design" at bounding box center [70, 40] width 46 height 14
click at [0, 0] on div "Spacing" at bounding box center [0, 0] width 0 height 0
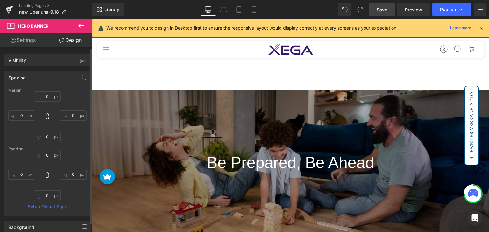
click at [43, 78] on div "Spacing" at bounding box center [47, 78] width 87 height 12
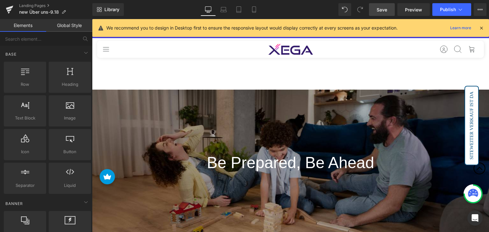
scroll to position [842, 0]
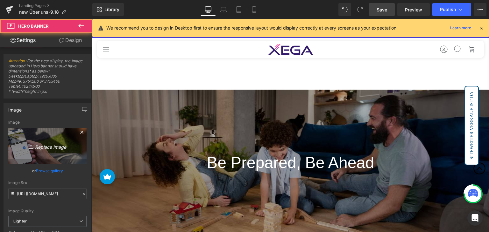
click at [52, 135] on link "Replace Image" at bounding box center [47, 146] width 78 height 37
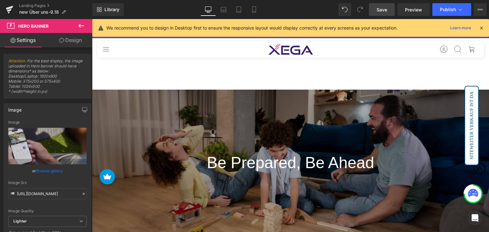
scroll to position [746, 0]
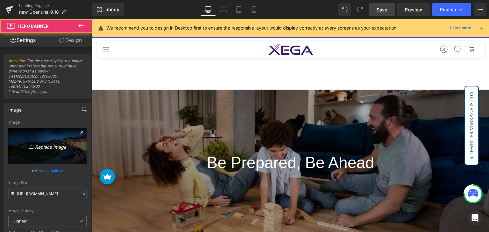
click at [48, 147] on icon "Replace Image" at bounding box center [47, 146] width 51 height 8
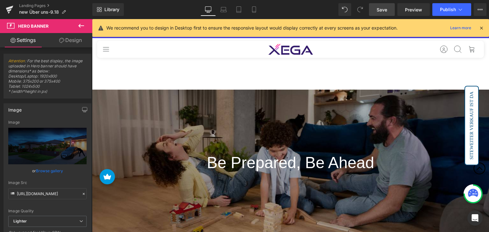
scroll to position [460, 0]
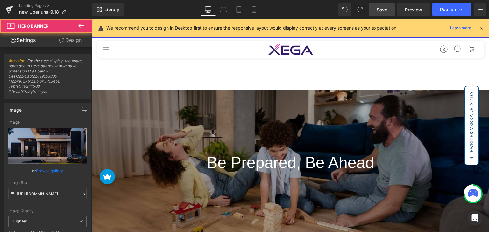
click at [74, 39] on link "Design" at bounding box center [70, 40] width 46 height 14
click at [0, 0] on div "Spacing" at bounding box center [0, 0] width 0 height 0
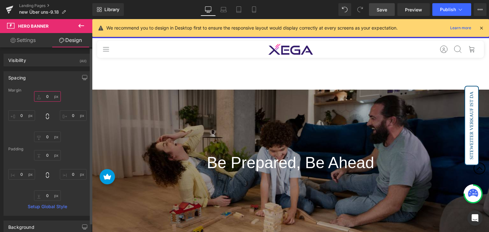
click at [47, 95] on input "0" at bounding box center [47, 96] width 27 height 11
click at [384, 9] on span "Save" at bounding box center [382, 9] width 11 height 7
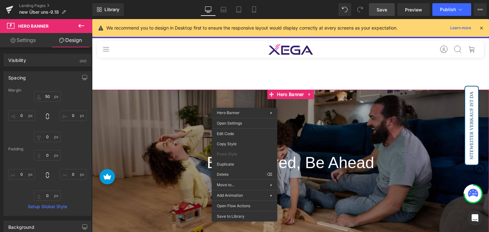
click at [180, 102] on div at bounding box center [290, 163] width 397 height 146
